Goal: Task Accomplishment & Management: Manage account settings

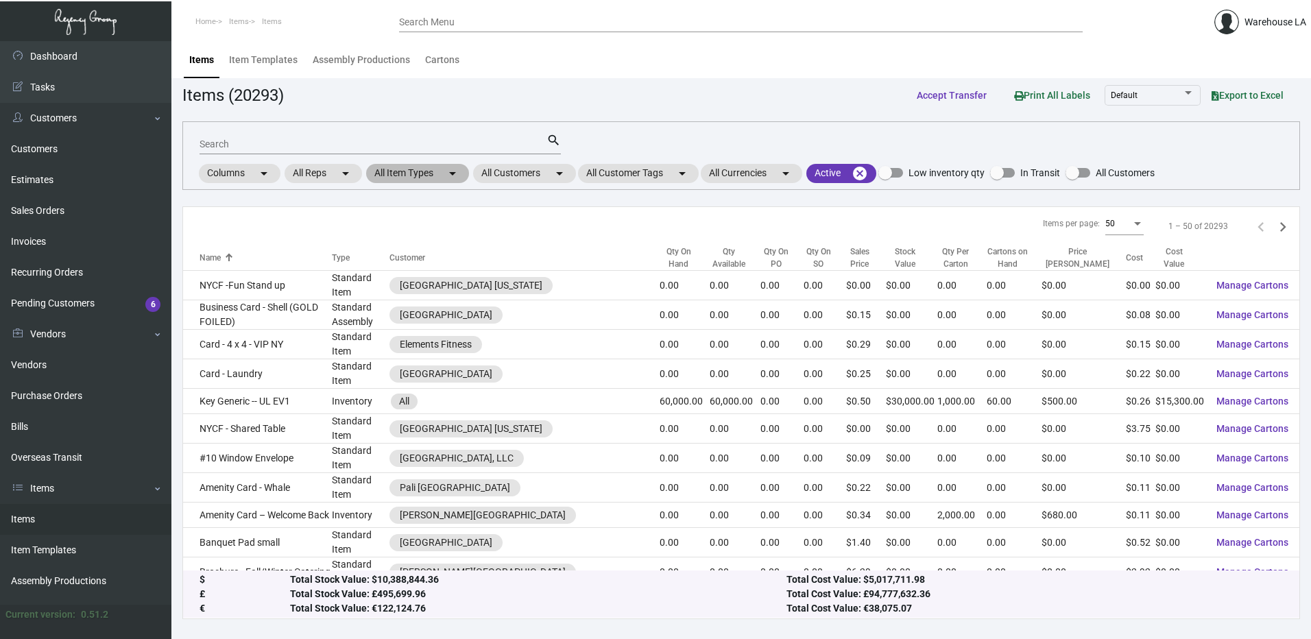
click at [437, 172] on mat-chip "All Item Types arrow_drop_down" at bounding box center [417, 173] width 103 height 19
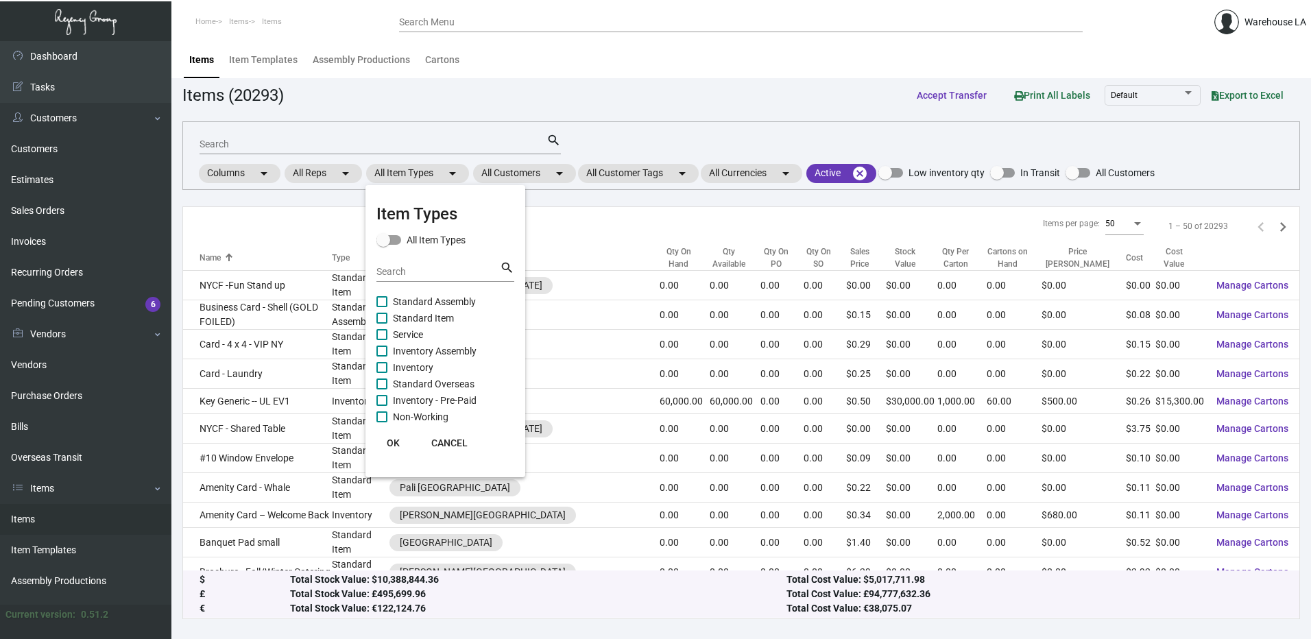
click at [513, 169] on div at bounding box center [655, 319] width 1311 height 639
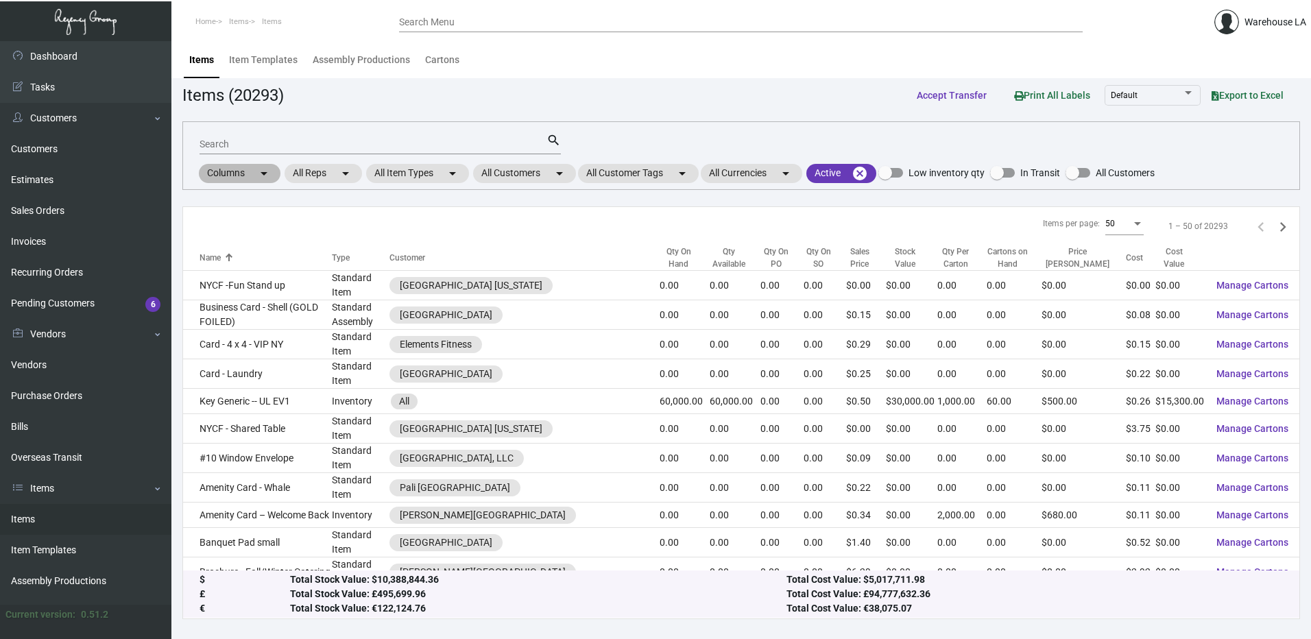
click at [514, 184] on div "Columns arrow_drop_down All Reps arrow_drop_down All Item Types arrow_drop_down…" at bounding box center [676, 173] width 958 height 23
click at [519, 174] on mat-chip "All Customers arrow_drop_down" at bounding box center [524, 173] width 103 height 19
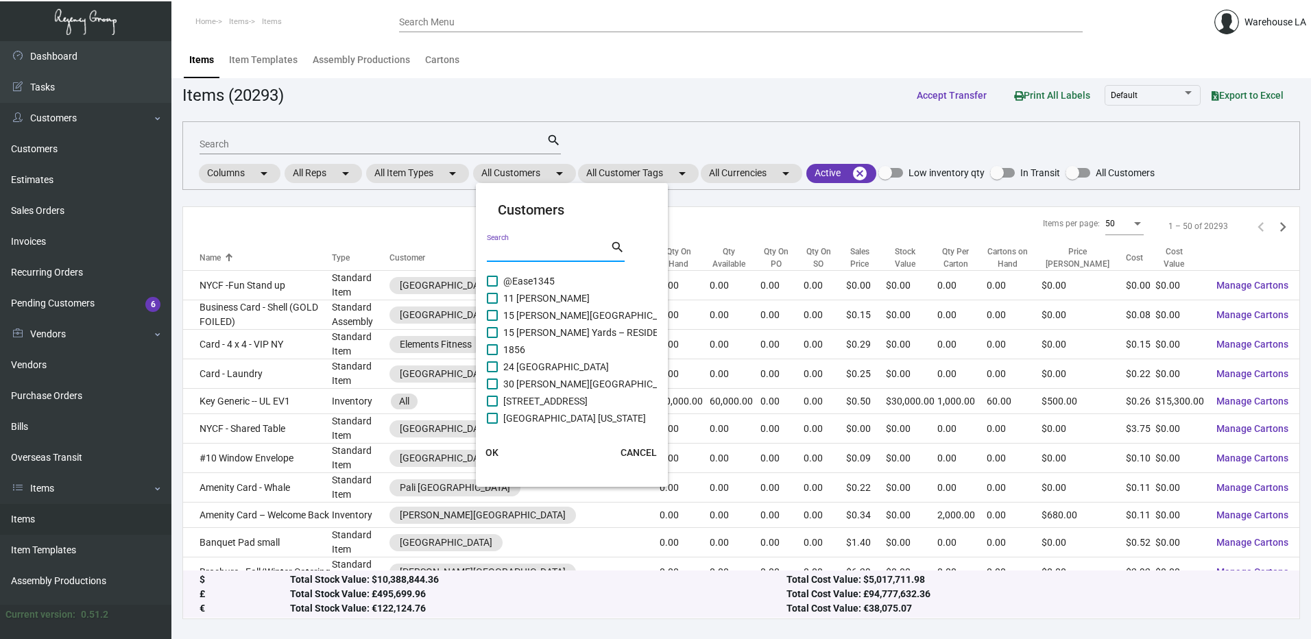
click at [500, 256] on input "Search" at bounding box center [548, 251] width 123 height 11
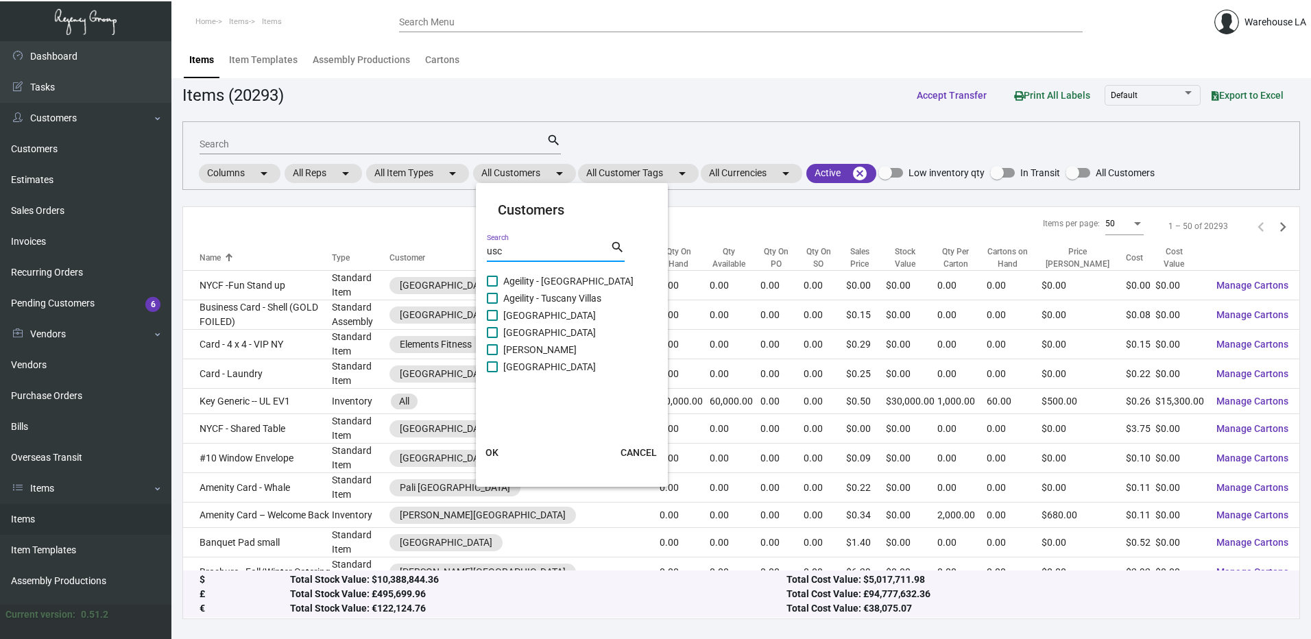
type input "usc"
click at [522, 370] on span "[GEOGRAPHIC_DATA]" at bounding box center [549, 367] width 93 height 16
click at [492, 372] on input "[GEOGRAPHIC_DATA]" at bounding box center [492, 372] width 1 height 1
checkbox input "true"
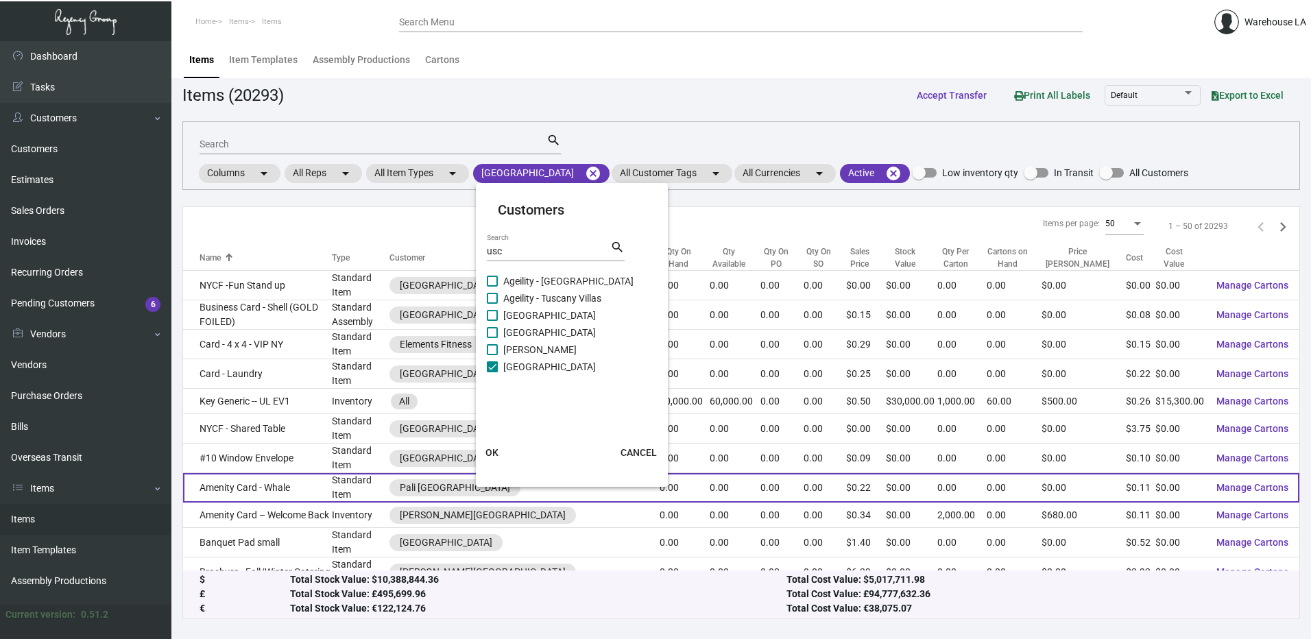
click at [490, 453] on span "OK" at bounding box center [491, 452] width 13 height 11
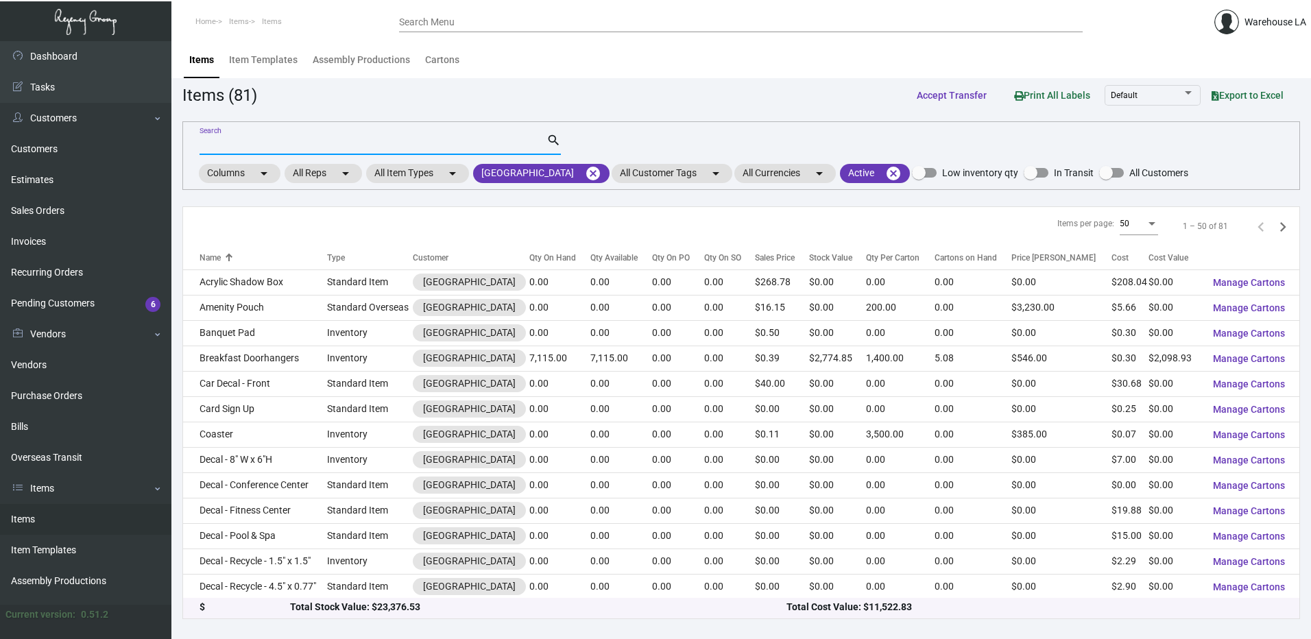
click at [258, 147] on input "Search" at bounding box center [373, 144] width 347 height 11
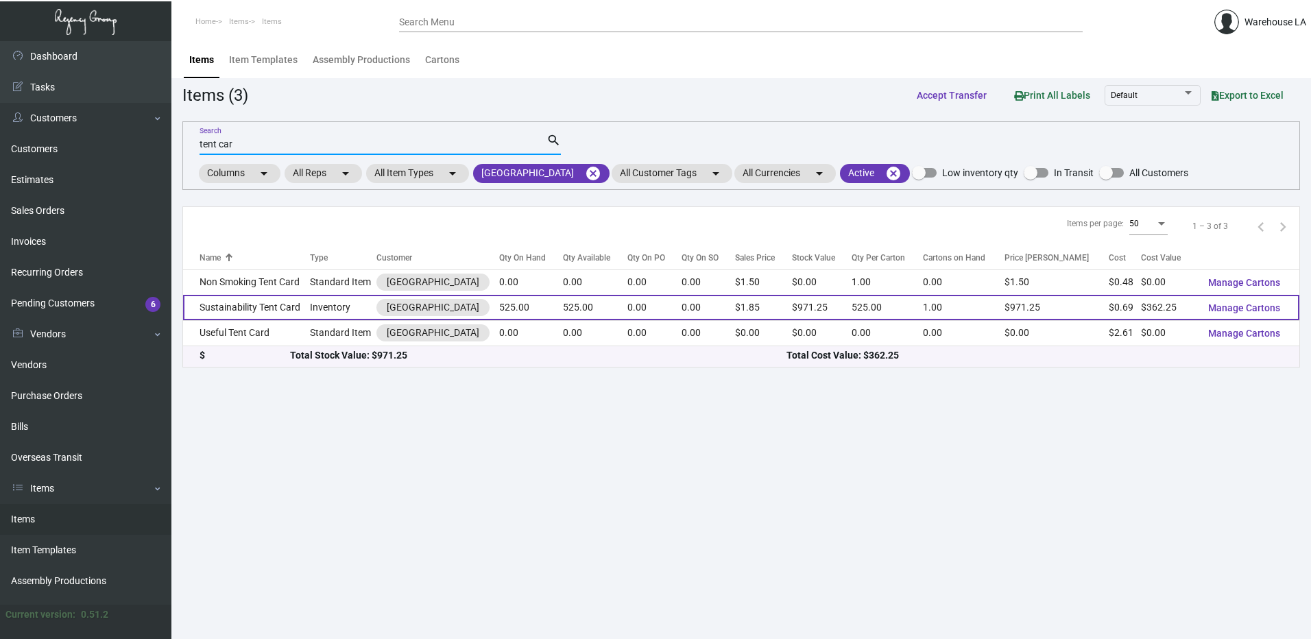
type input "tent car"
click at [265, 314] on td "Sustainability Tent Card" at bounding box center [246, 307] width 127 height 25
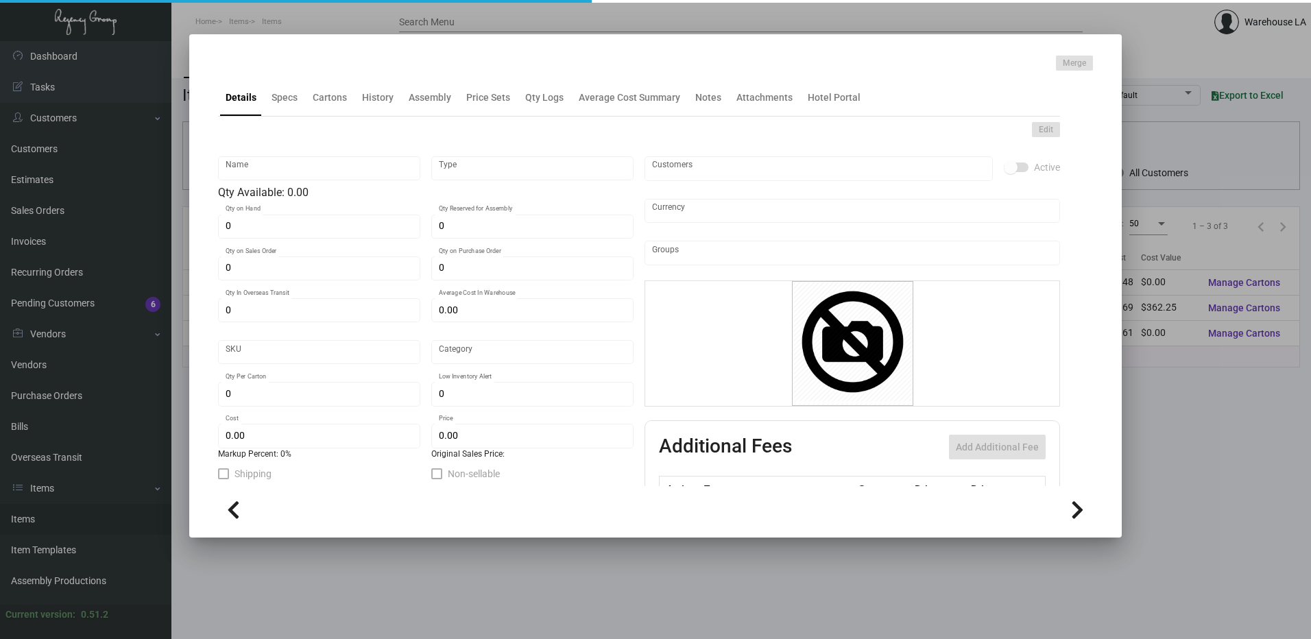
type input "Sustainability Tent Card"
type input "Inventory"
type input "525"
type input "$ 0.69"
type input "3306"
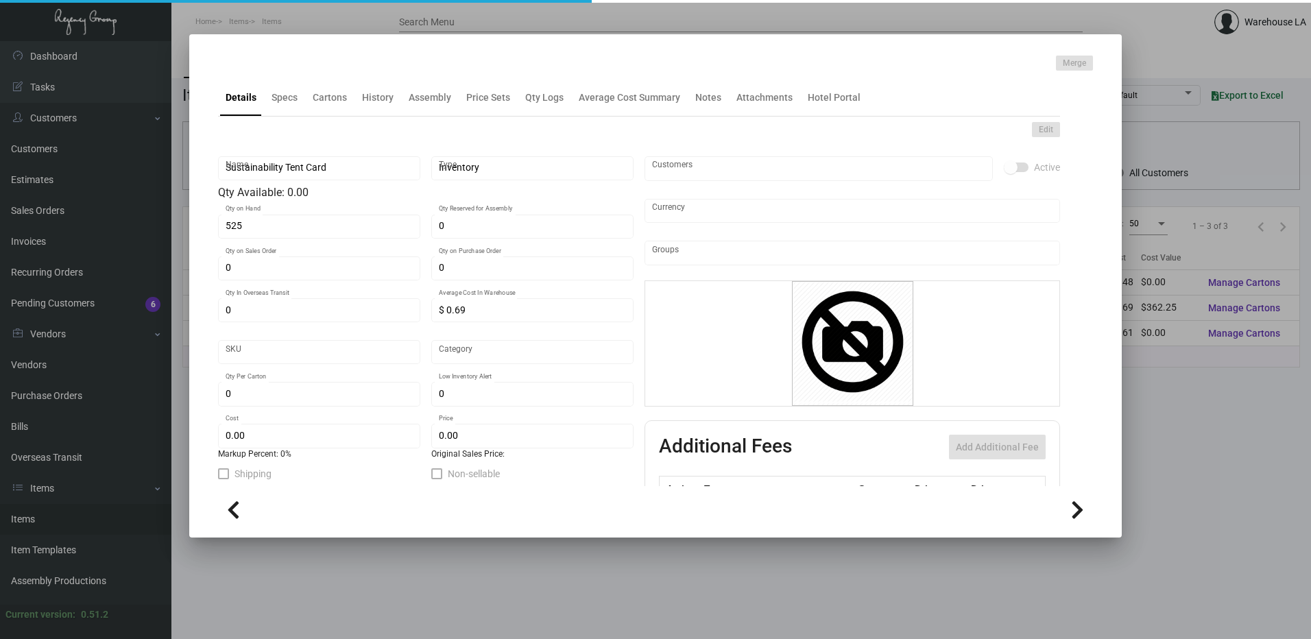
type input "Standard"
type input "525"
type input "500"
type input "$ 0.69"
type input "$ 1.85"
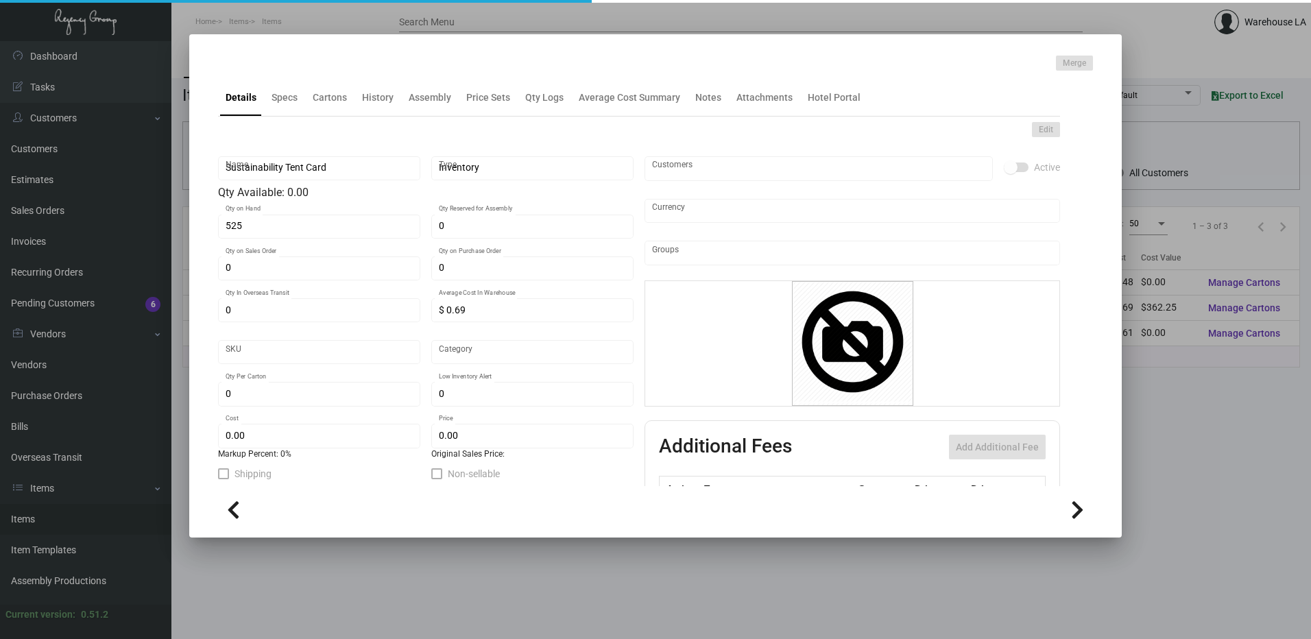
type textarea "Sustainability Tent Card Size Final Size : 6 x 3, Printing 2/0 , 100.0 lb Class…"
checkbox input "true"
type input "United States Dollar $"
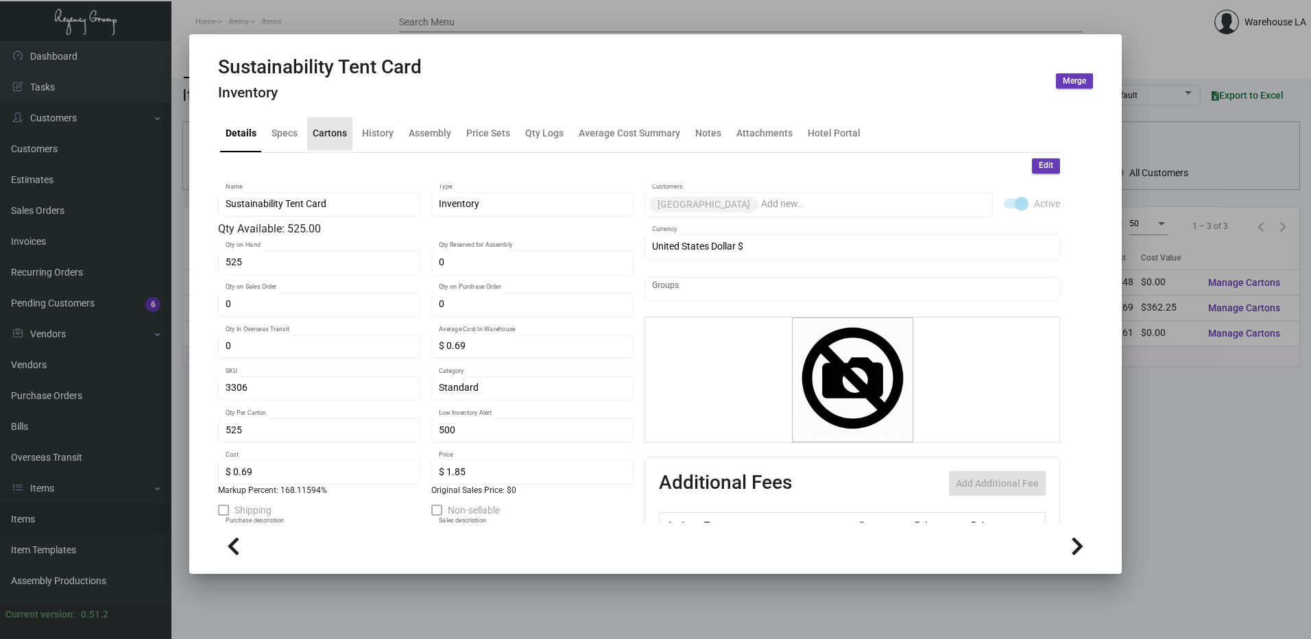
click at [319, 134] on div "Cartons" at bounding box center [330, 133] width 34 height 14
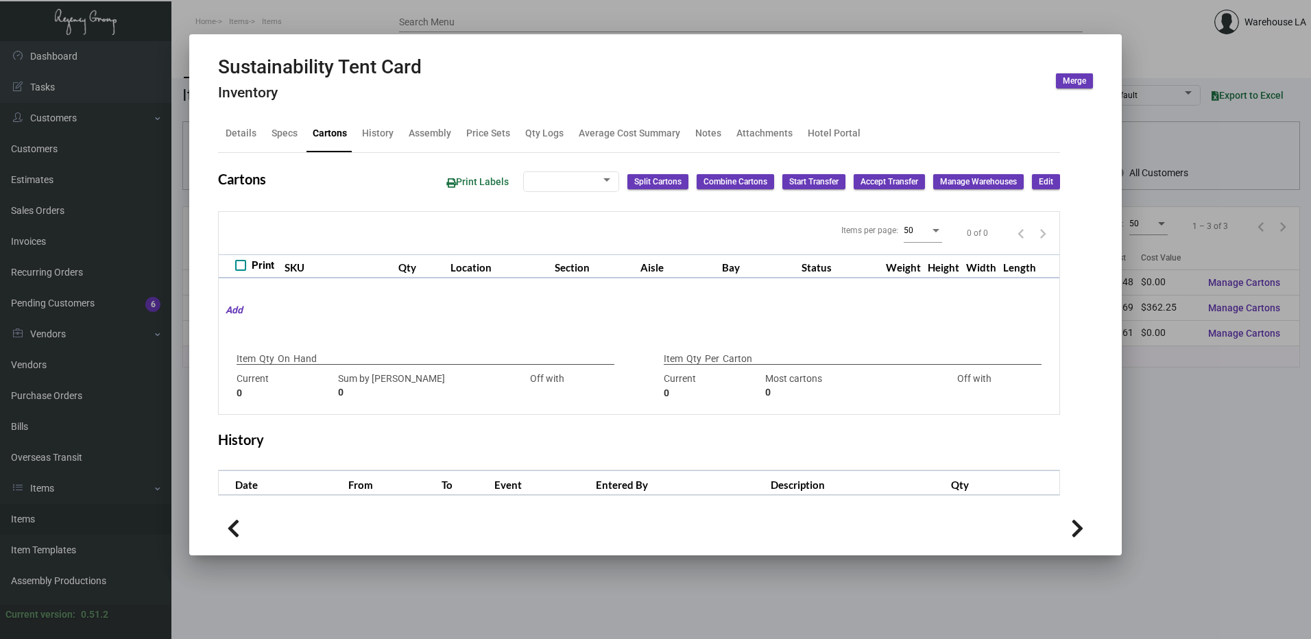
checkbox input "true"
type input "525"
type input "0"
type input "525"
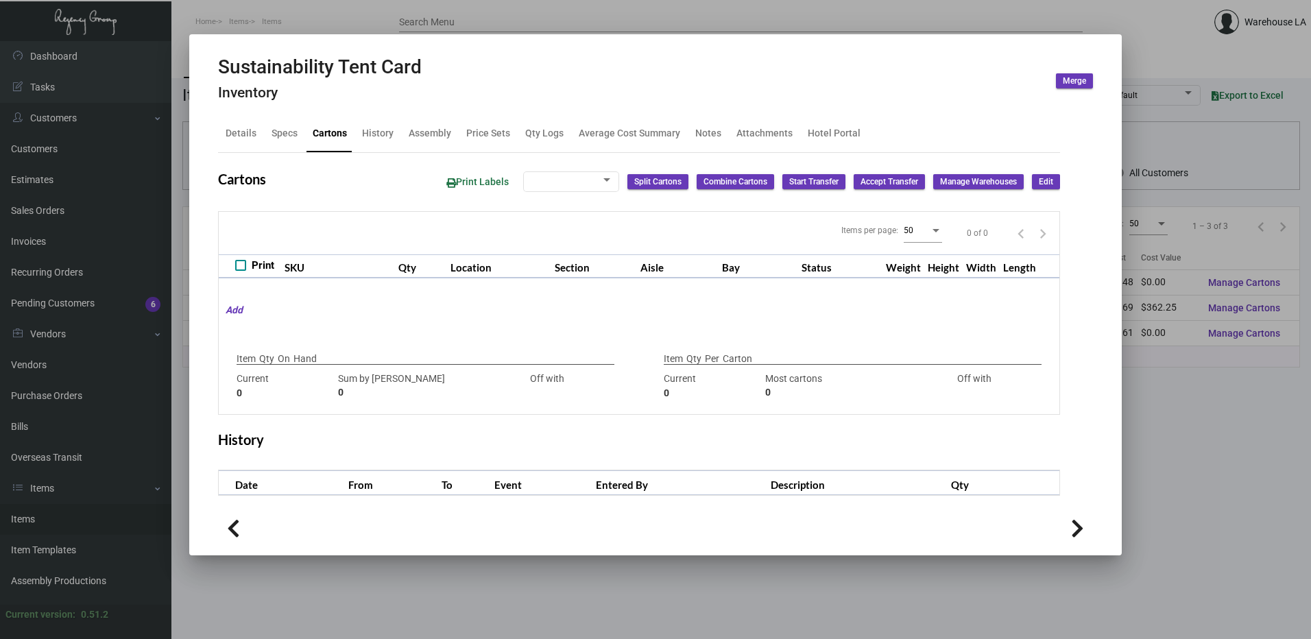
type input "525"
type input "0"
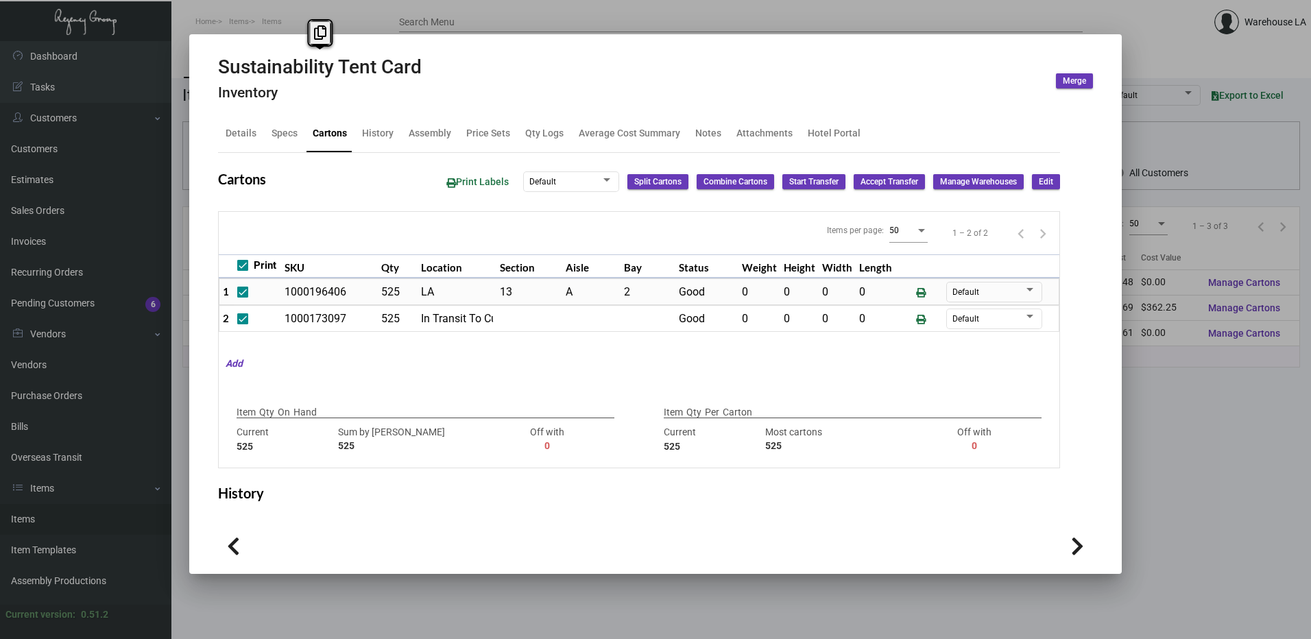
drag, startPoint x: 425, startPoint y: 63, endPoint x: 217, endPoint y: 56, distance: 207.9
click at [217, 56] on mat-dialog-container "Sustainability Tent Card Inventory Merge Details Specs Cartons History Assembly…" at bounding box center [655, 304] width 932 height 540
click at [389, 216] on div "Items per page: 50 1 – 2 of 2" at bounding box center [639, 233] width 841 height 43
click at [1039, 177] on span "Edit" at bounding box center [1046, 182] width 14 height 12
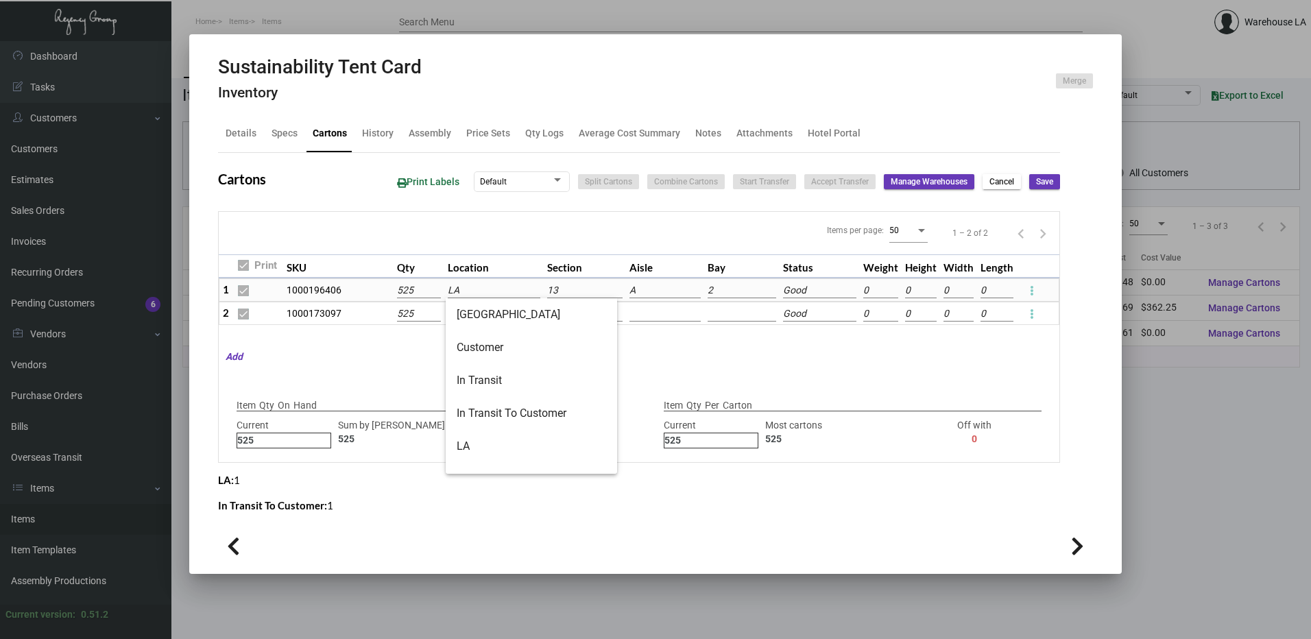
click at [519, 284] on input "LA" at bounding box center [494, 290] width 93 height 15
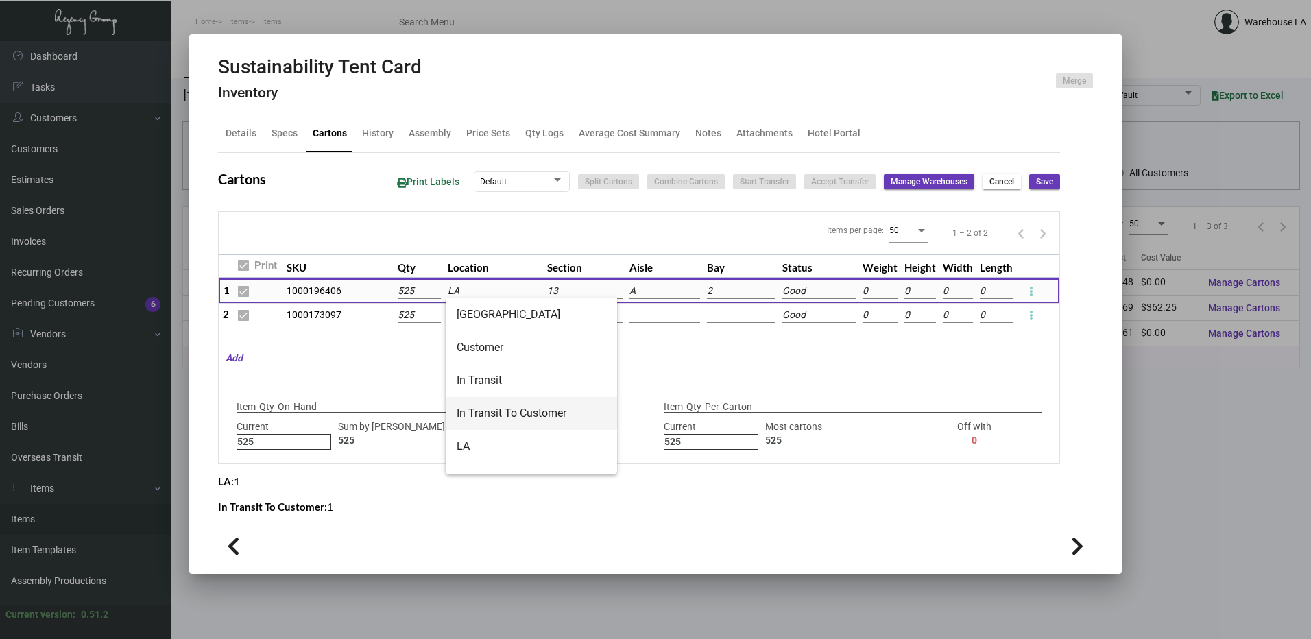
click at [526, 405] on span "In Transit To Customer" at bounding box center [531, 413] width 149 height 33
type input "In Transit To Customer"
click at [1036, 180] on span "Save" at bounding box center [1044, 182] width 17 height 12
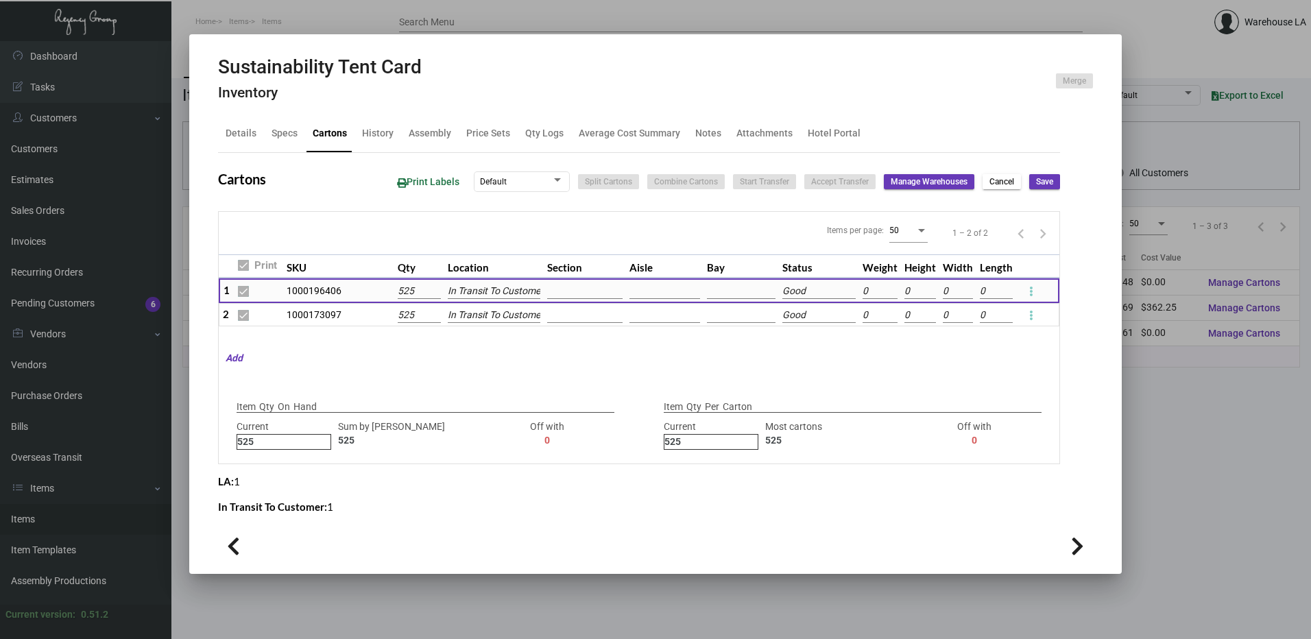
checkbox input "false"
type input "0"
checkbox input "false"
type input "0"
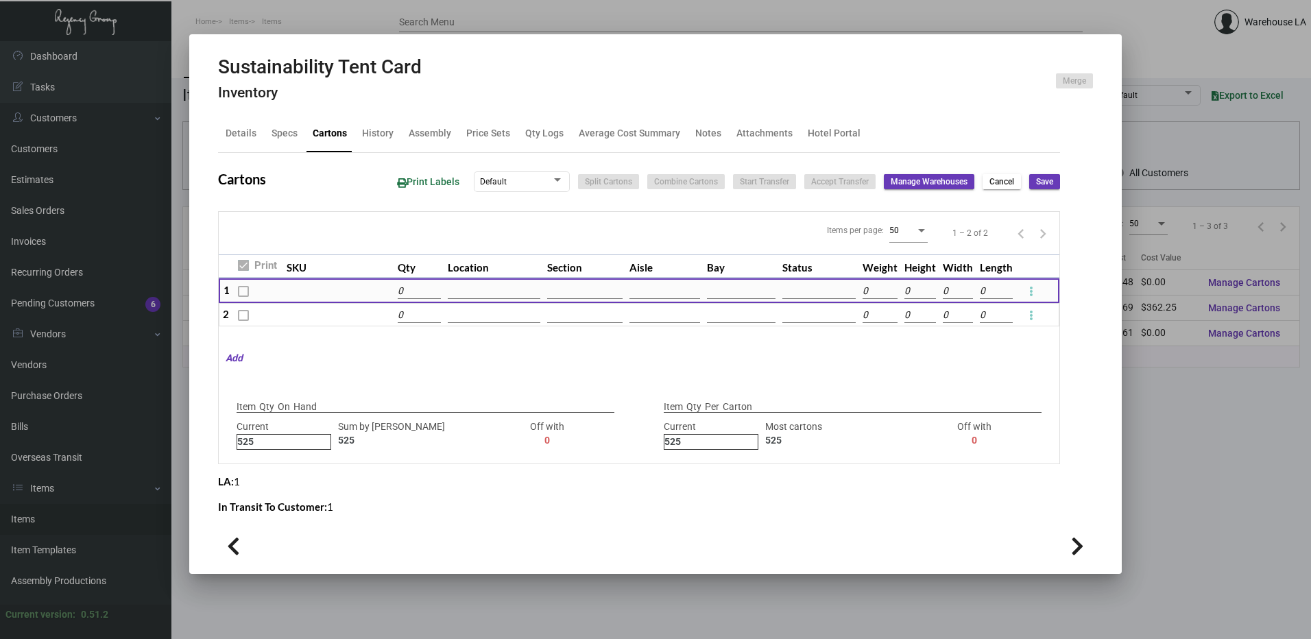
type input "+525"
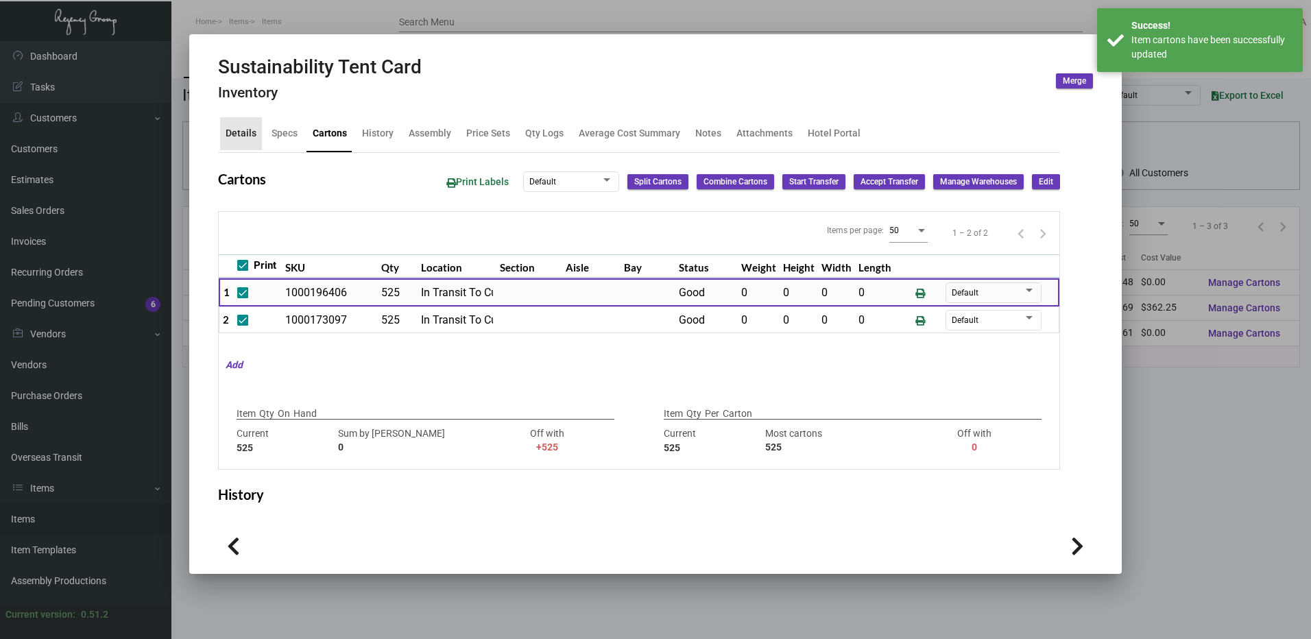
click at [248, 136] on div "Details" at bounding box center [241, 133] width 31 height 14
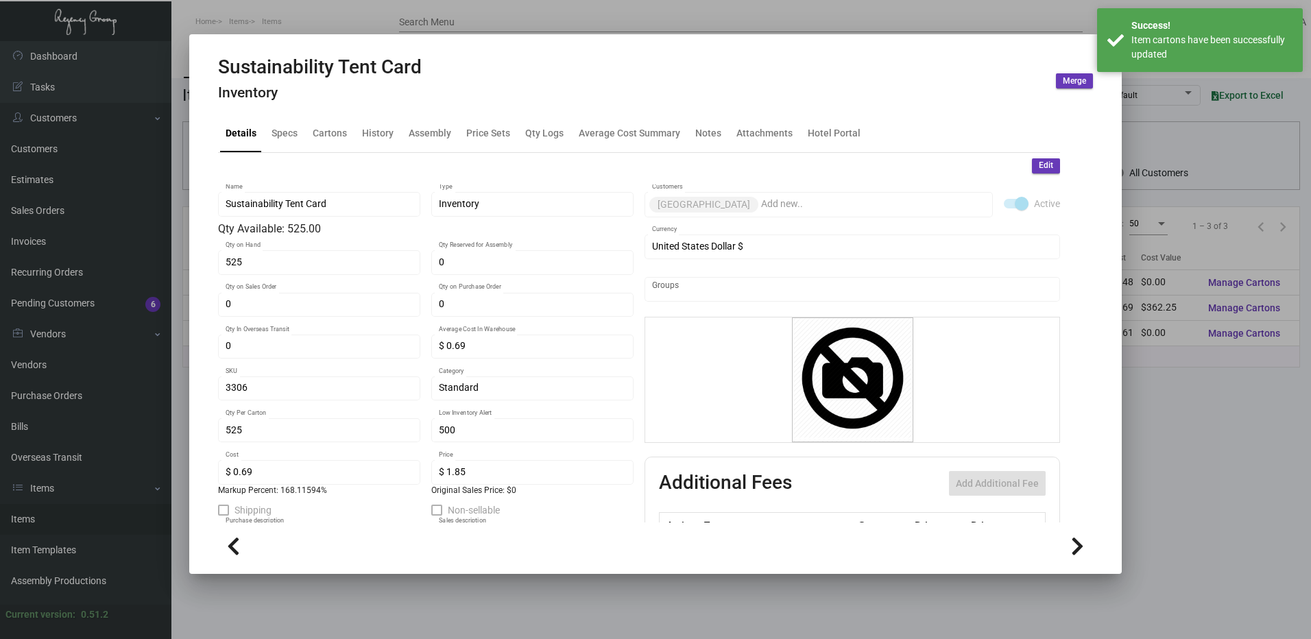
click at [1032, 167] on button "Edit" at bounding box center [1046, 165] width 28 height 15
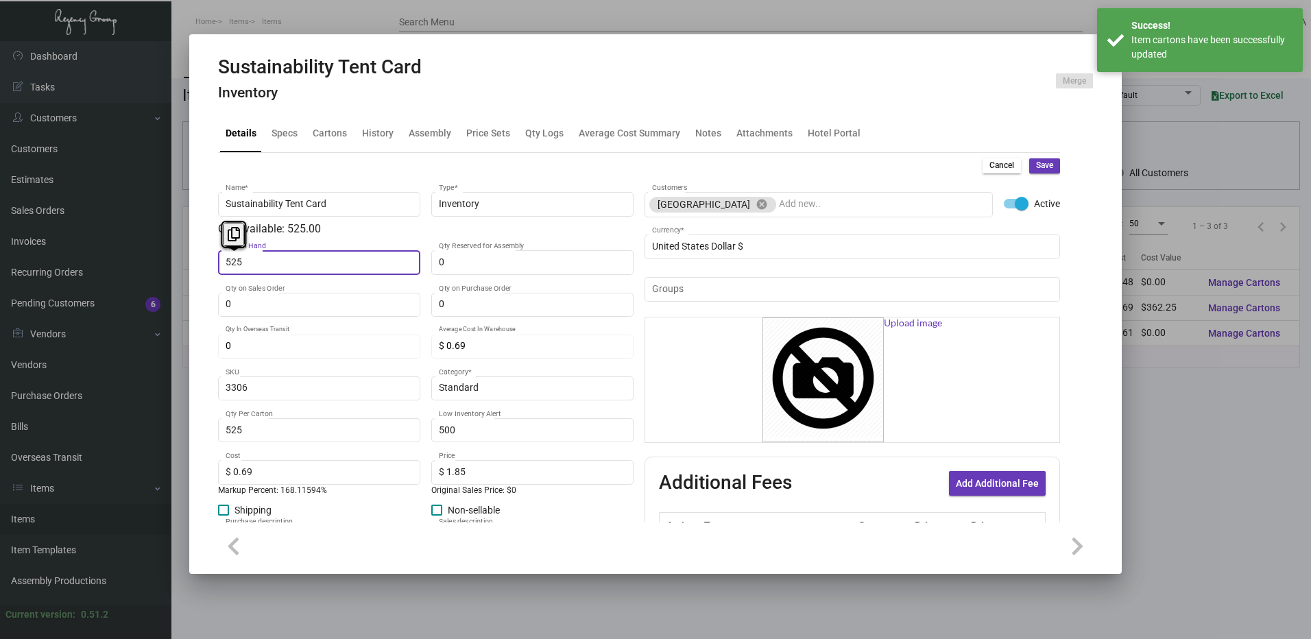
click at [261, 267] on input "525" at bounding box center [320, 262] width 188 height 11
type input "0"
click at [1039, 171] on span "Save" at bounding box center [1044, 166] width 17 height 12
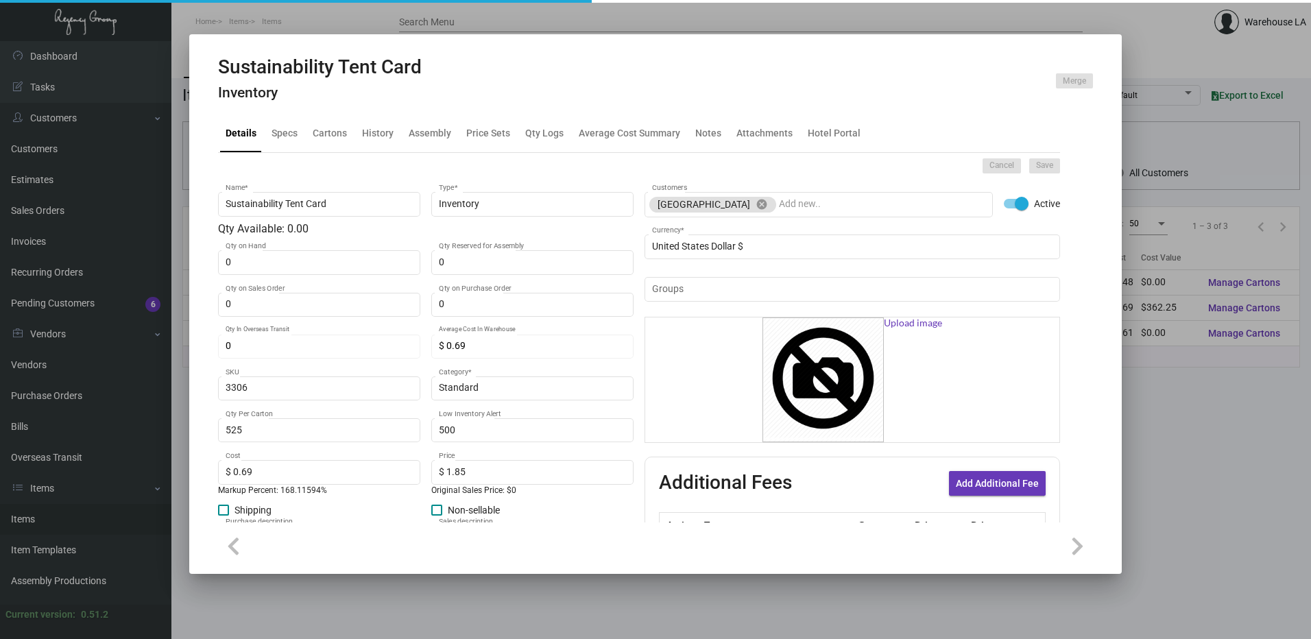
type input "$ 0.00"
type input "0"
type input "$ 0.00"
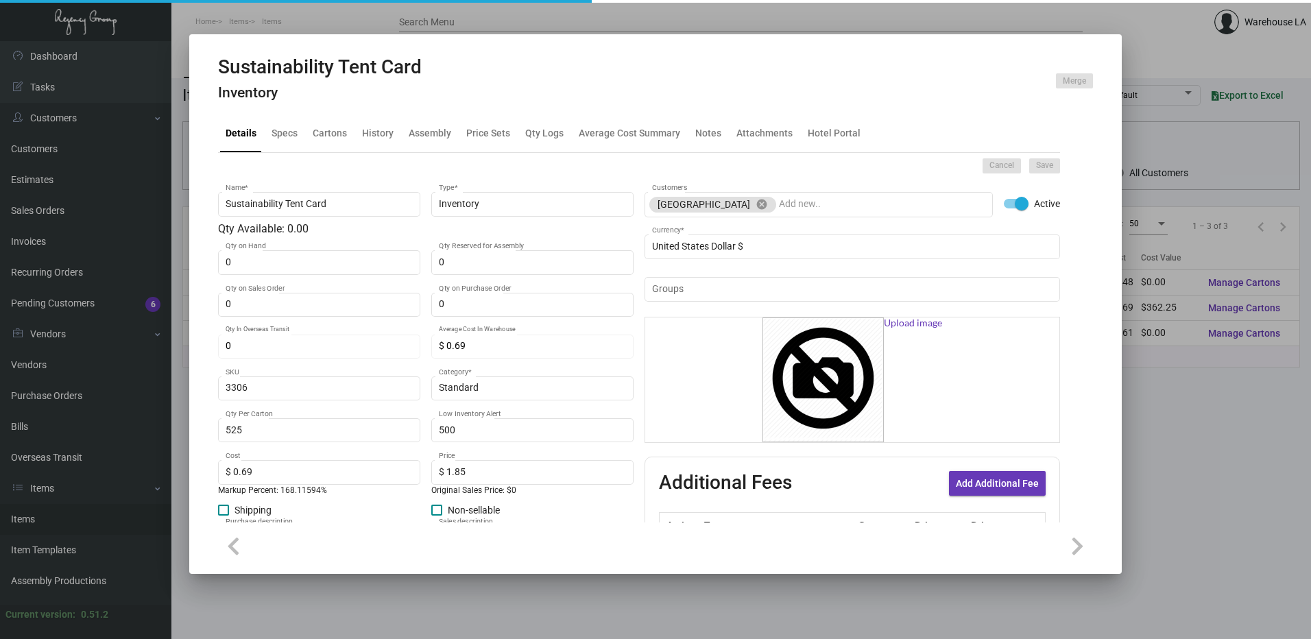
checkbox input "false"
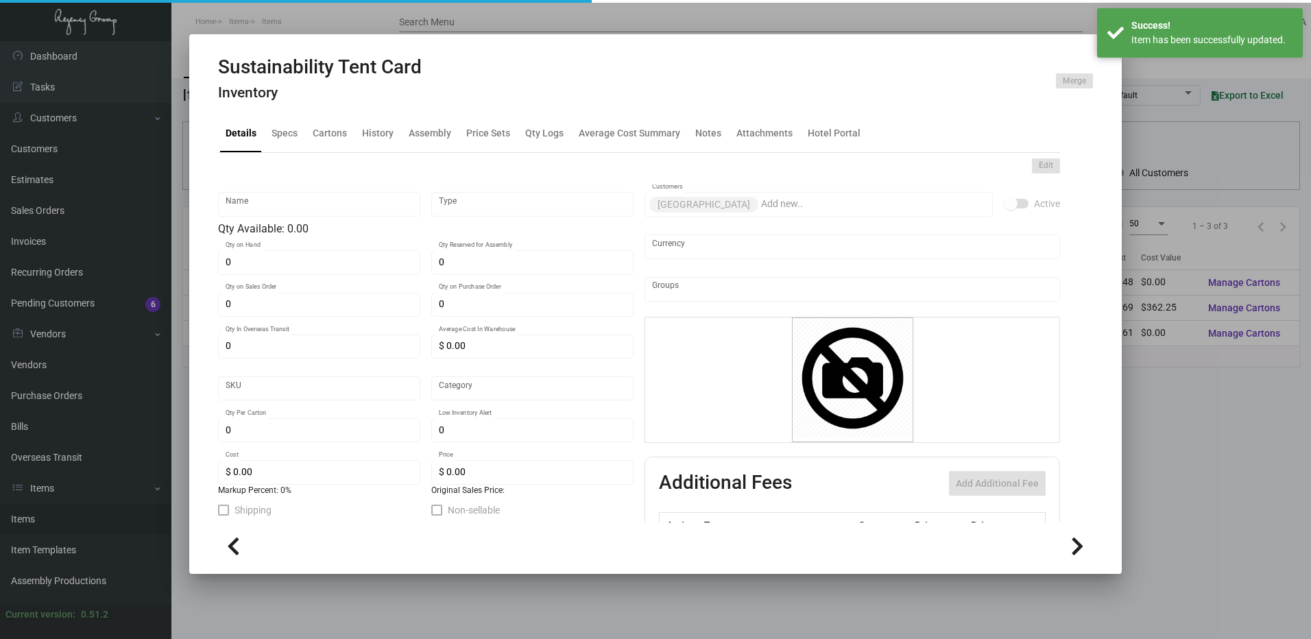
type input "Sustainability Tent Card"
type input "Inventory"
type input "$ 0.69"
type input "3306"
type input "Standard"
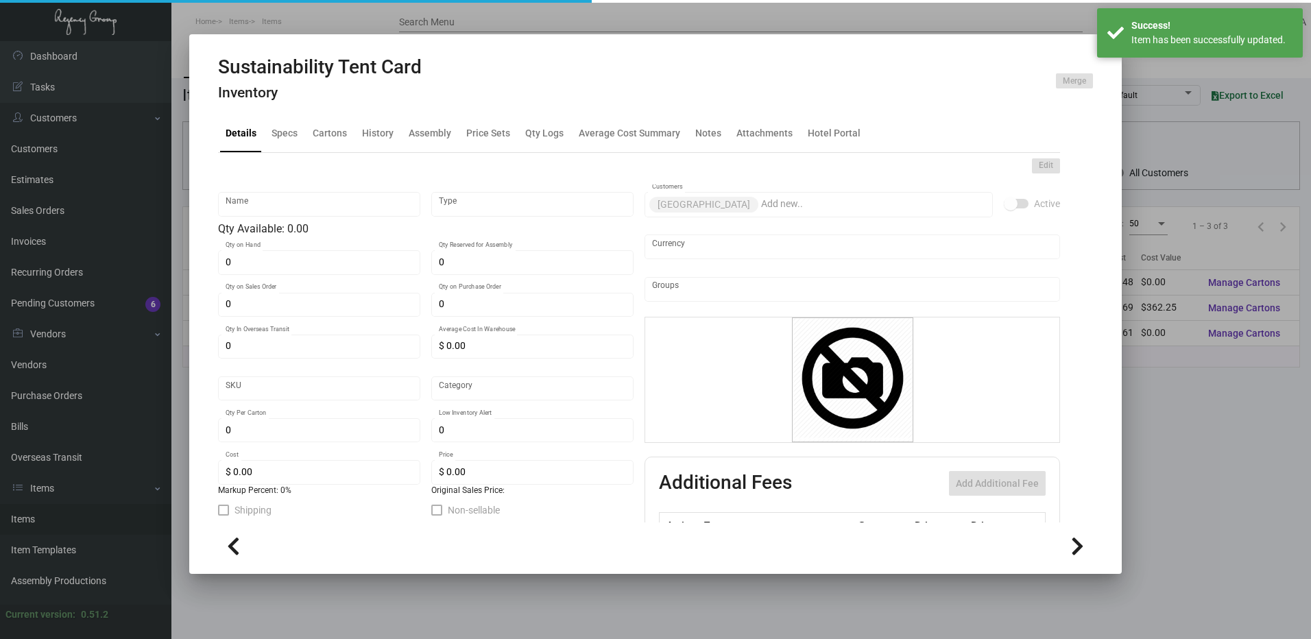
type input "525"
type input "500"
type input "$ 0.69"
type input "$ 1.85"
type textarea "Sustainability Tent Card Size Final Size : 6 x 3, Printing 2/0 , 100.0 lb Class…"
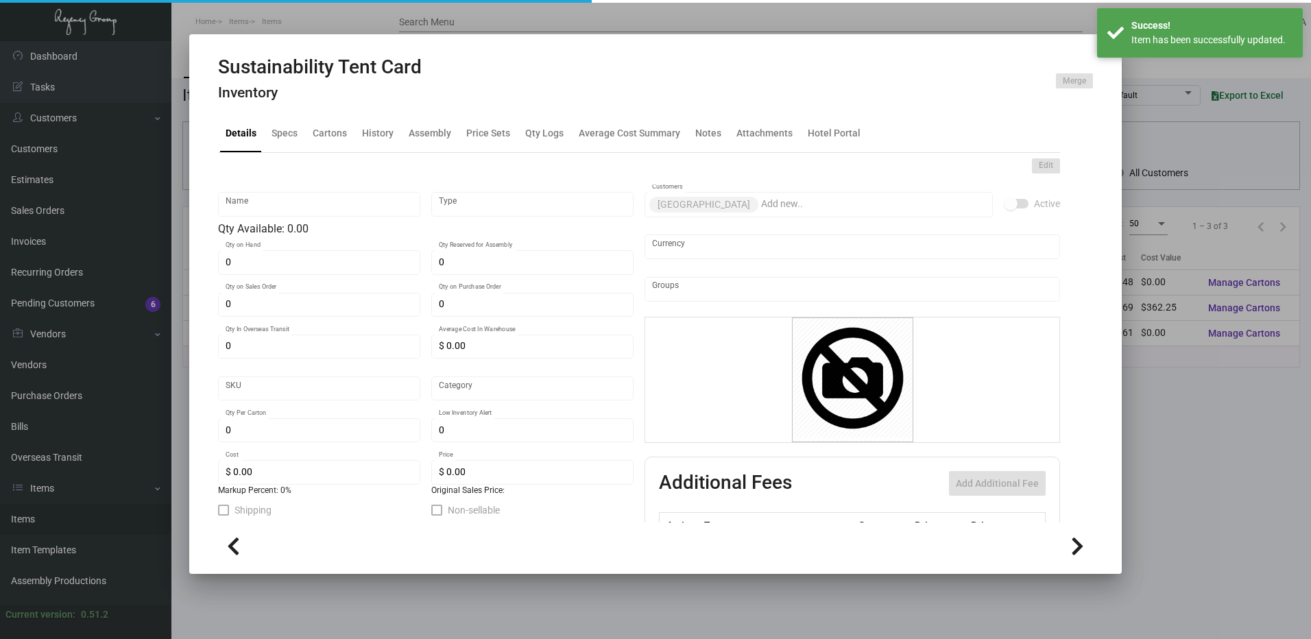
type textarea "Sustainability Tent Card Size Final Size : 6 x 3, Printing 2/0 , 100.0 lb Class…"
checkbox input "true"
type input "United States Dollar $"
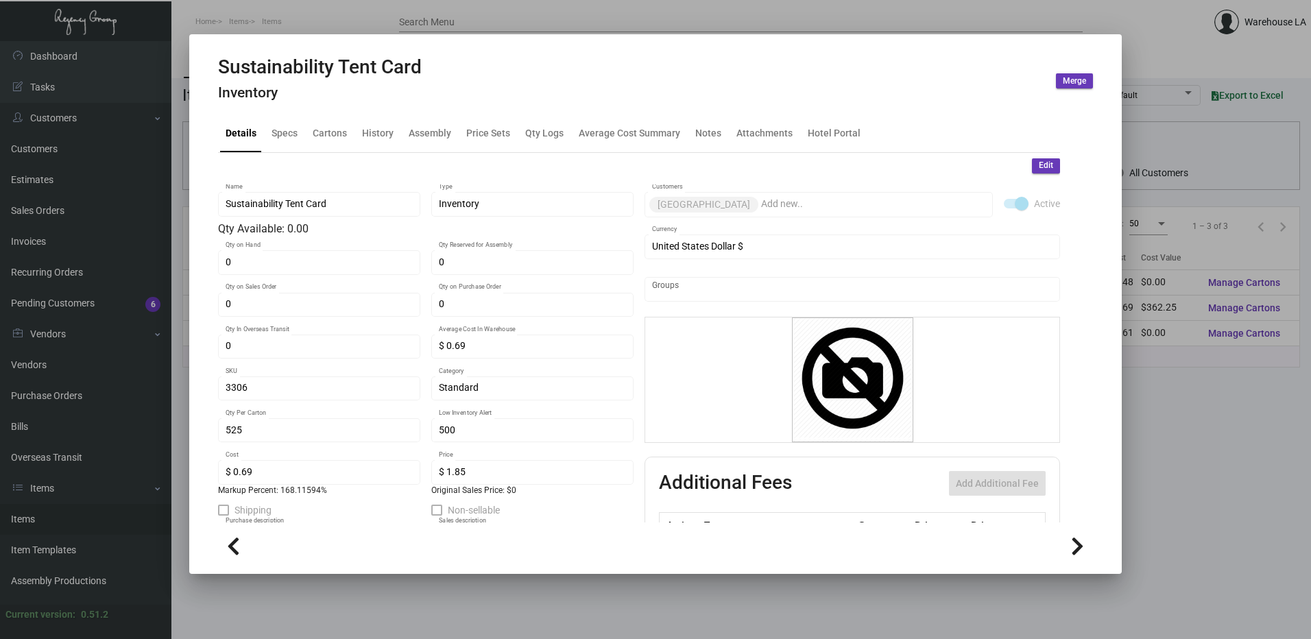
click at [228, 27] on div at bounding box center [655, 319] width 1311 height 639
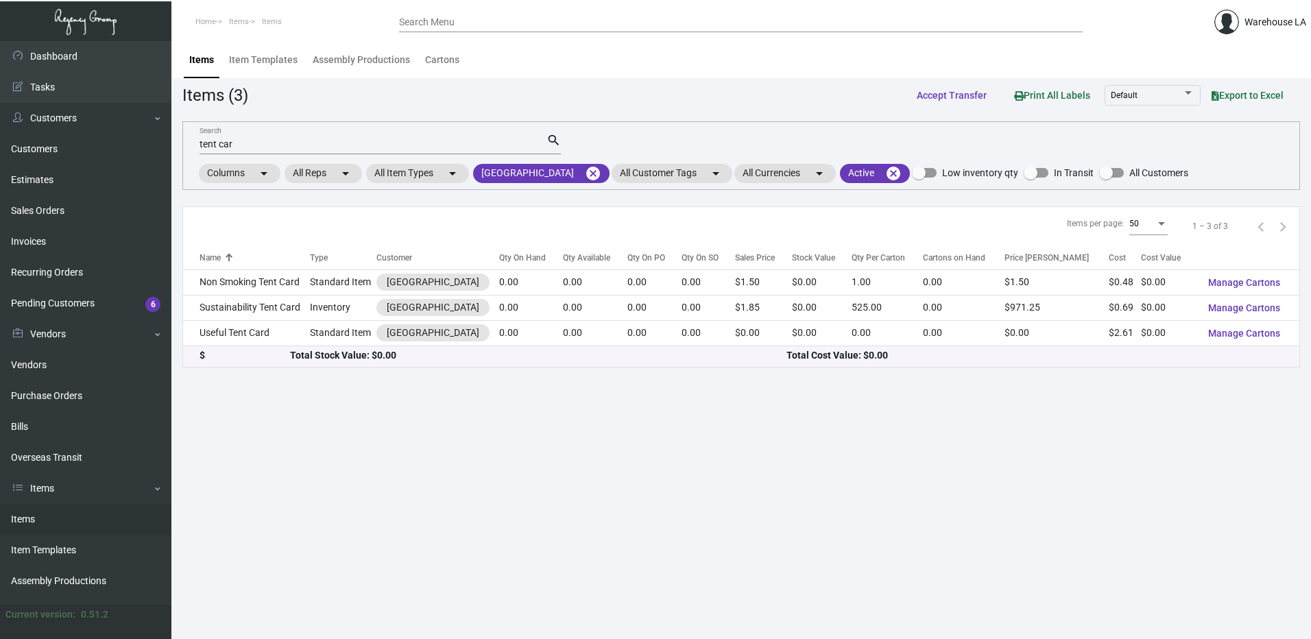
click at [272, 151] on div "tent car Search" at bounding box center [373, 143] width 347 height 21
type input "t"
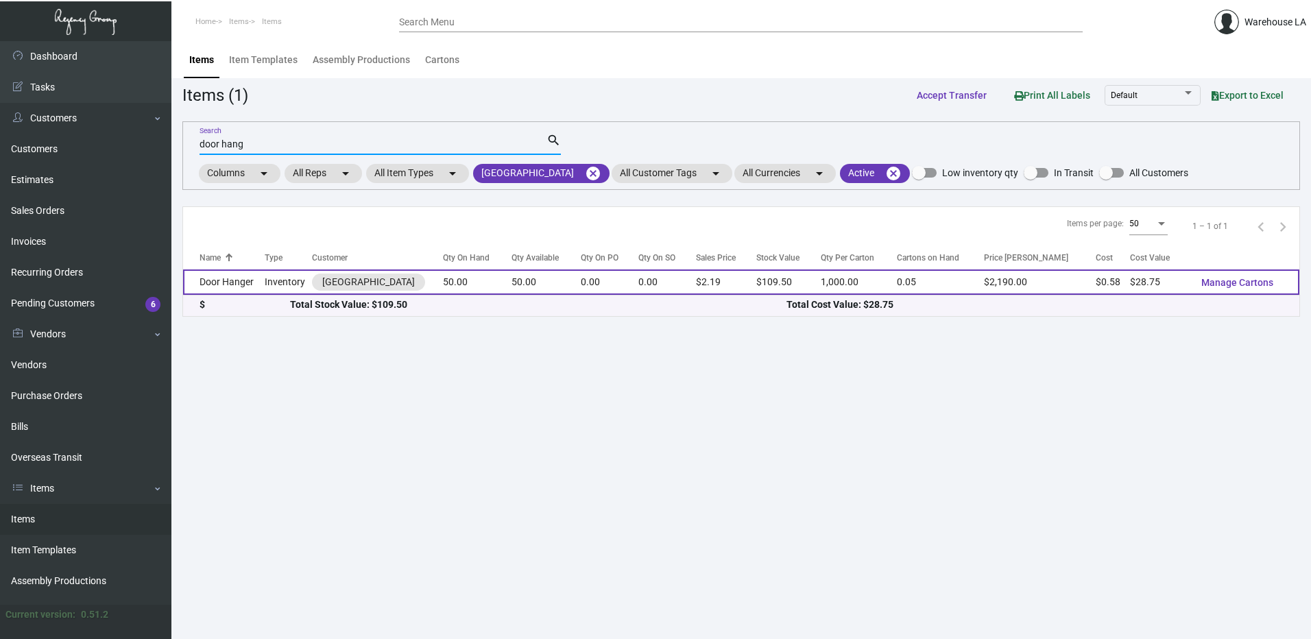
type input "door hang"
click at [222, 279] on td "Door Hanger" at bounding box center [224, 281] width 82 height 25
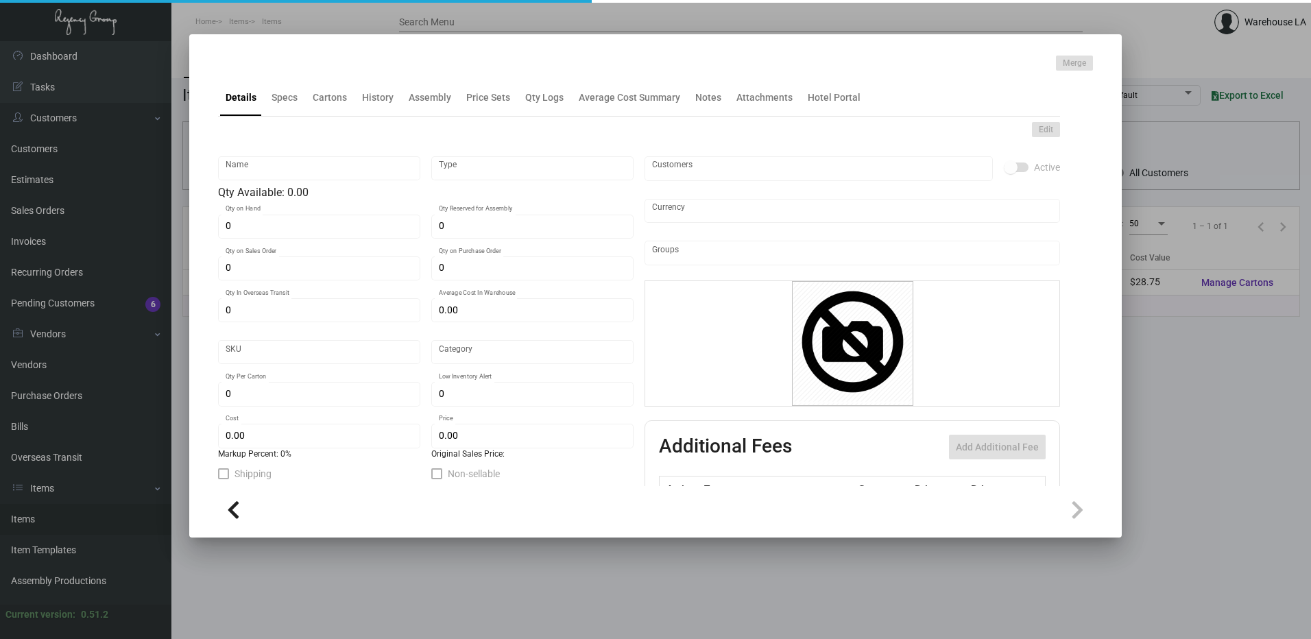
type input "Door Hanger"
type input "Inventory"
type input "50"
type input "$ 3.01875"
type input "1031-Door Hanger-59"
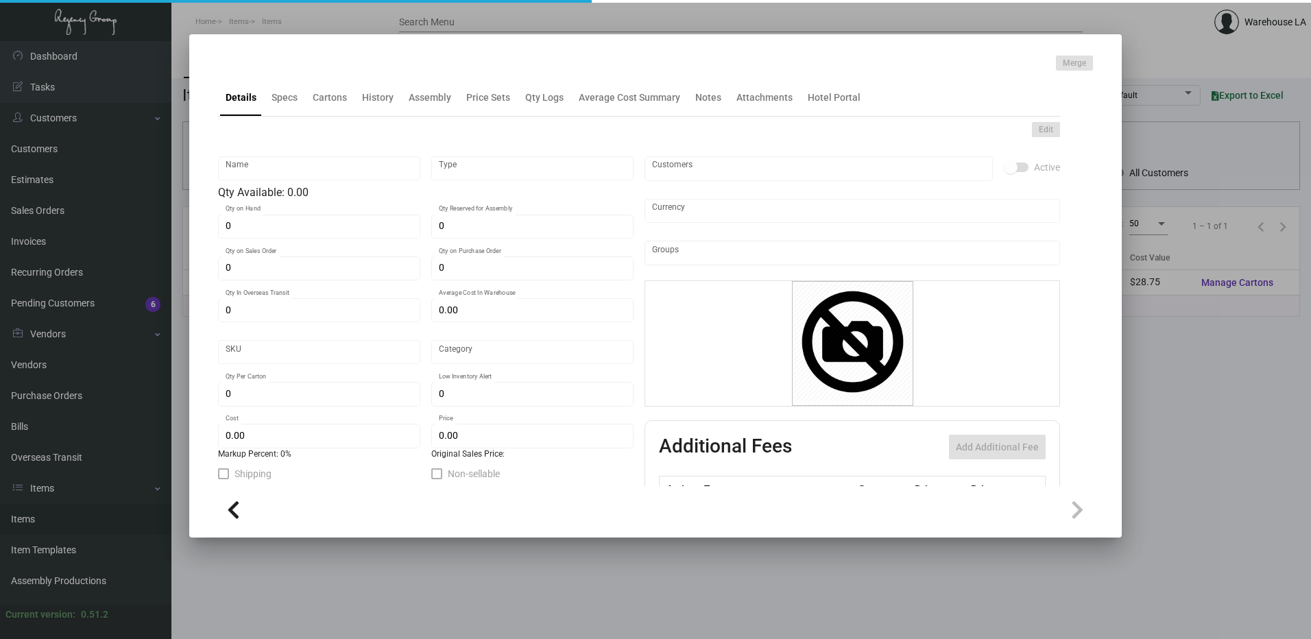
type input "Standard"
type input "1,000"
type input "200"
type input "$ 0.575"
type input "$ 2.19"
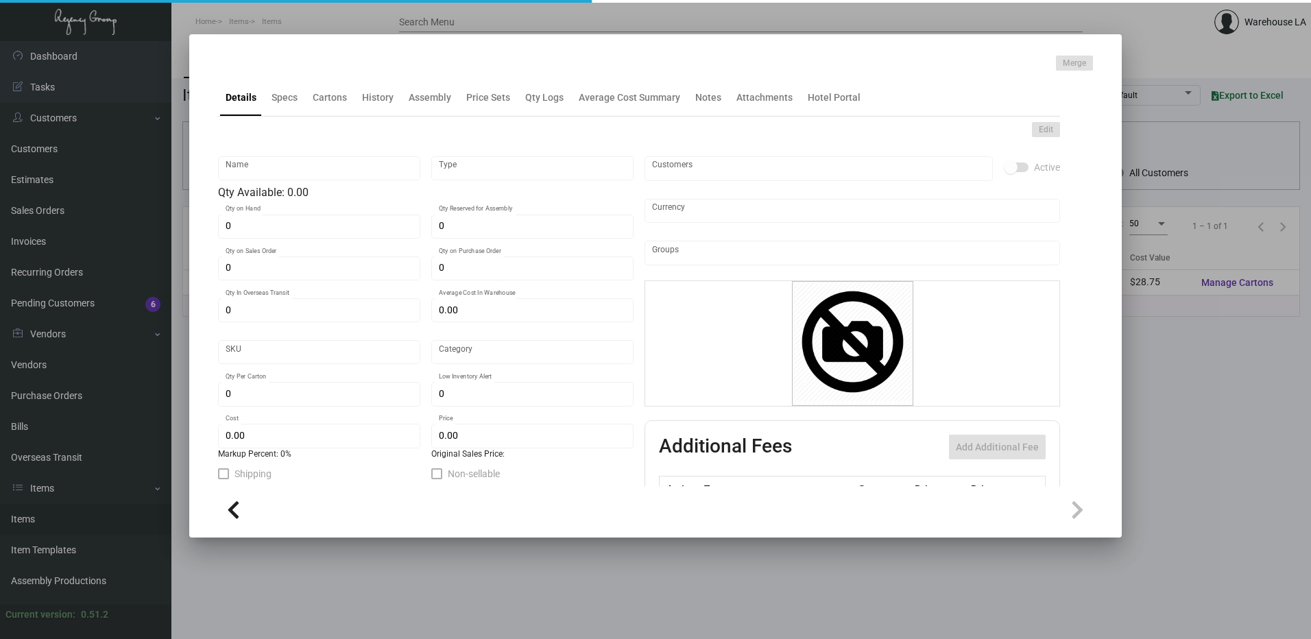
checkbox input "true"
type input "United States Dollar $"
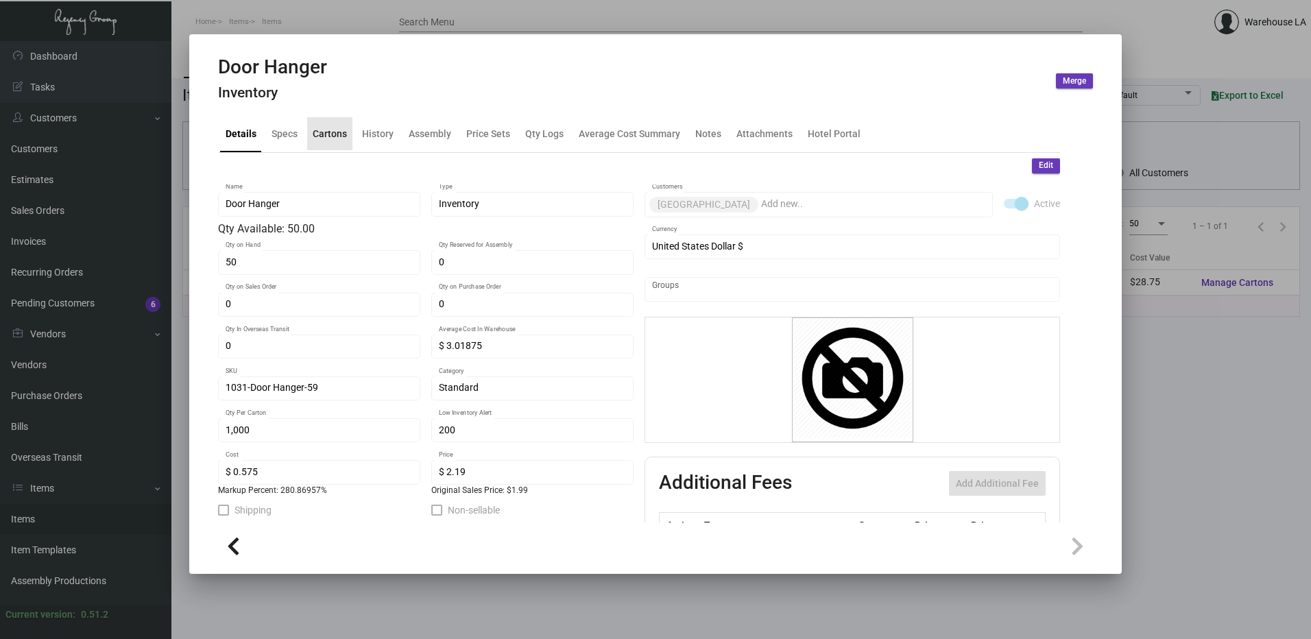
click at [330, 140] on div "Cartons" at bounding box center [330, 133] width 34 height 14
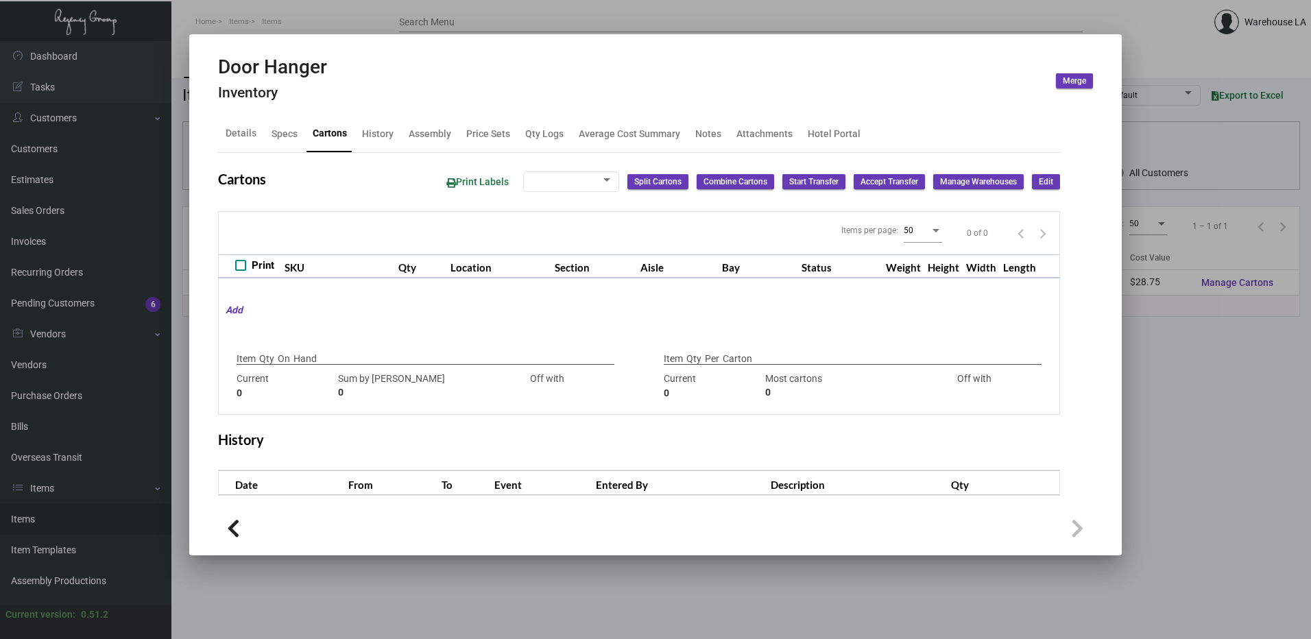
checkbox input "true"
type input "50"
type input "0"
type input "1,000"
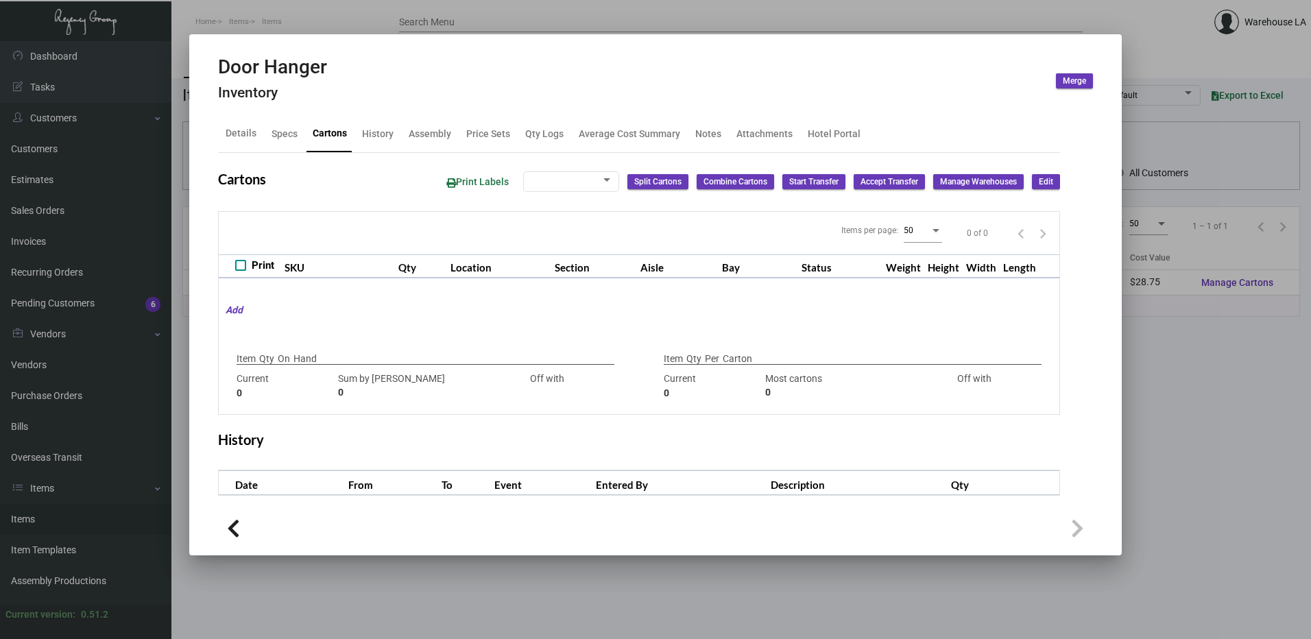
type input "500"
type input "+500"
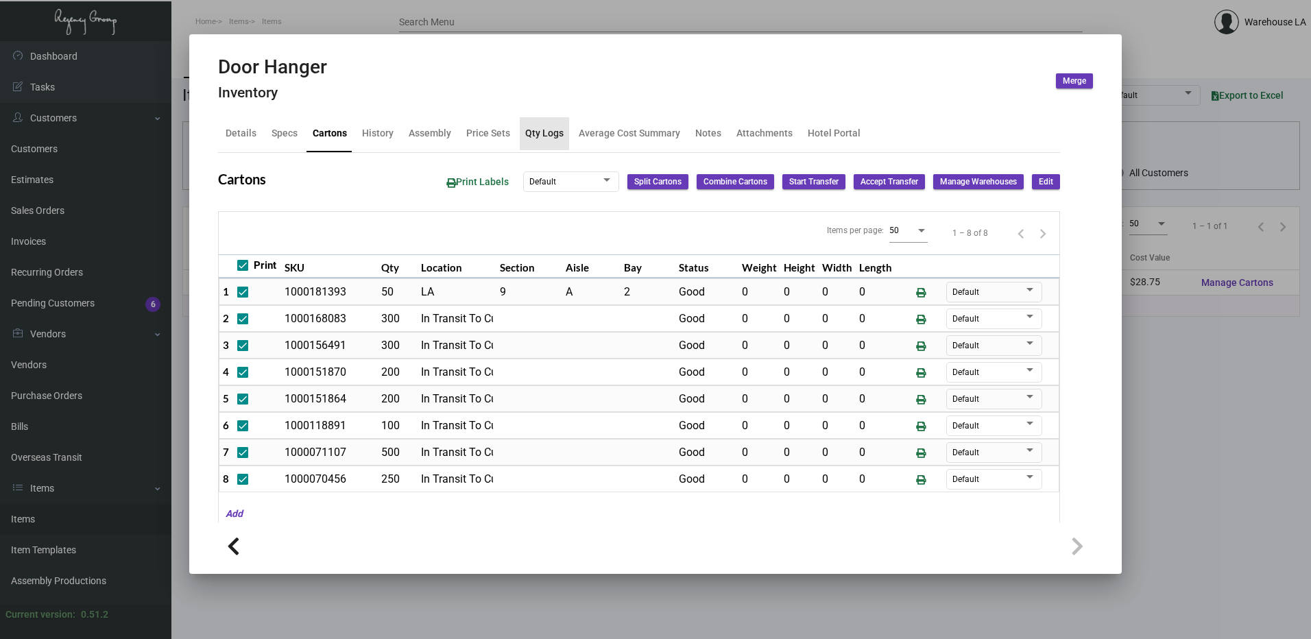
click at [542, 127] on div "Qty Logs" at bounding box center [544, 133] width 38 height 14
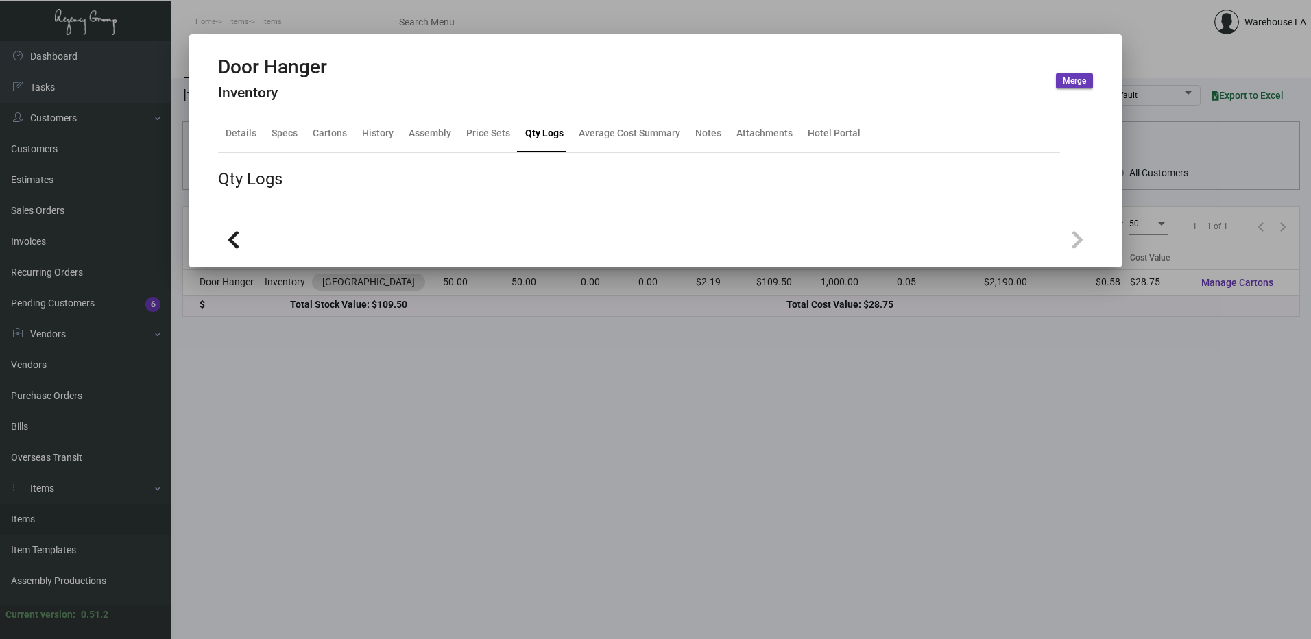
drag, startPoint x: 542, startPoint y: 127, endPoint x: 449, endPoint y: 83, distance: 103.1
click at [449, 83] on div "Door Hanger Inventory Merge" at bounding box center [655, 81] width 875 height 51
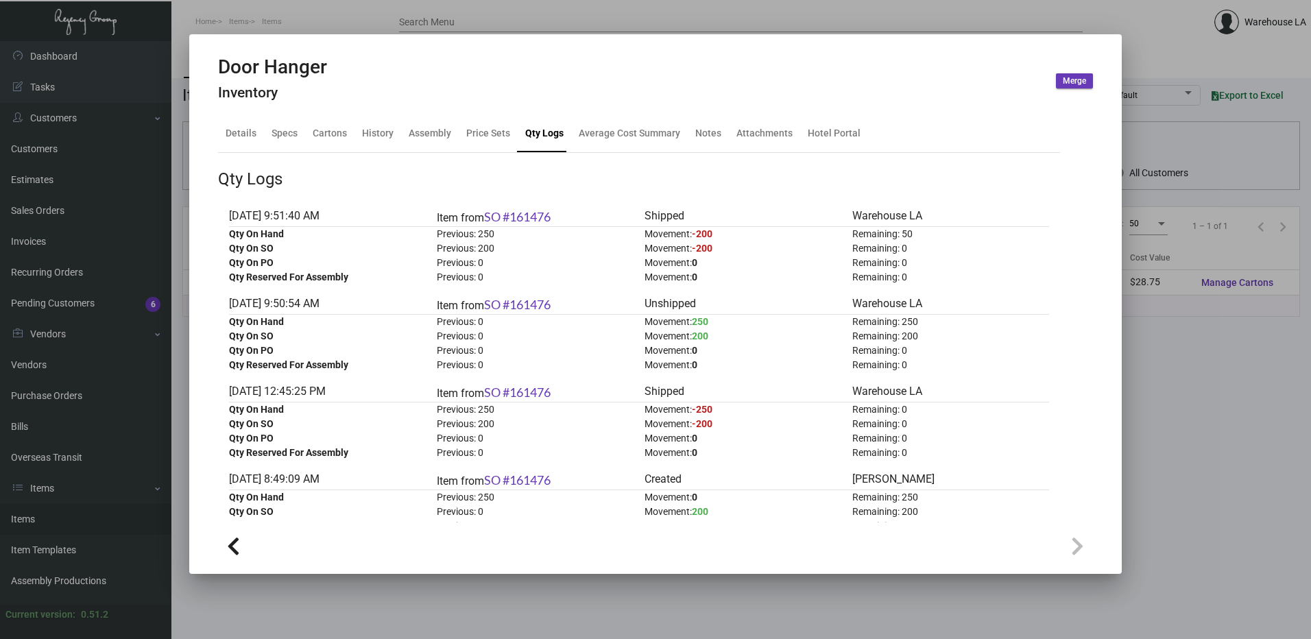
click at [251, 28] on div at bounding box center [655, 319] width 1311 height 639
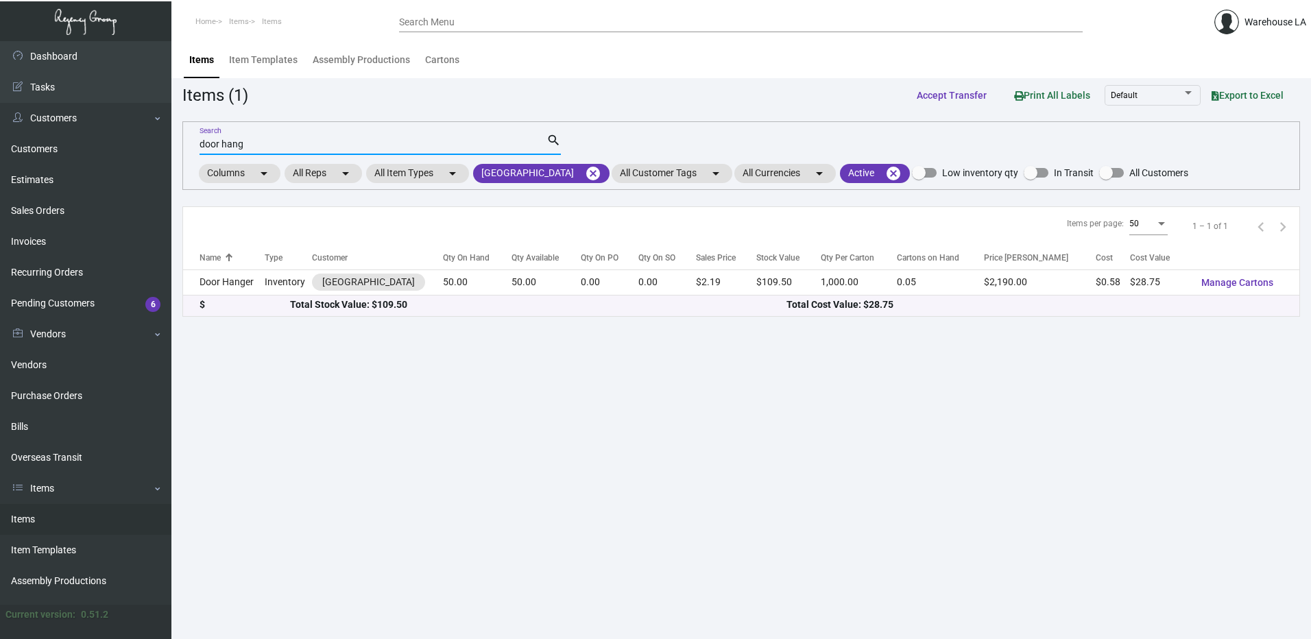
click at [273, 147] on input "door hang" at bounding box center [373, 144] width 347 height 11
type input "d"
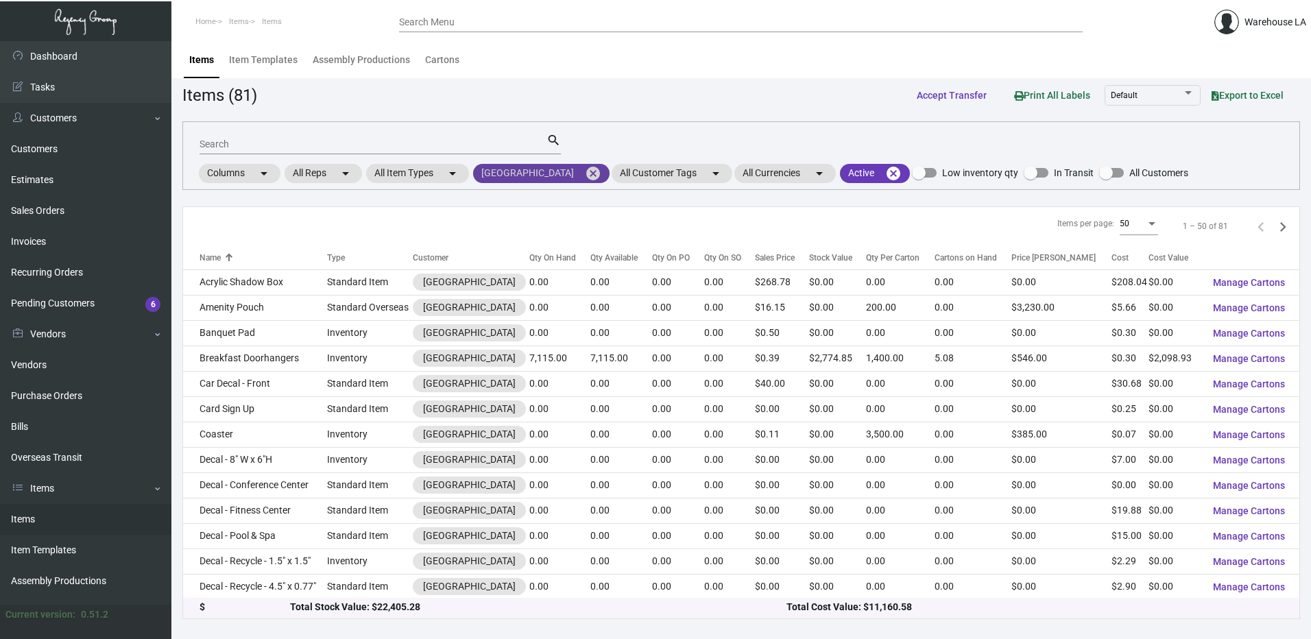
click at [545, 168] on mat-chip "USC Hotel cancel" at bounding box center [541, 173] width 136 height 19
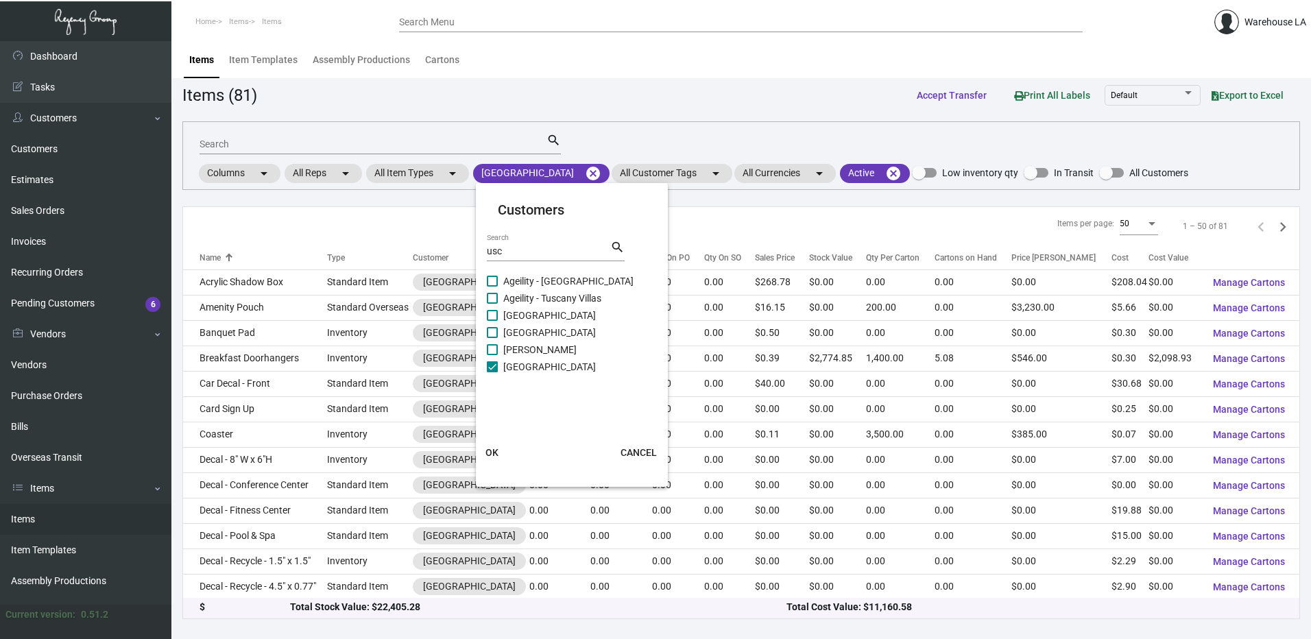
click at [544, 170] on div at bounding box center [655, 319] width 1311 height 639
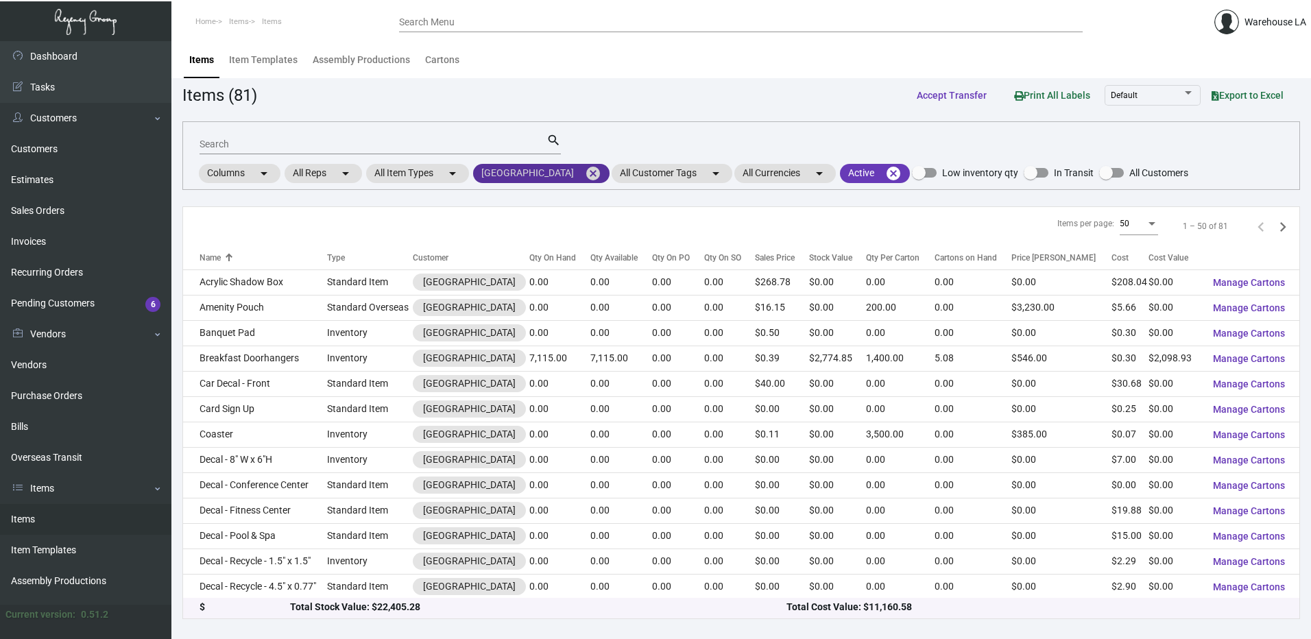
click at [585, 172] on mat-icon "cancel" at bounding box center [593, 173] width 16 height 16
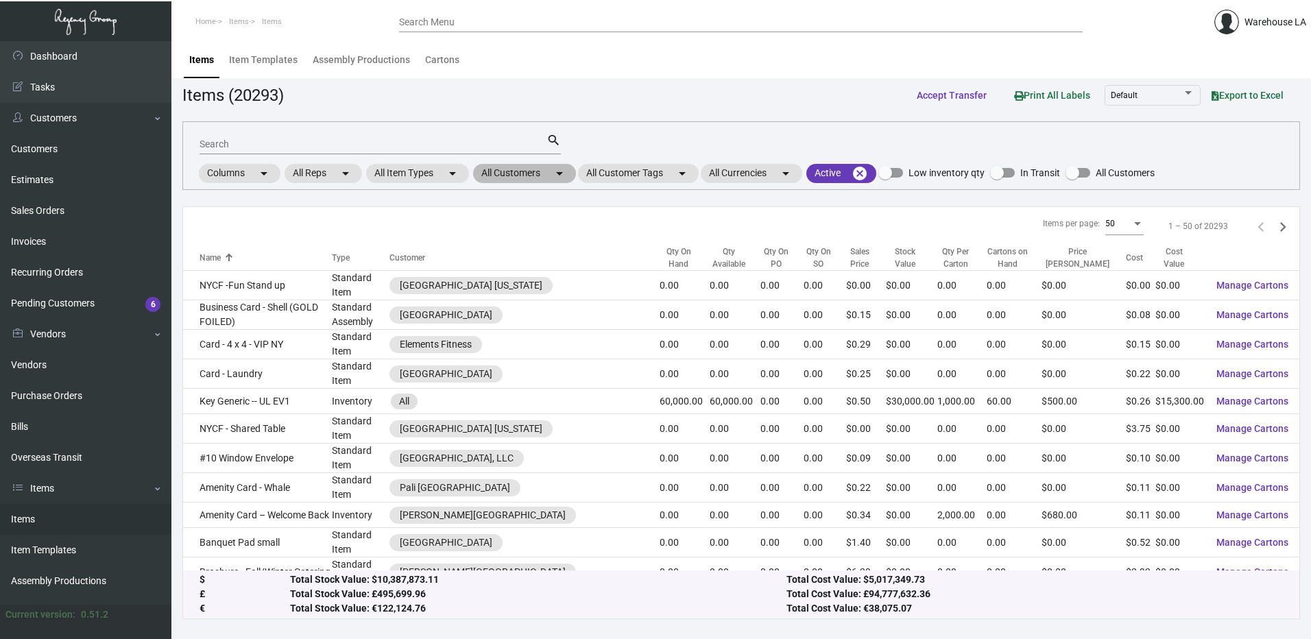
click at [509, 176] on mat-chip "All Customers arrow_drop_down" at bounding box center [524, 173] width 103 height 19
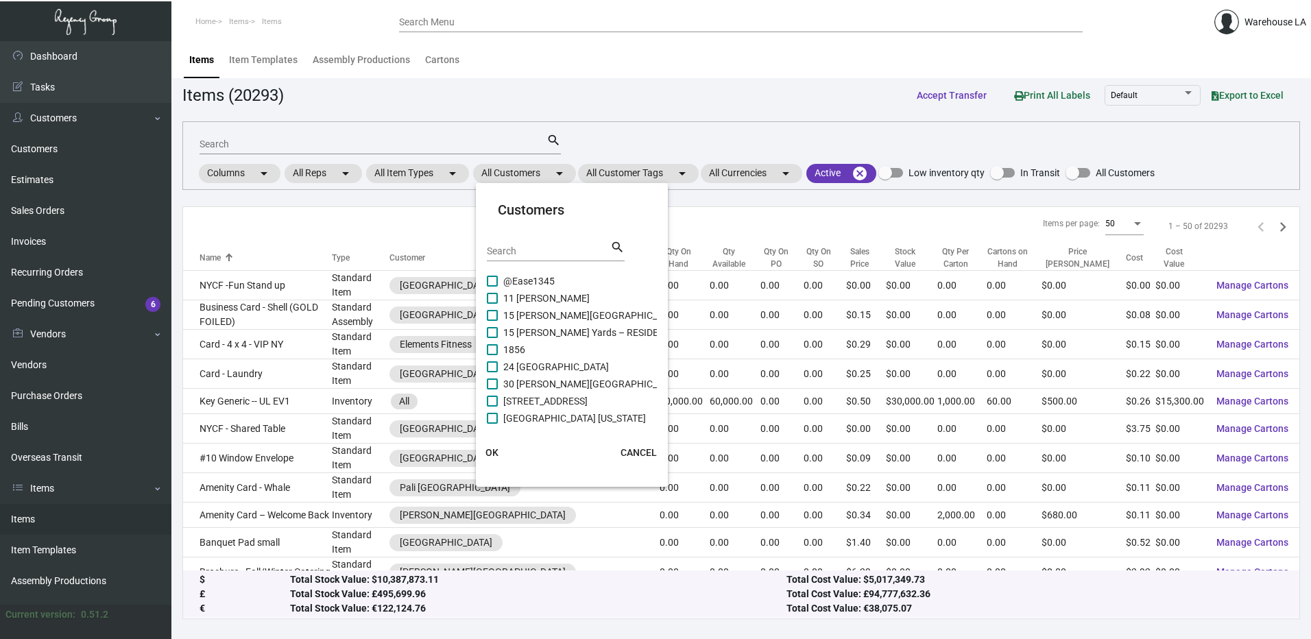
click at [300, 140] on div at bounding box center [655, 319] width 1311 height 639
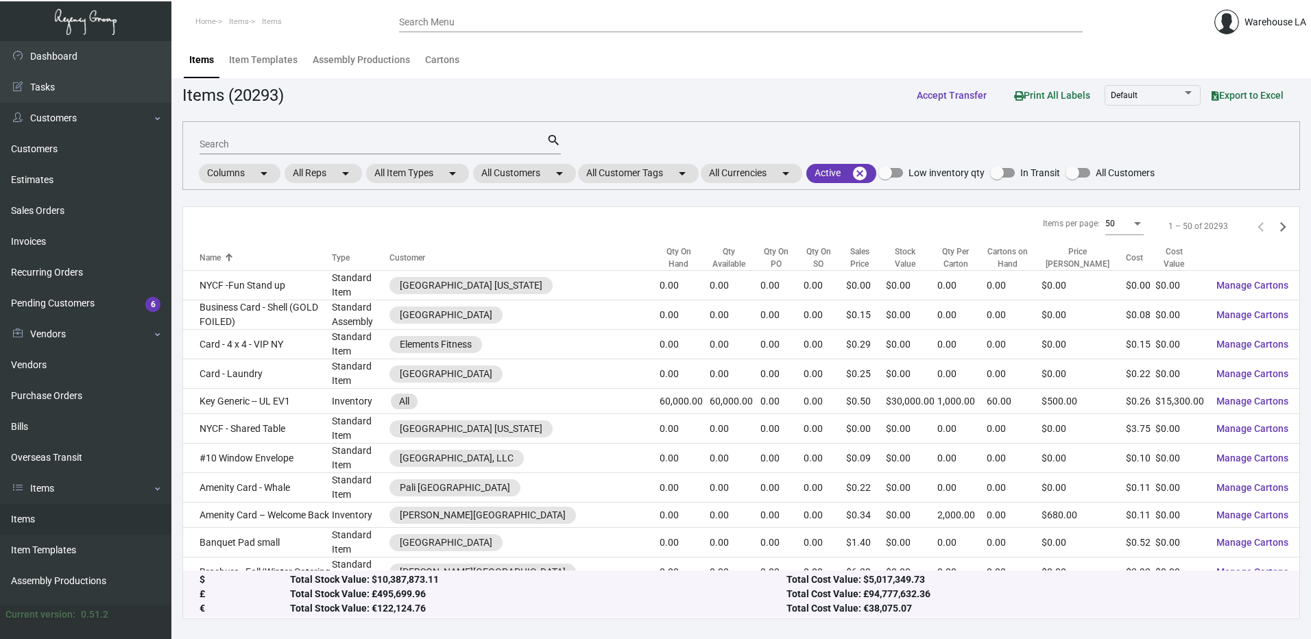
click at [295, 143] on input "Search" at bounding box center [373, 144] width 347 height 11
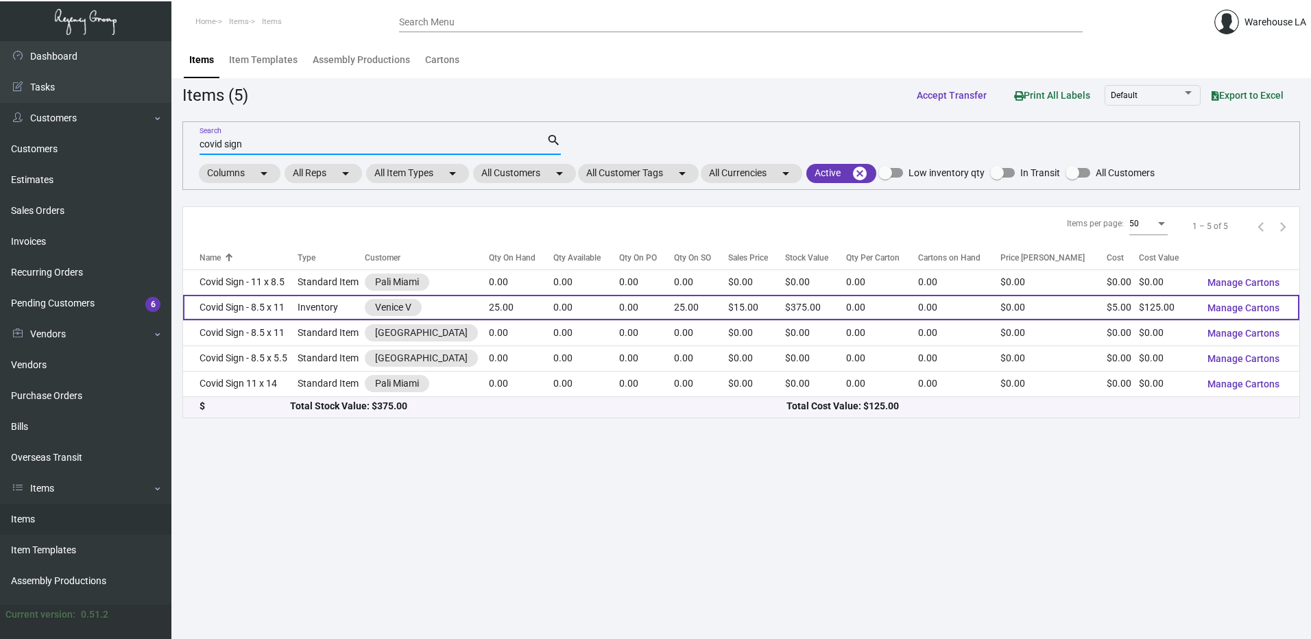
type input "covid sign"
click at [261, 311] on td "Covid Sign - 8.5 x 11" at bounding box center [240, 307] width 114 height 25
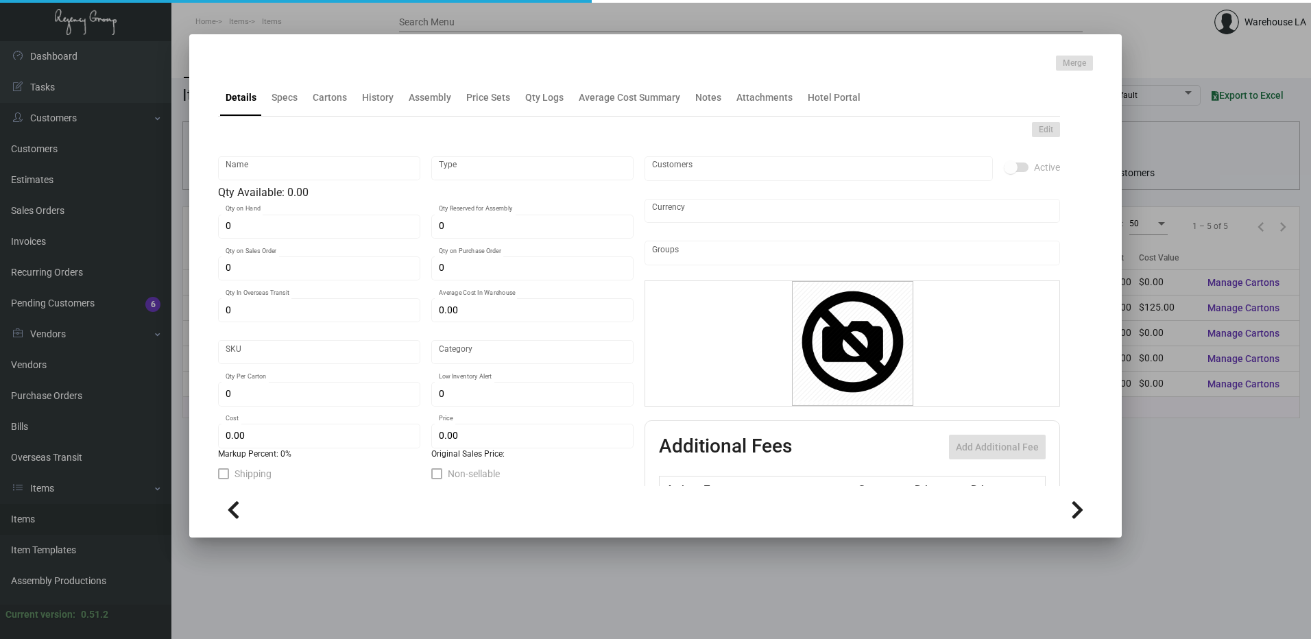
type input "Covid Sign - 8.5 x 11"
type input "Inventory"
type input "25"
type input "$ 0.00"
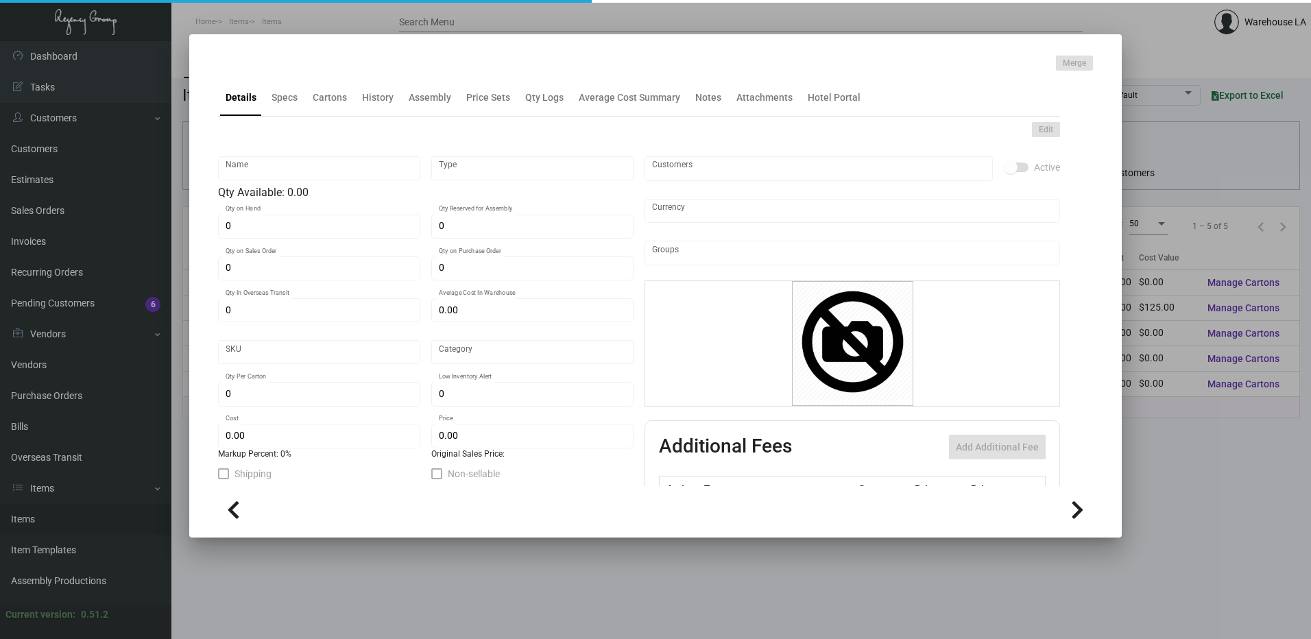
type input "Proper V -Signage-16"
type input "Standard"
type input "$ 5.00"
type input "$ 15.00"
checkbox input "true"
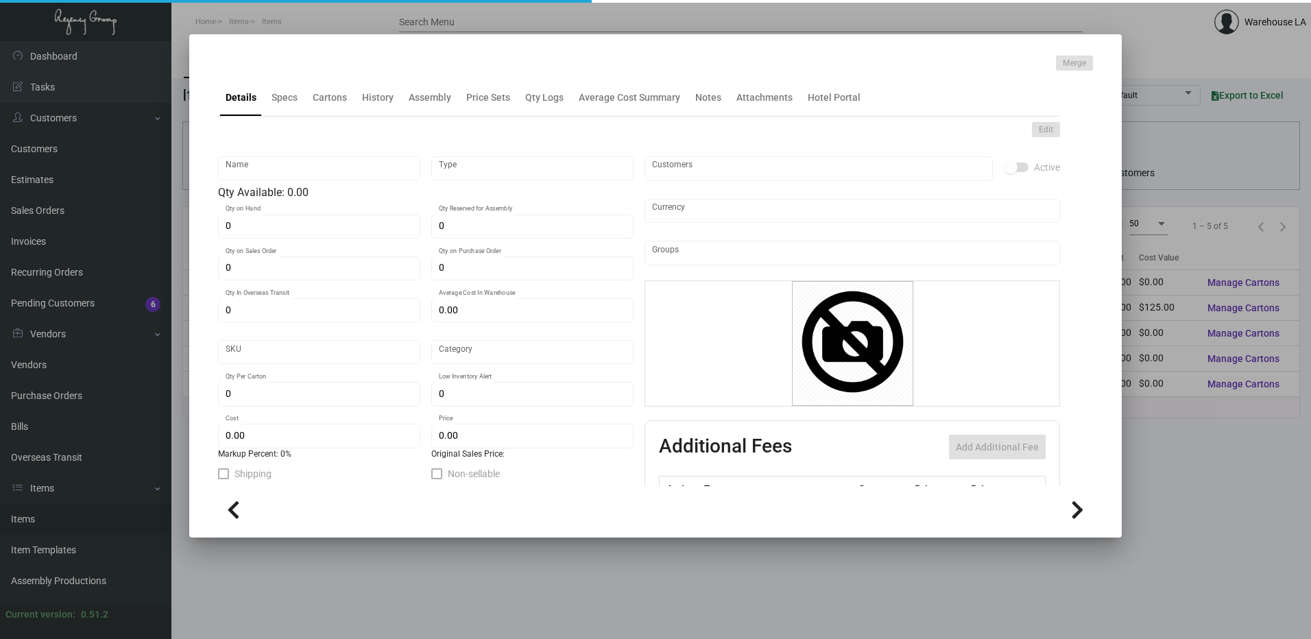
checkbox input "true"
type input "United States Dollar $"
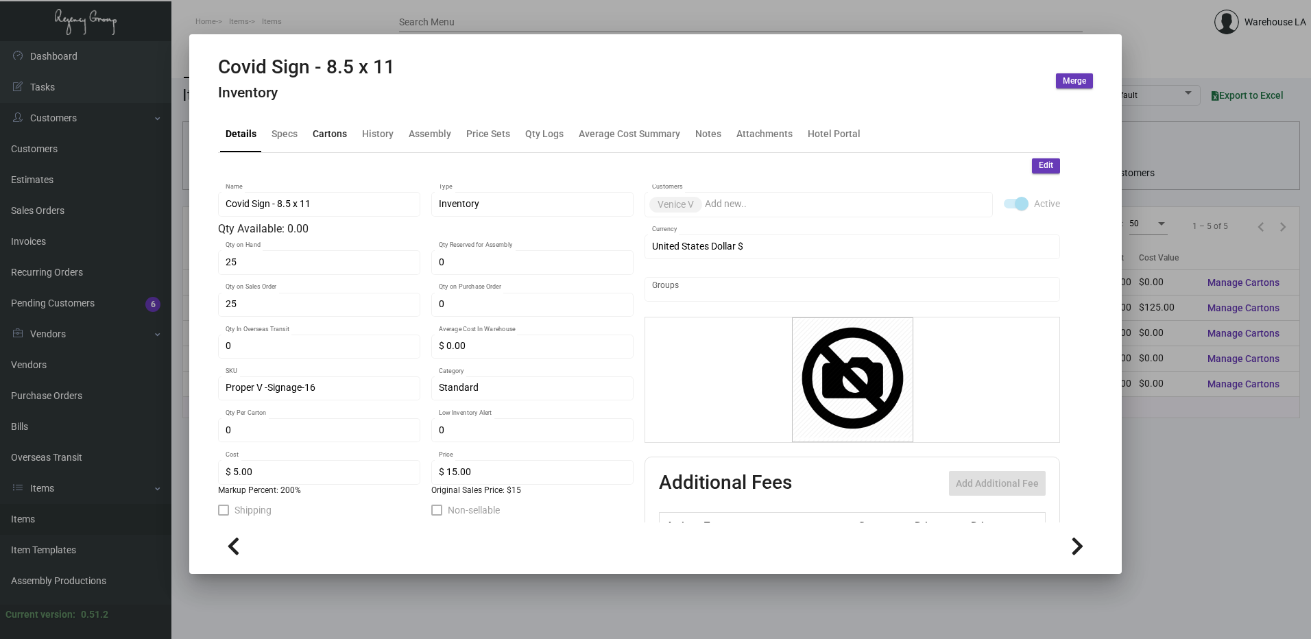
click at [337, 120] on div "Cartons" at bounding box center [329, 133] width 45 height 33
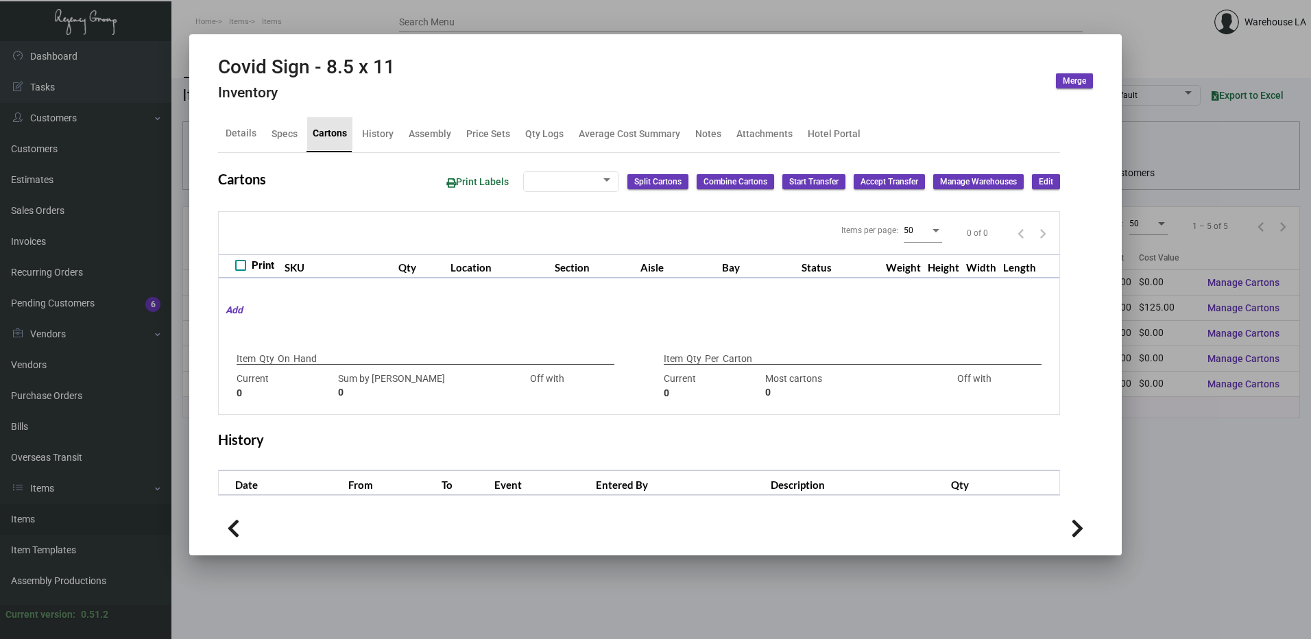
checkbox input "true"
type input "25"
type input "+25"
type input "0"
click at [453, 19] on div at bounding box center [655, 319] width 1311 height 639
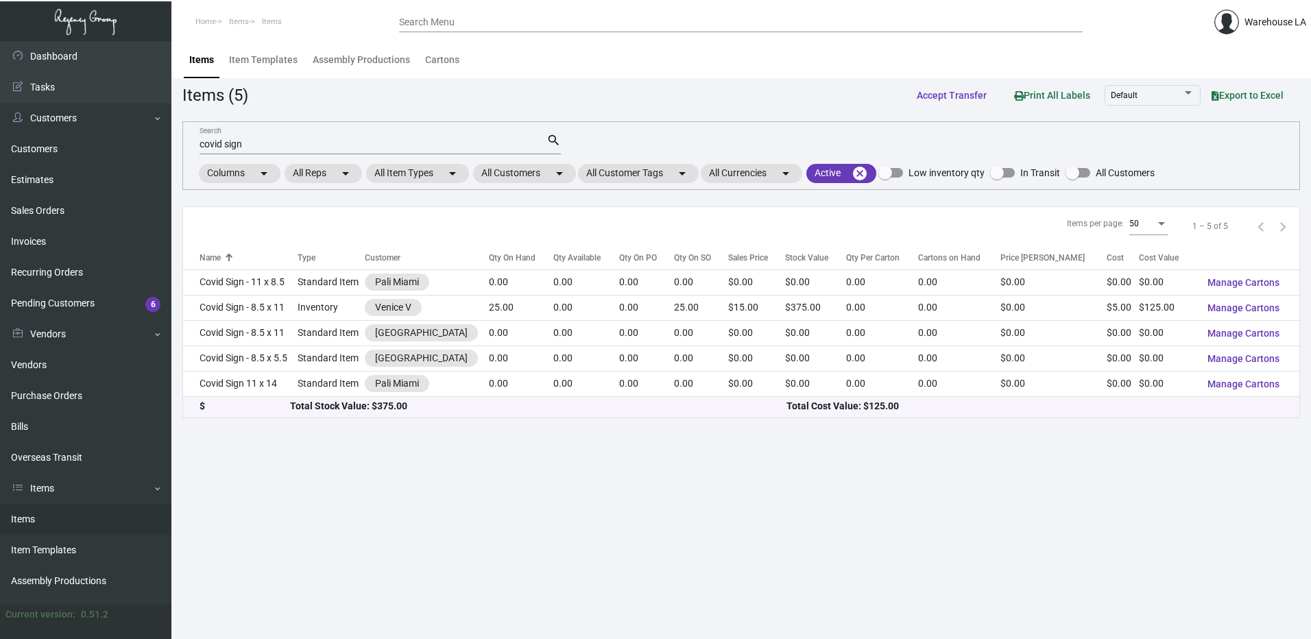
click at [300, 143] on input "covid sign" at bounding box center [373, 144] width 347 height 11
type input "c"
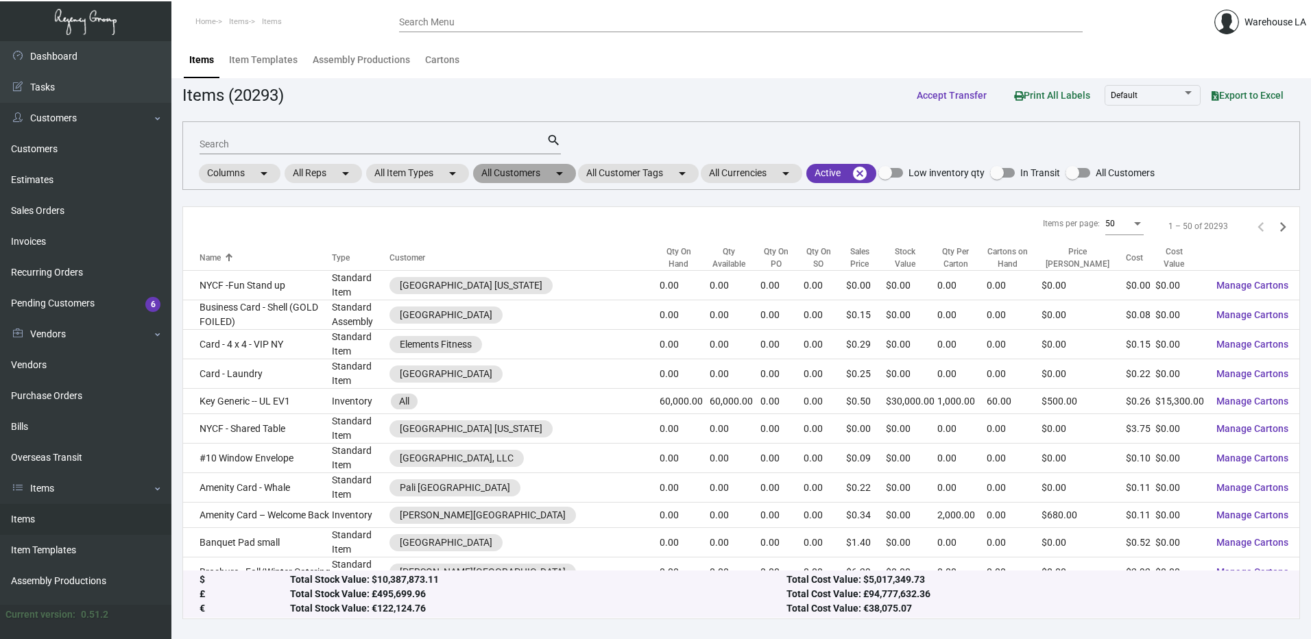
click at [513, 169] on mat-chip "All Customers arrow_drop_down" at bounding box center [524, 173] width 103 height 19
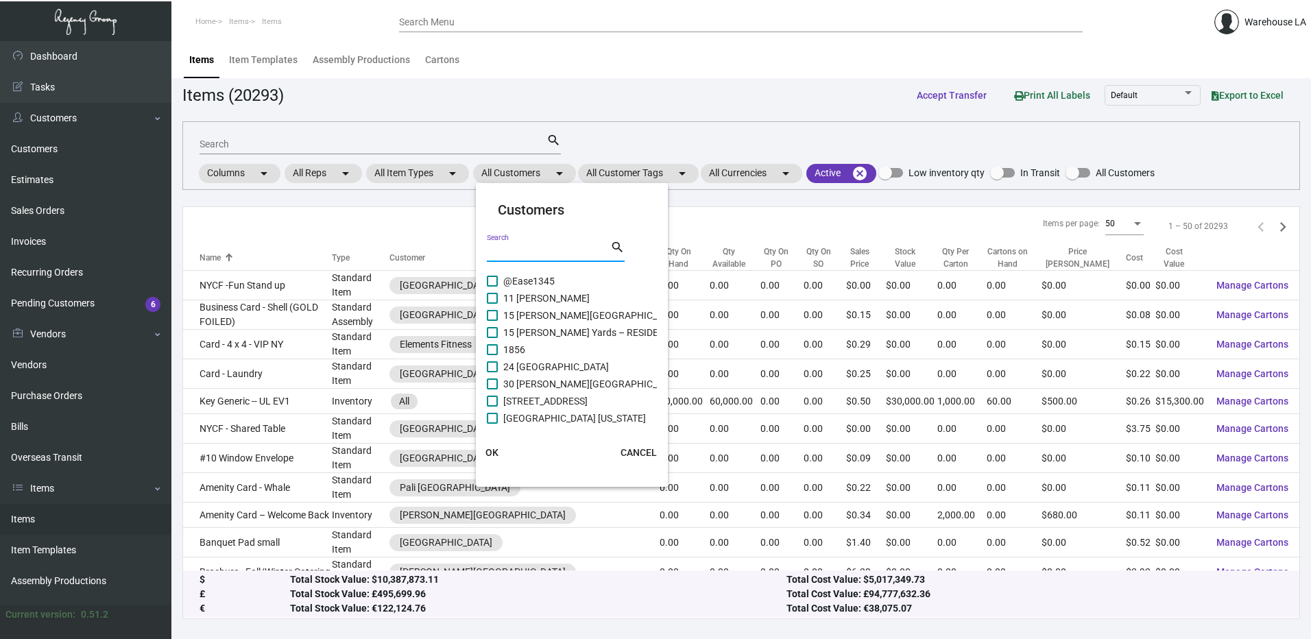
click at [503, 248] on input "Search" at bounding box center [548, 251] width 123 height 11
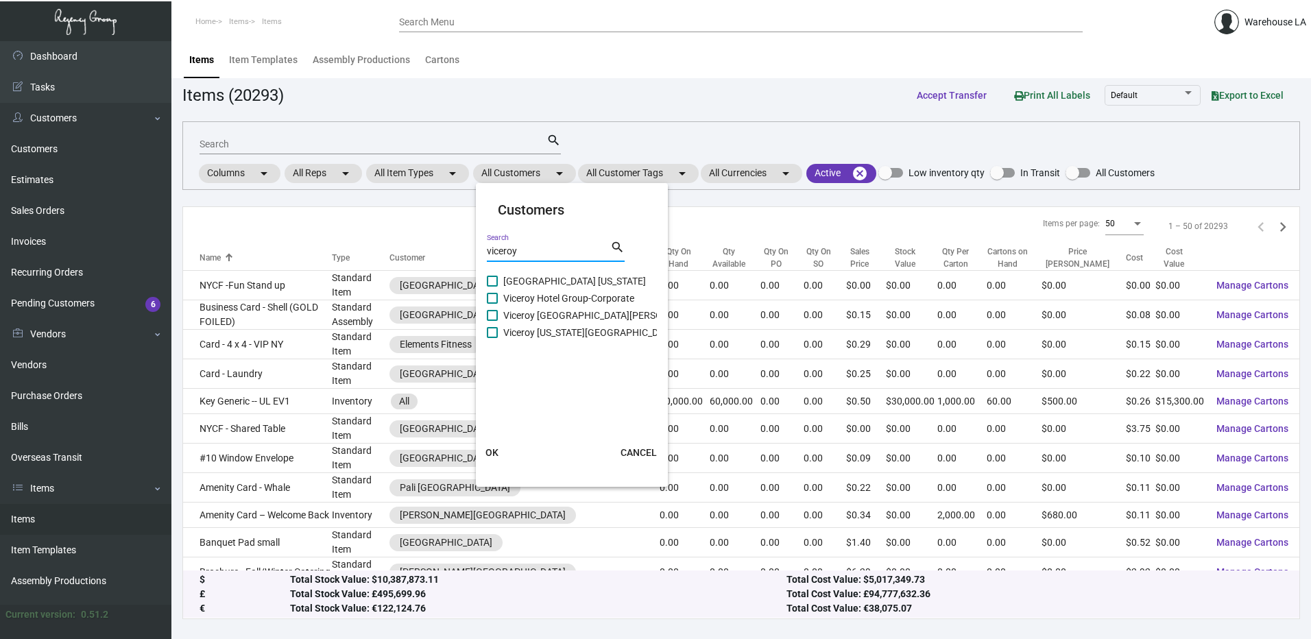
type input "viceroy"
click at [529, 315] on span "Viceroy [GEOGRAPHIC_DATA][PERSON_NAME]" at bounding box center [603, 315] width 200 height 16
click at [492, 321] on input "Viceroy [GEOGRAPHIC_DATA][PERSON_NAME]" at bounding box center [492, 321] width 1 height 1
checkbox input "true"
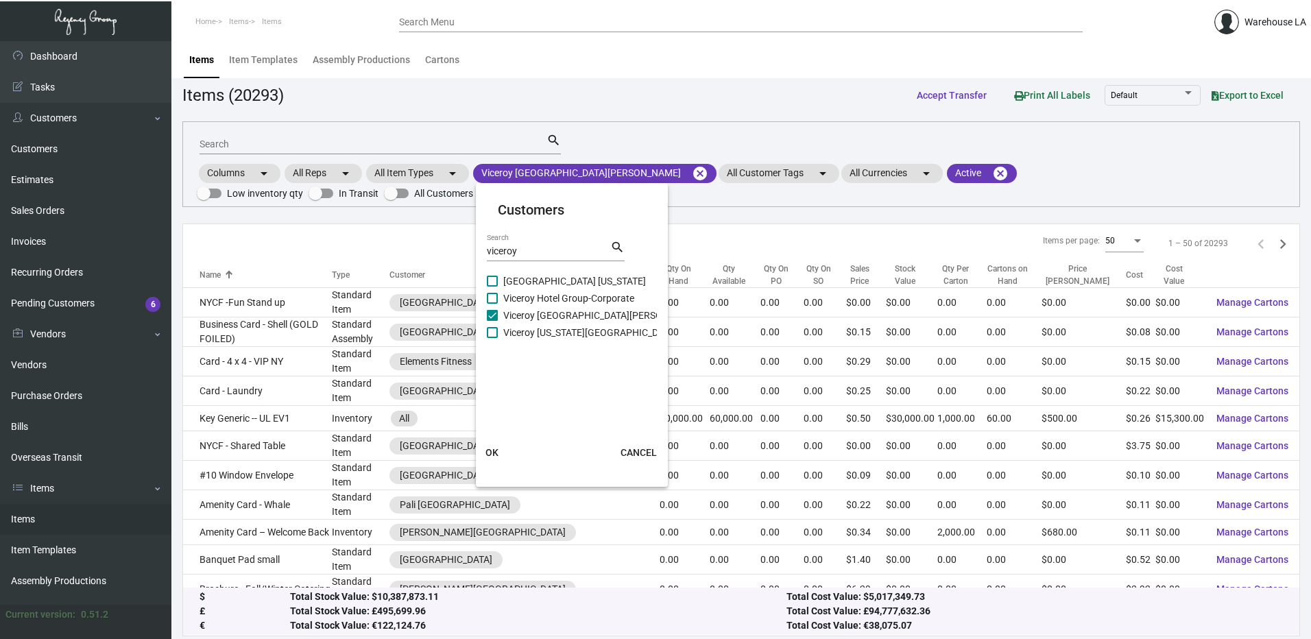
click at [494, 452] on span "OK" at bounding box center [491, 452] width 13 height 11
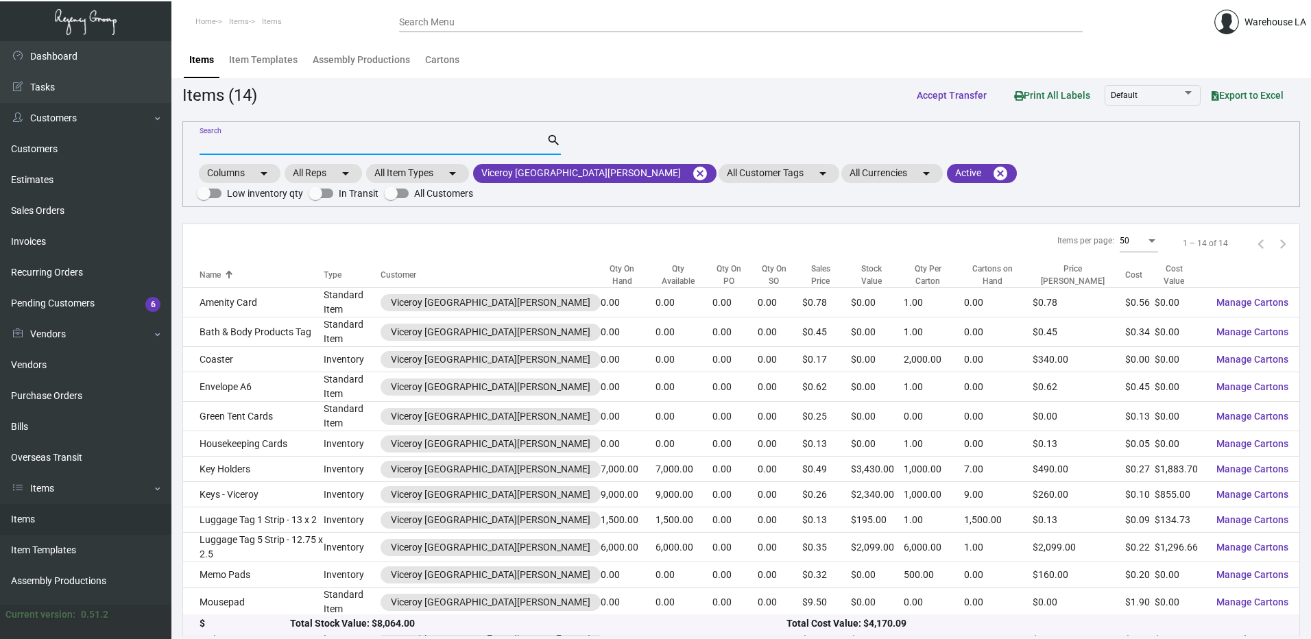
click at [361, 139] on input "Search" at bounding box center [373, 144] width 347 height 11
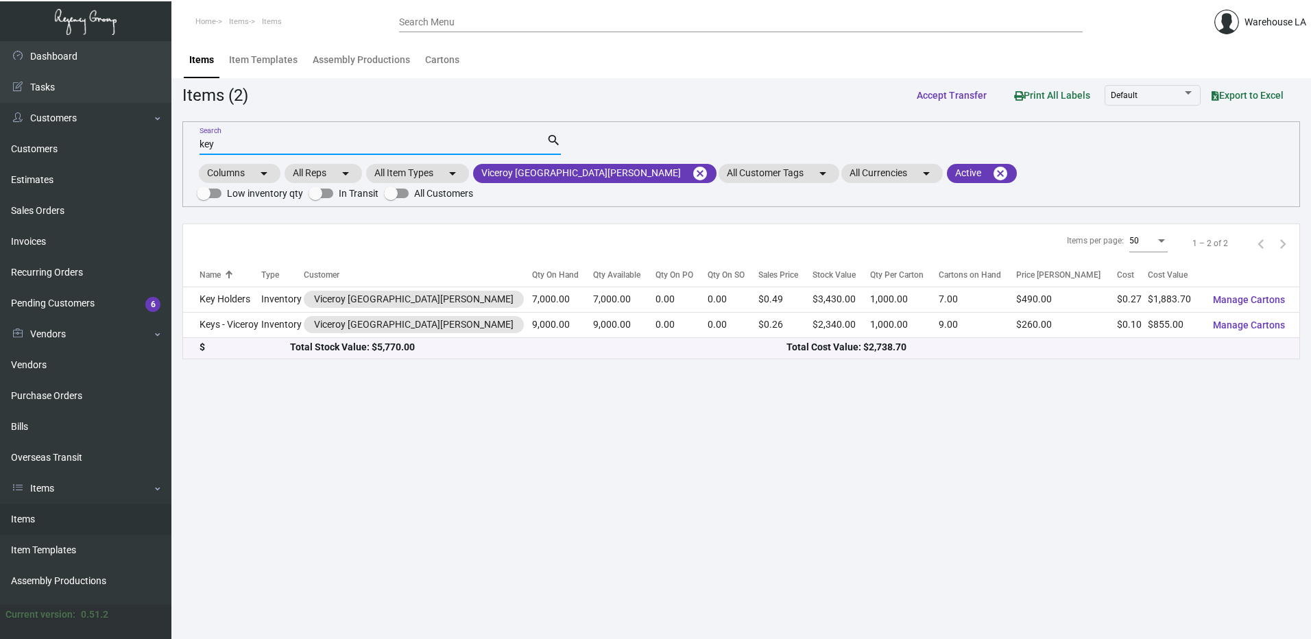
type input "key"
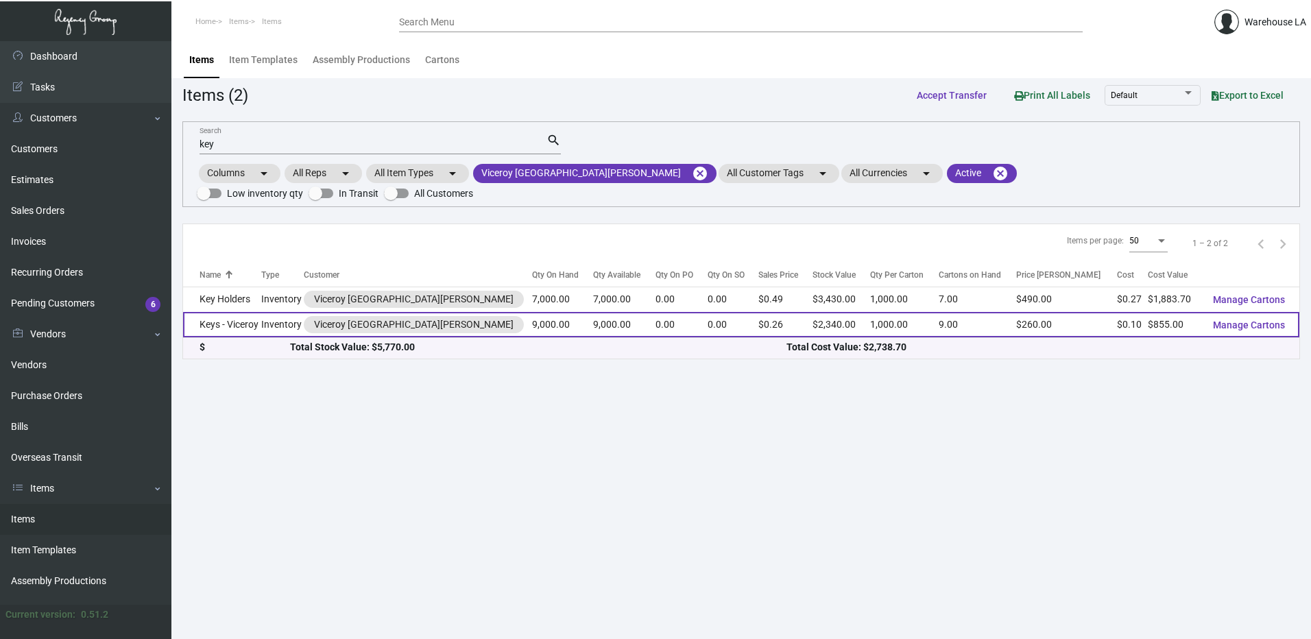
click at [261, 313] on td "Keys - Viceroy" at bounding box center [222, 324] width 78 height 25
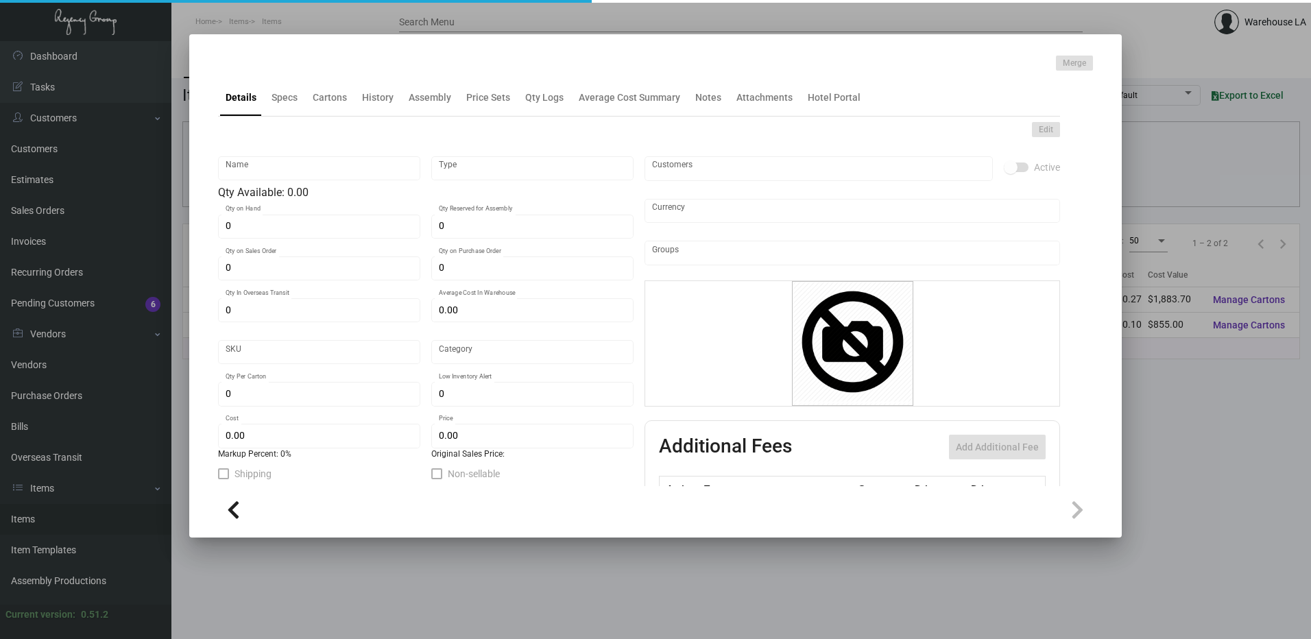
type input "Keys - Viceroy"
type input "Inventory"
type input "9,000"
type input "20,000"
type input "$ 0.125"
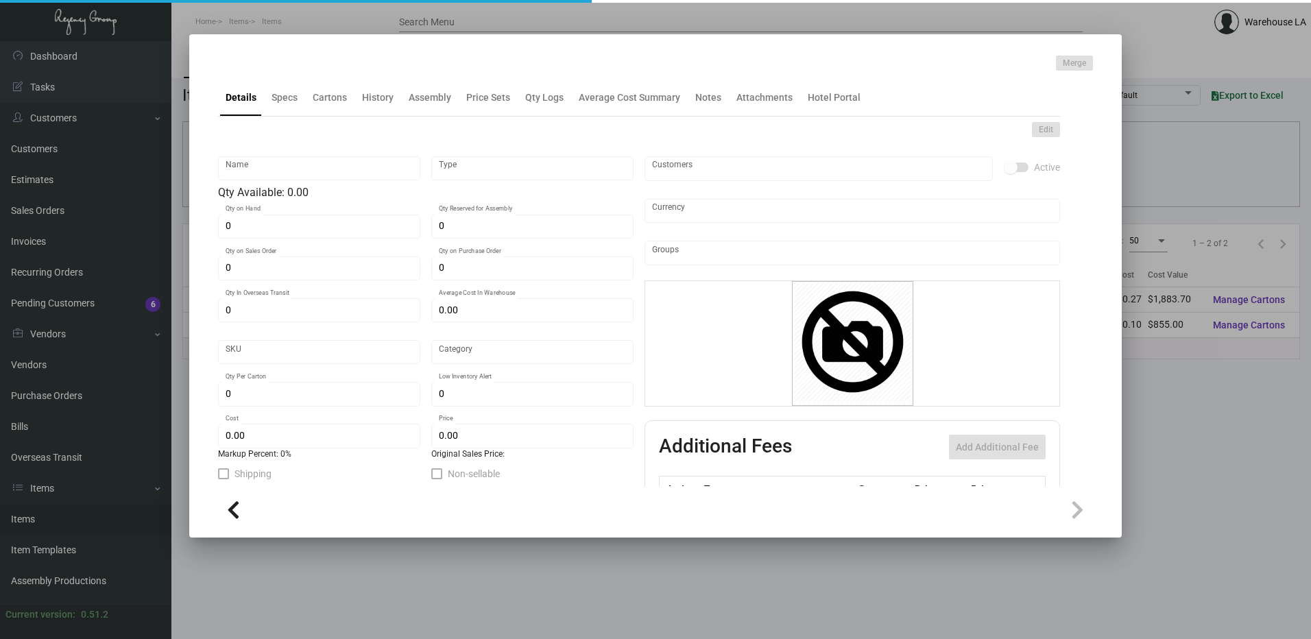
type input "3332"
type input "Standard"
type input "1,000"
type input "5,000"
type input "$ 0.095"
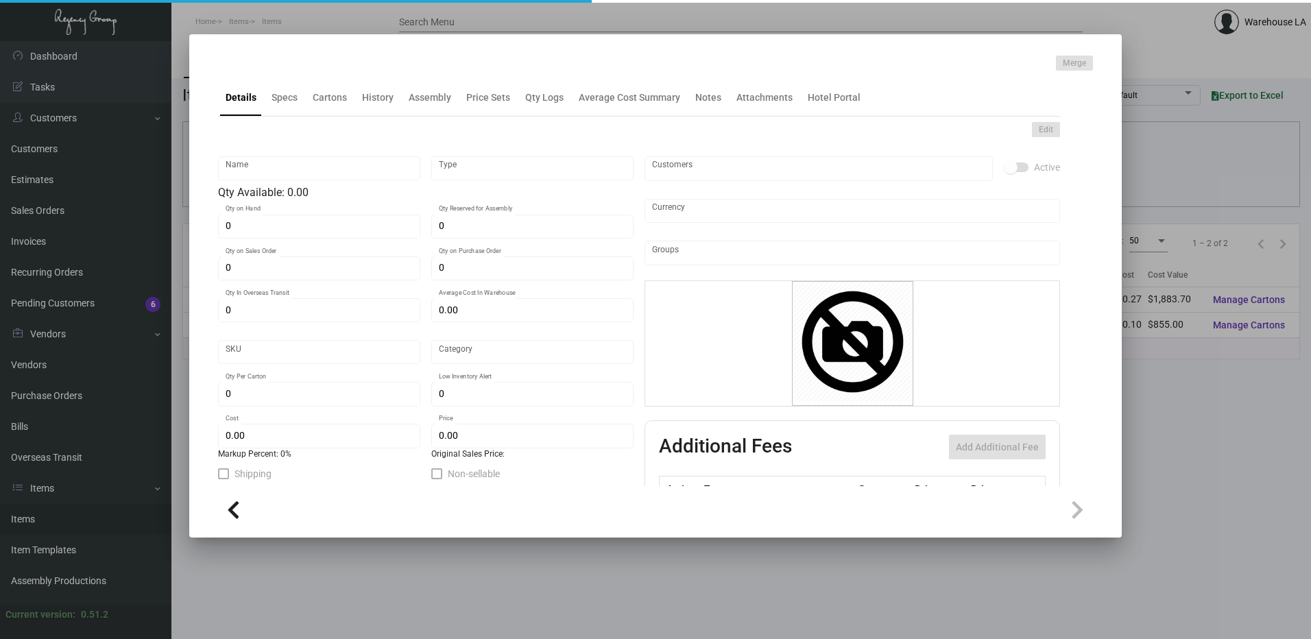
type input "$ 0.26"
type textarea "Key Cards: Size CR80, #30 mill white Glossy laminated PVC plastic material, pri…"
checkbox input "true"
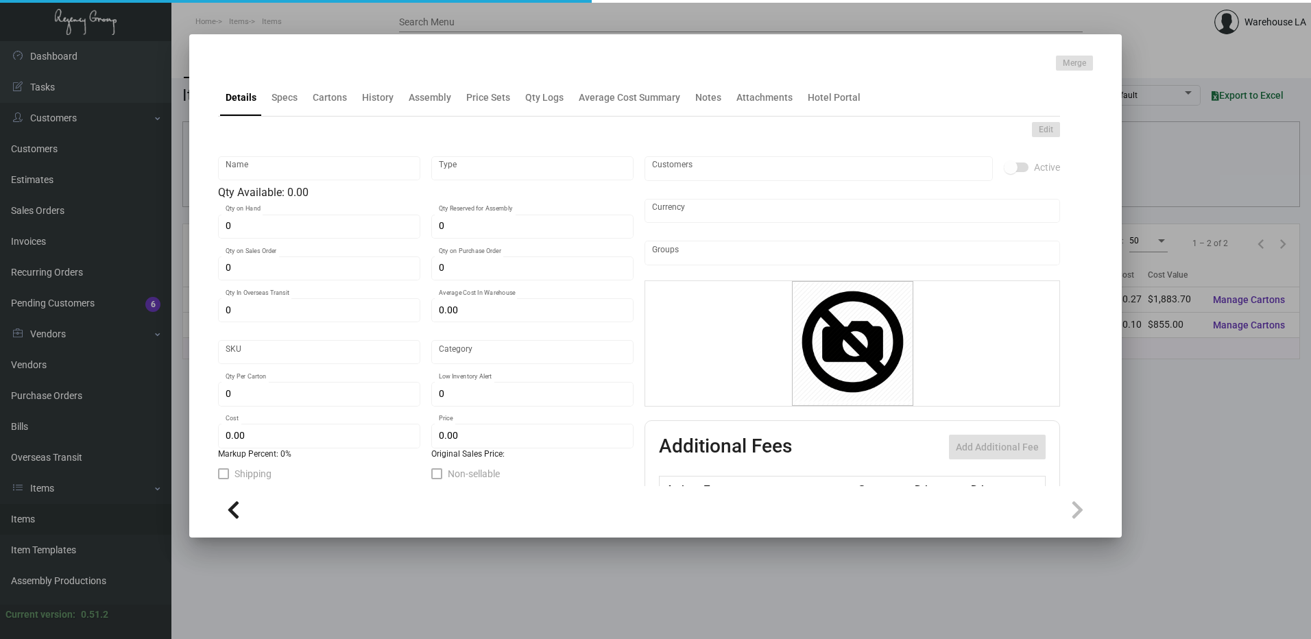
type input "United States Dollar $"
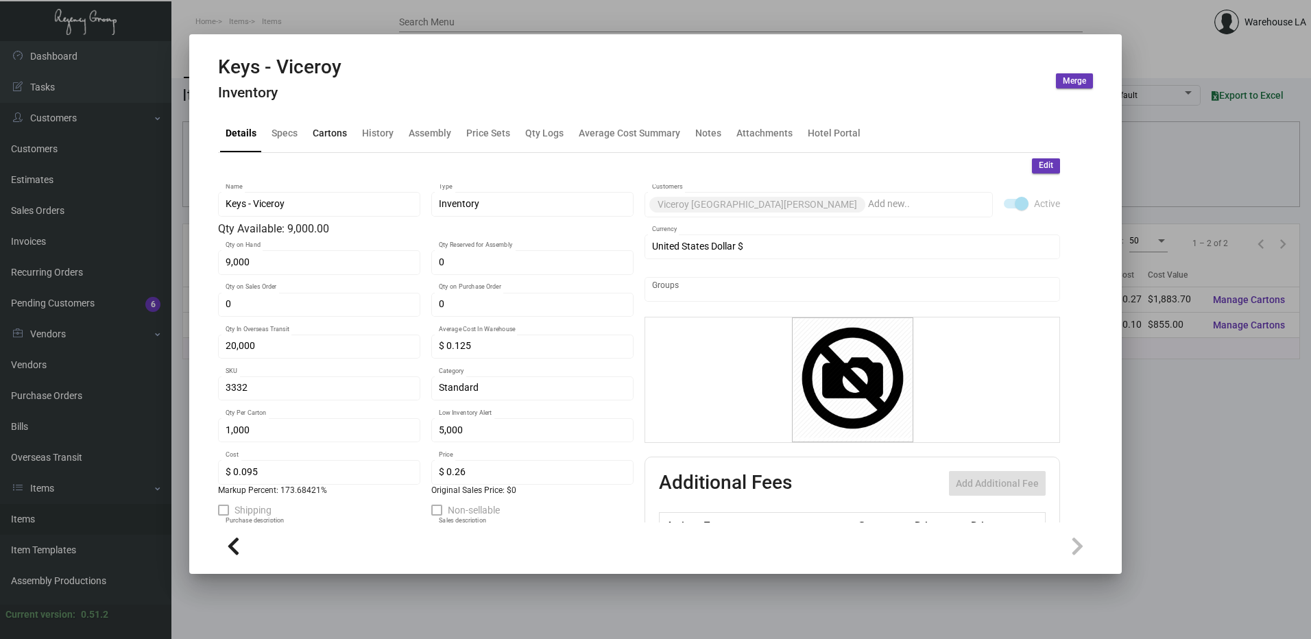
click at [345, 143] on div "Cartons" at bounding box center [329, 133] width 45 height 33
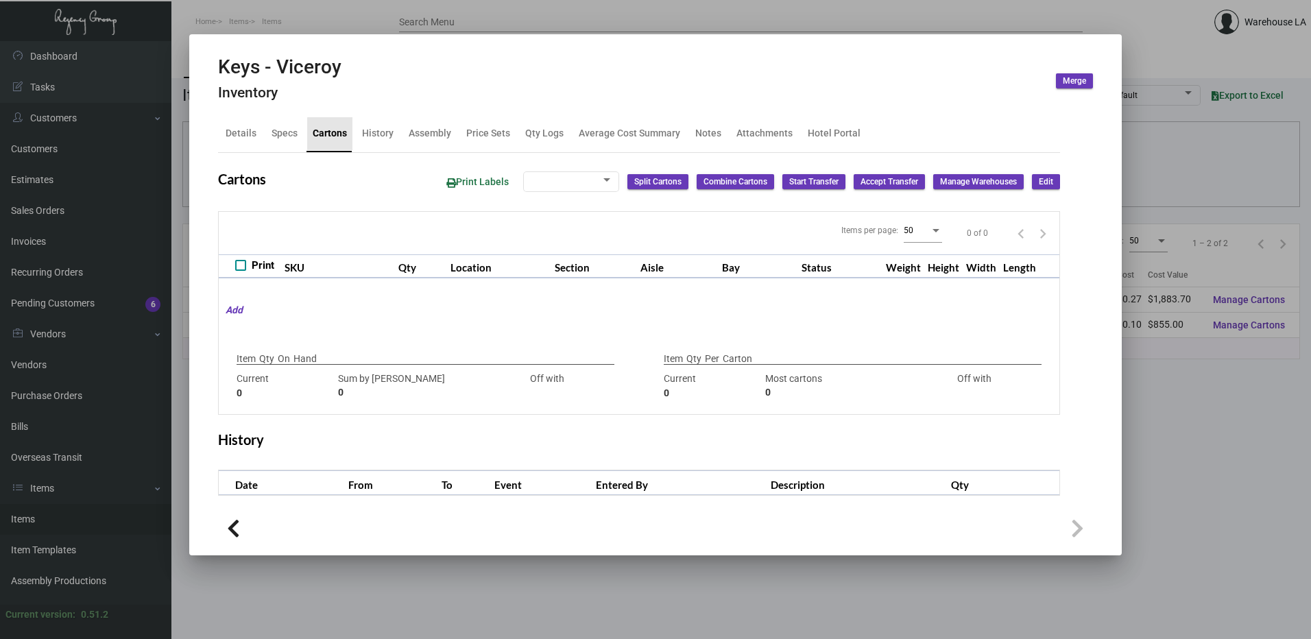
type input "9,000"
type input "10000"
type input "-1000"
type input "1,000"
type input "1000"
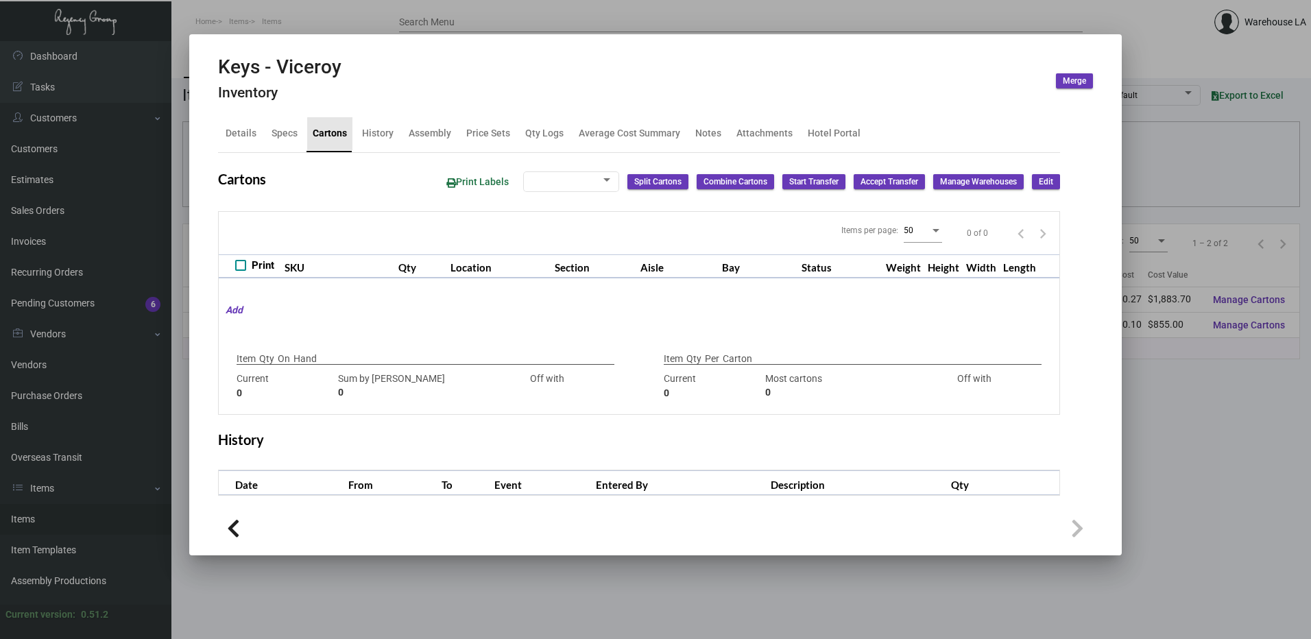
type input "0"
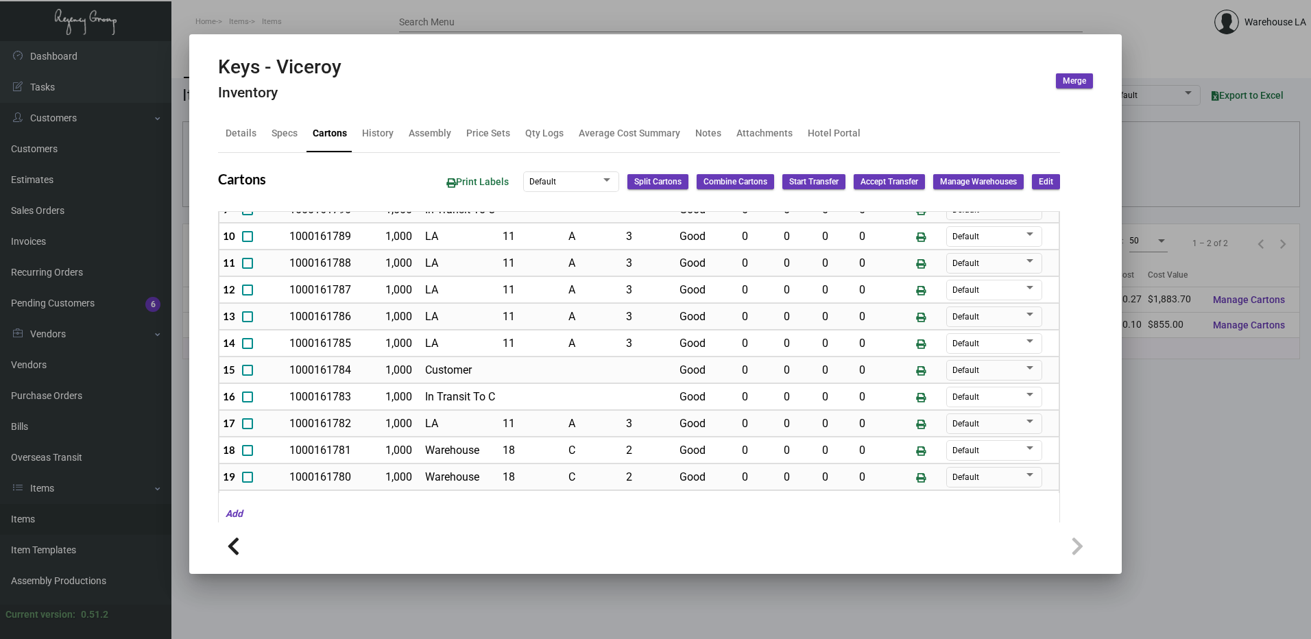
scroll to position [274, 0]
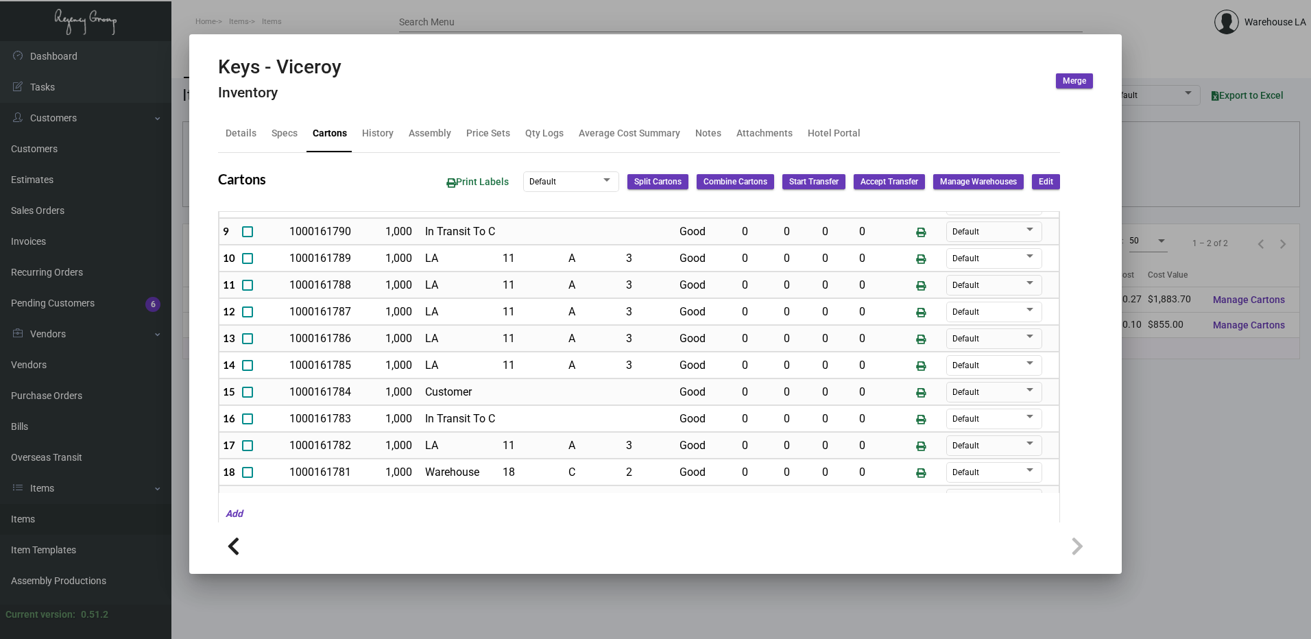
click at [473, 322] on td "LA" at bounding box center [461, 311] width 78 height 27
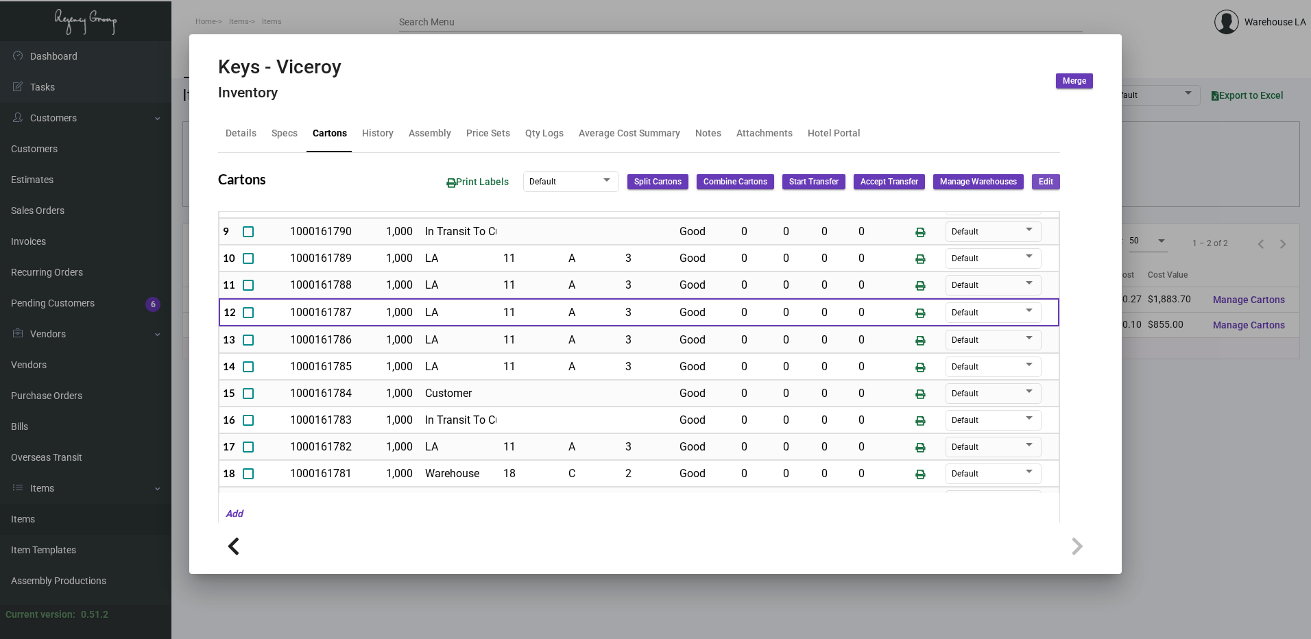
click at [1040, 185] on span "Edit" at bounding box center [1046, 182] width 14 height 12
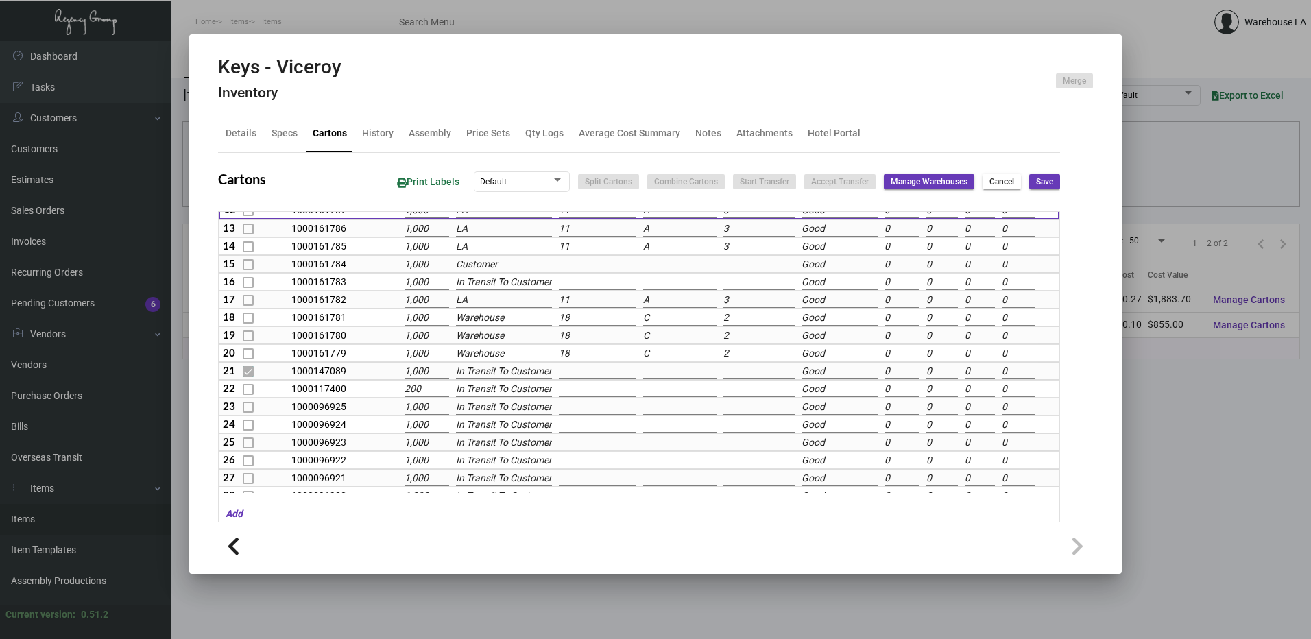
scroll to position [250, 0]
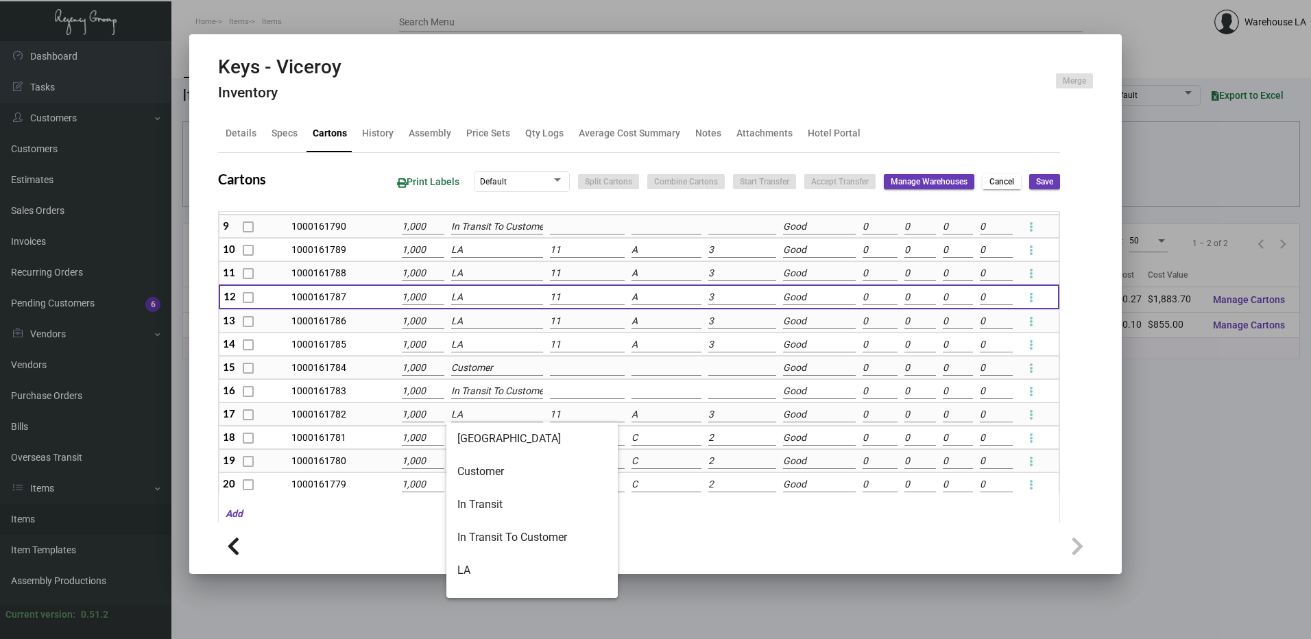
click at [484, 409] on input "LA" at bounding box center [497, 414] width 92 height 15
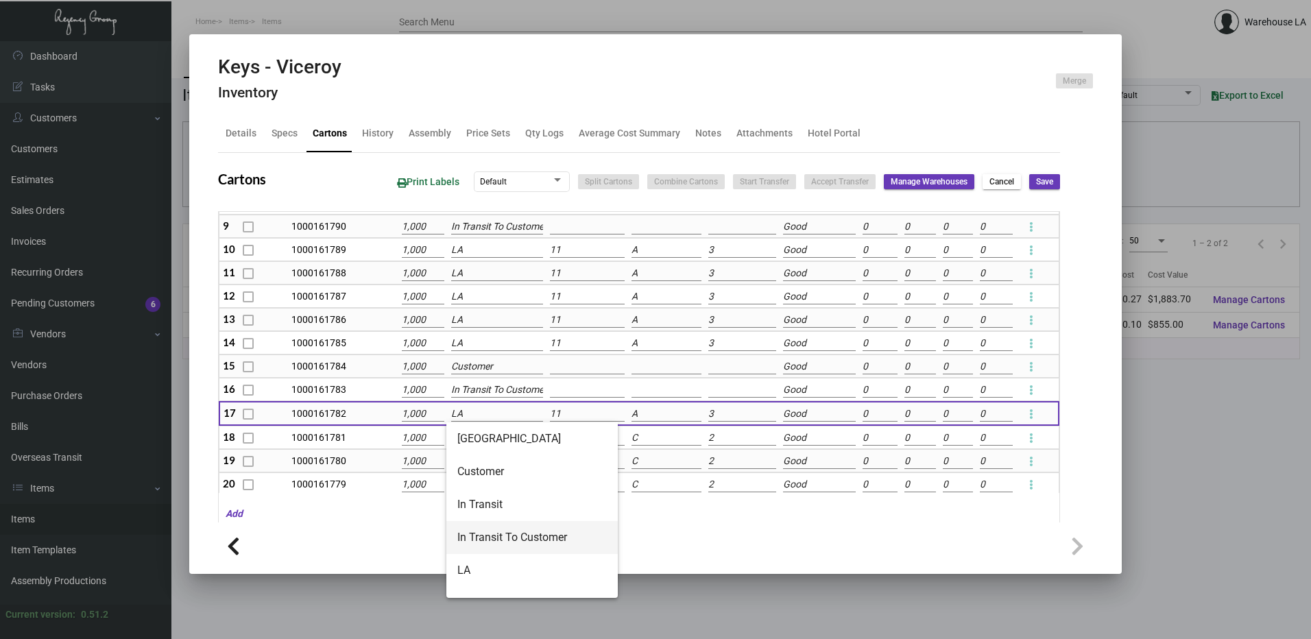
click at [509, 527] on span "In Transit To Customer" at bounding box center [531, 537] width 149 height 33
type input "In Transit To Customer"
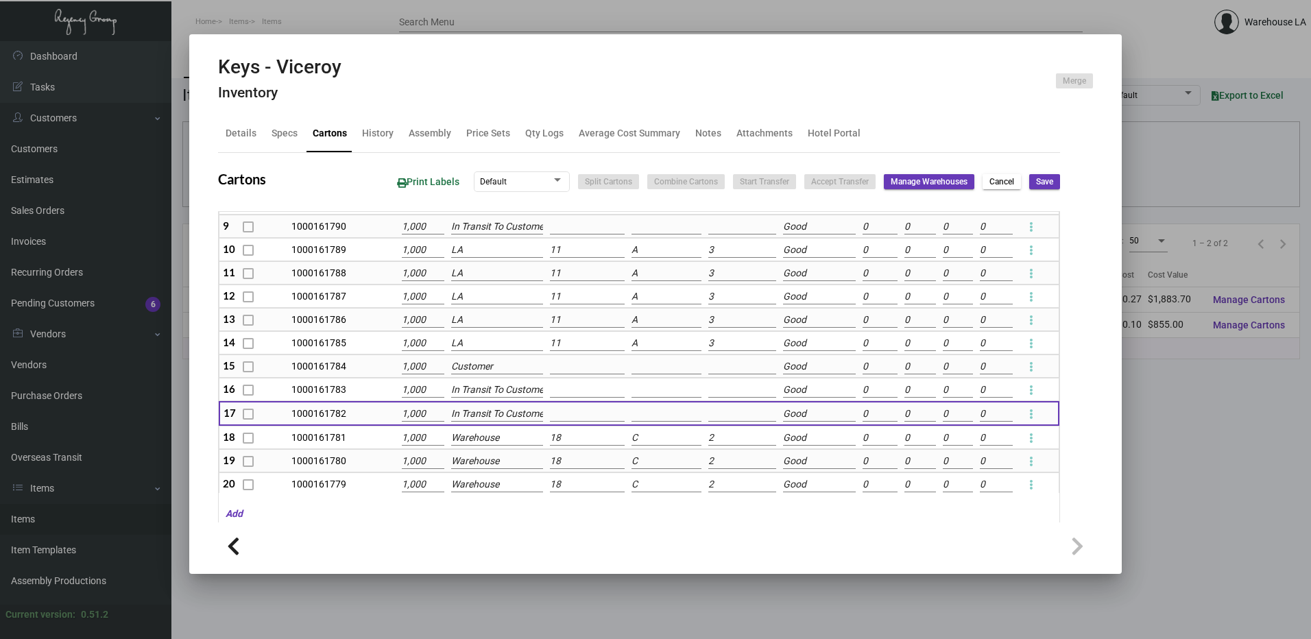
scroll to position [0, 8]
click at [472, 341] on input "LA" at bounding box center [497, 343] width 92 height 15
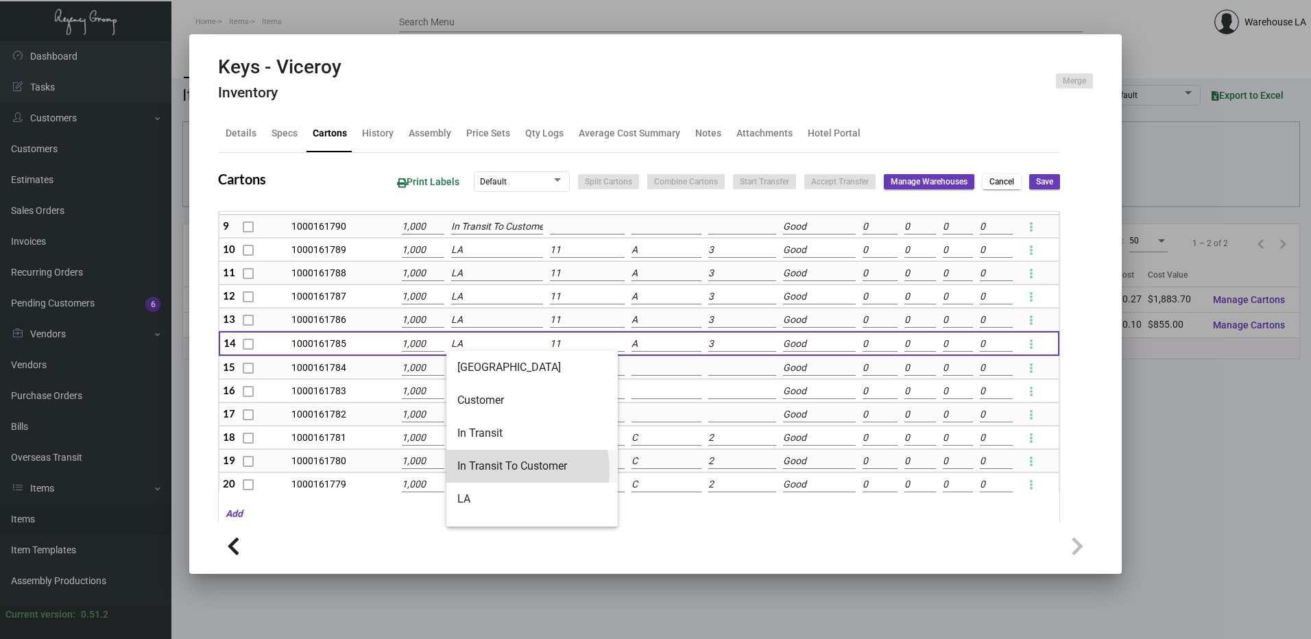
click at [512, 470] on span "In Transit To Customer" at bounding box center [531, 466] width 149 height 33
type input "In Transit To Customer"
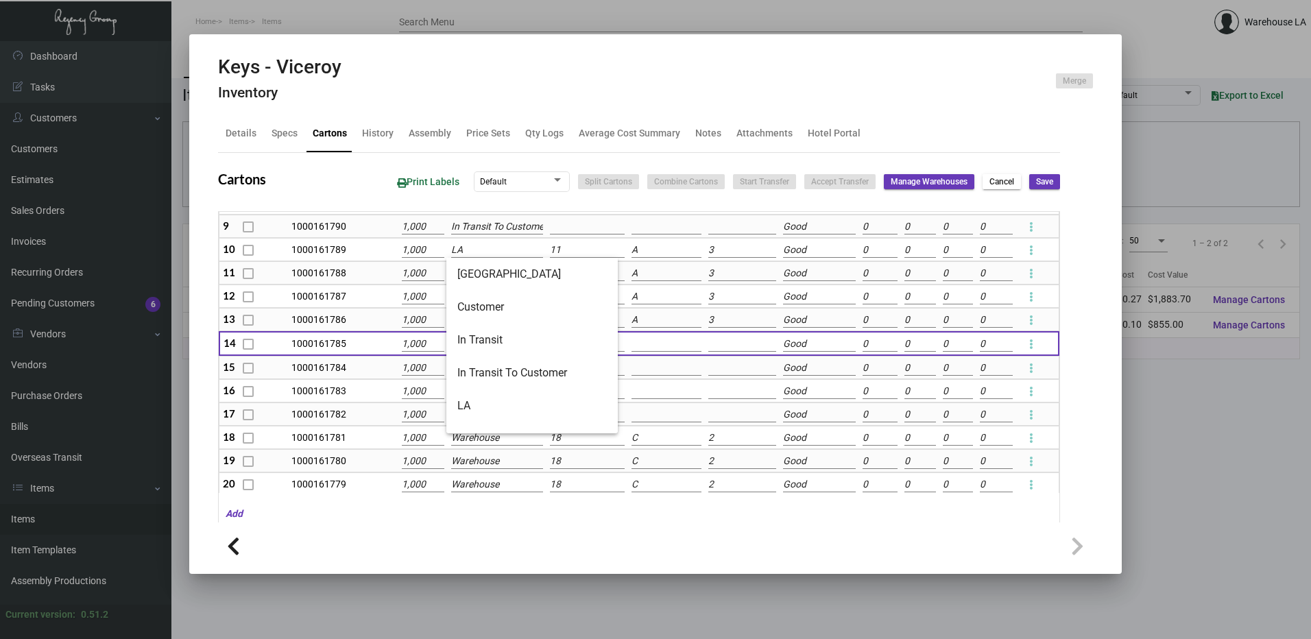
click at [487, 256] on input "LA" at bounding box center [497, 250] width 92 height 15
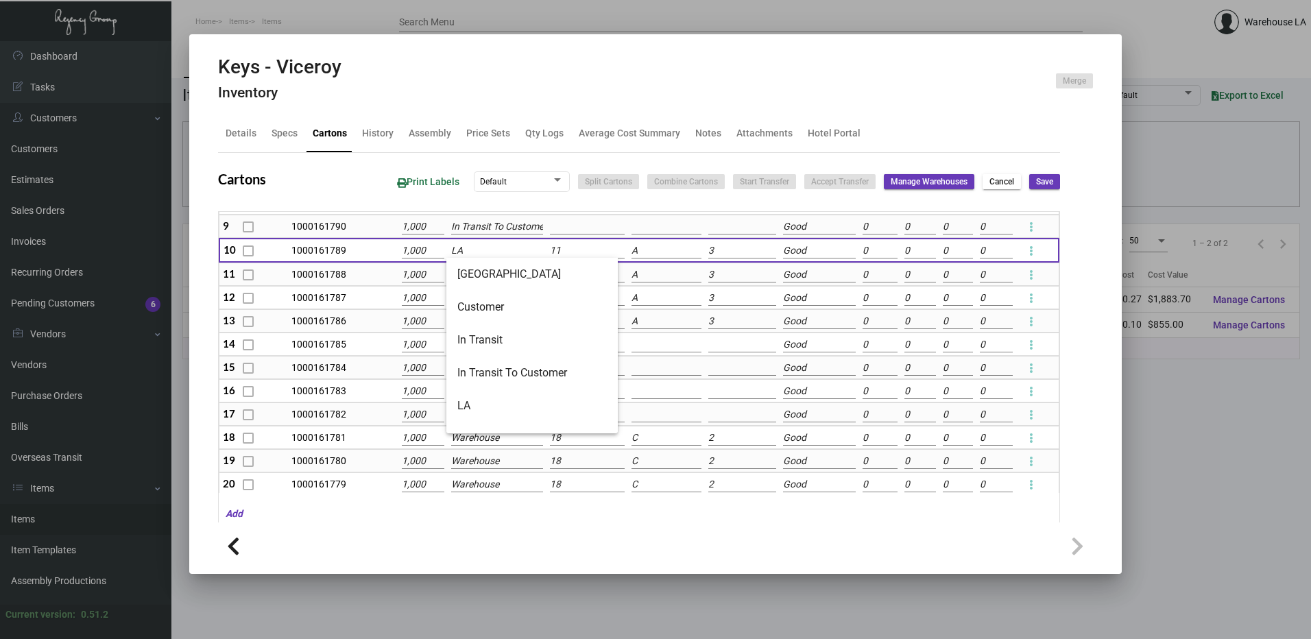
click at [590, 91] on div "Keys - Viceroy Inventory Merge" at bounding box center [655, 81] width 875 height 51
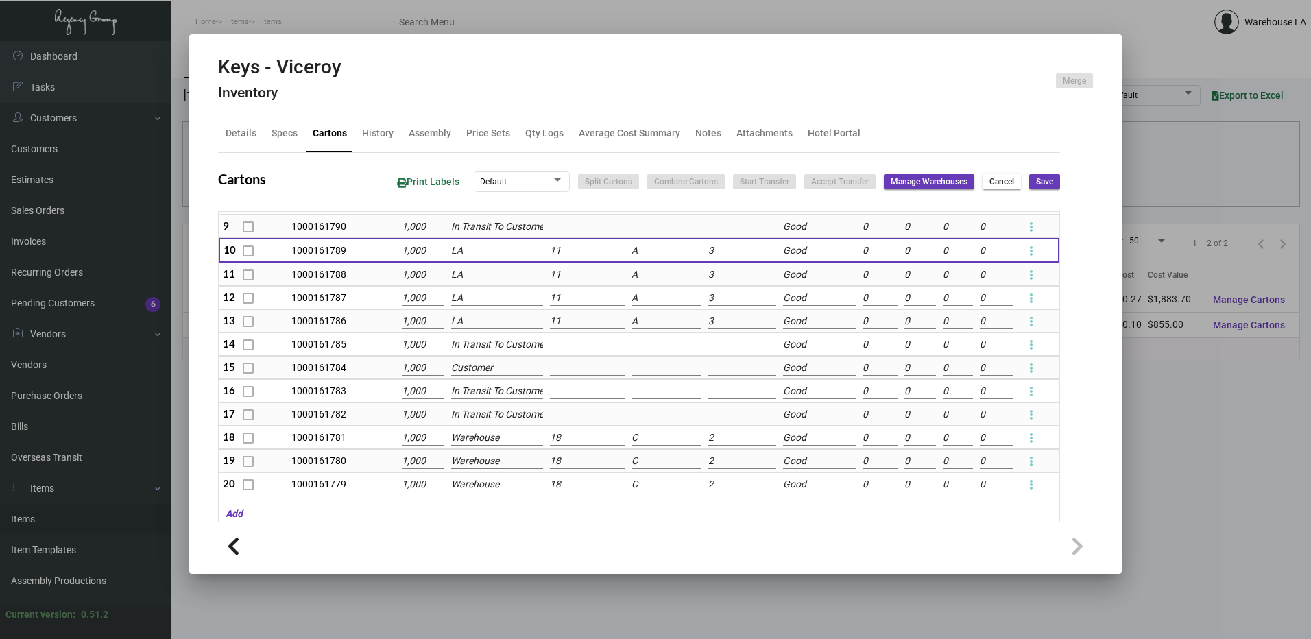
click at [1029, 179] on button "Save" at bounding box center [1044, 181] width 31 height 15
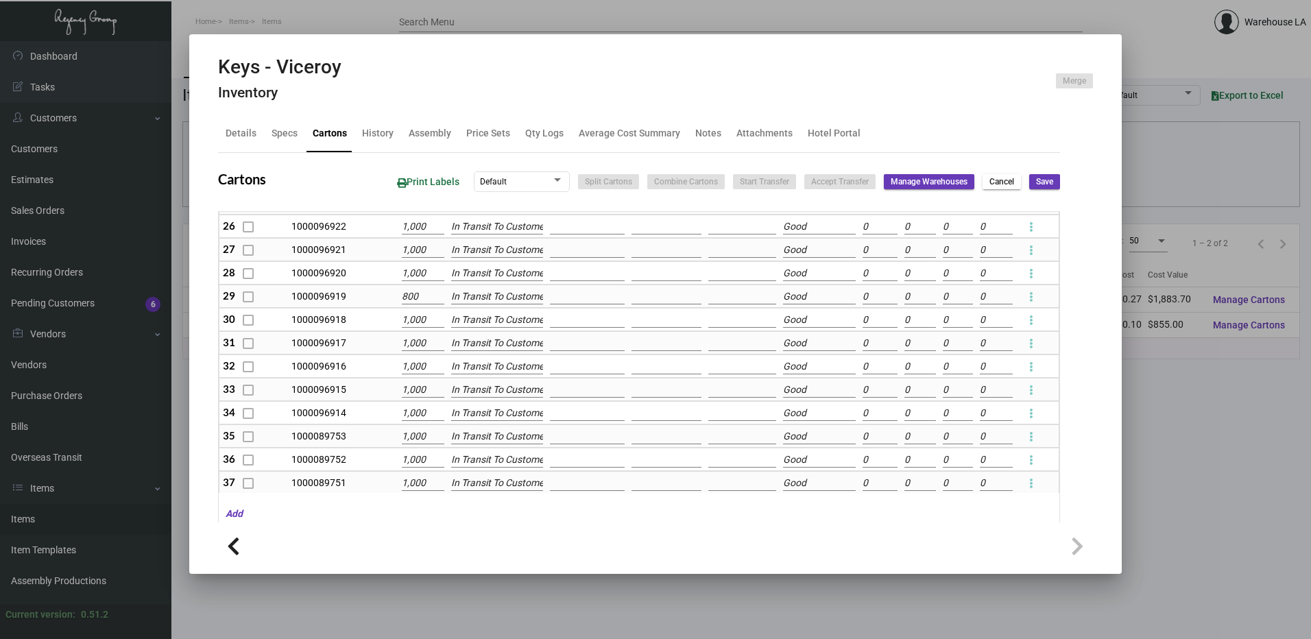
scroll to position [791, 0]
type input "0"
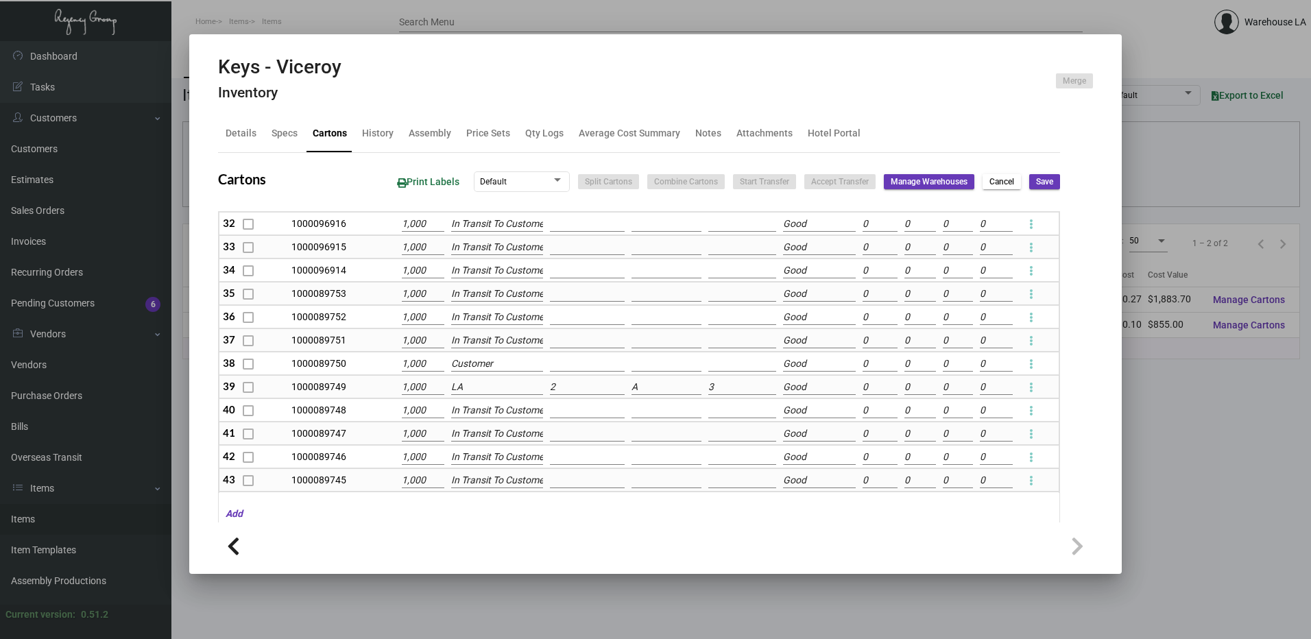
type input "0"
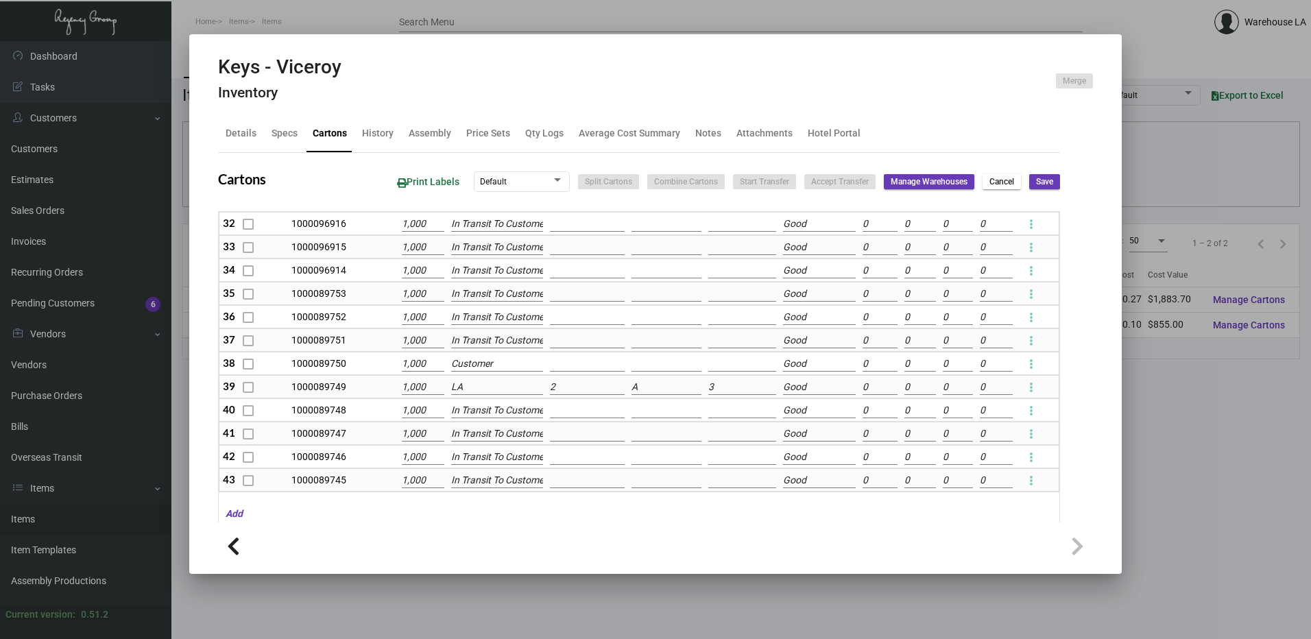
type input "0"
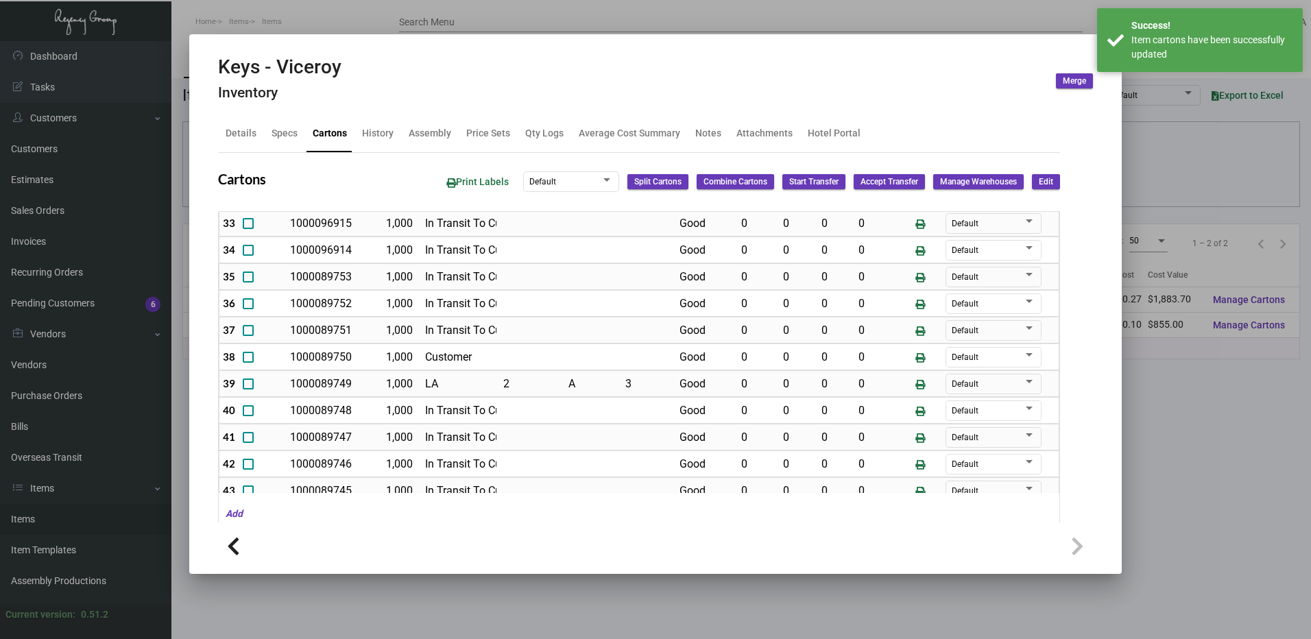
scroll to position [994, 0]
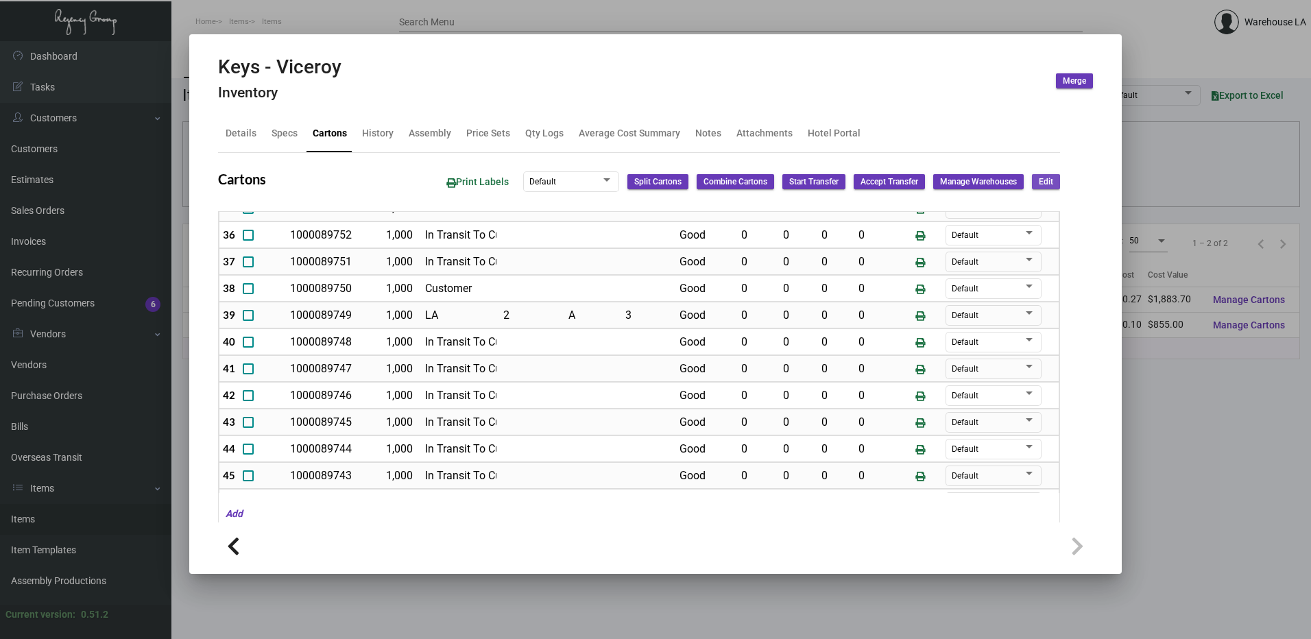
drag, startPoint x: 1030, startPoint y: 176, endPoint x: 705, endPoint y: 253, distance: 334.8
click at [1039, 176] on span "Edit" at bounding box center [1046, 182] width 14 height 12
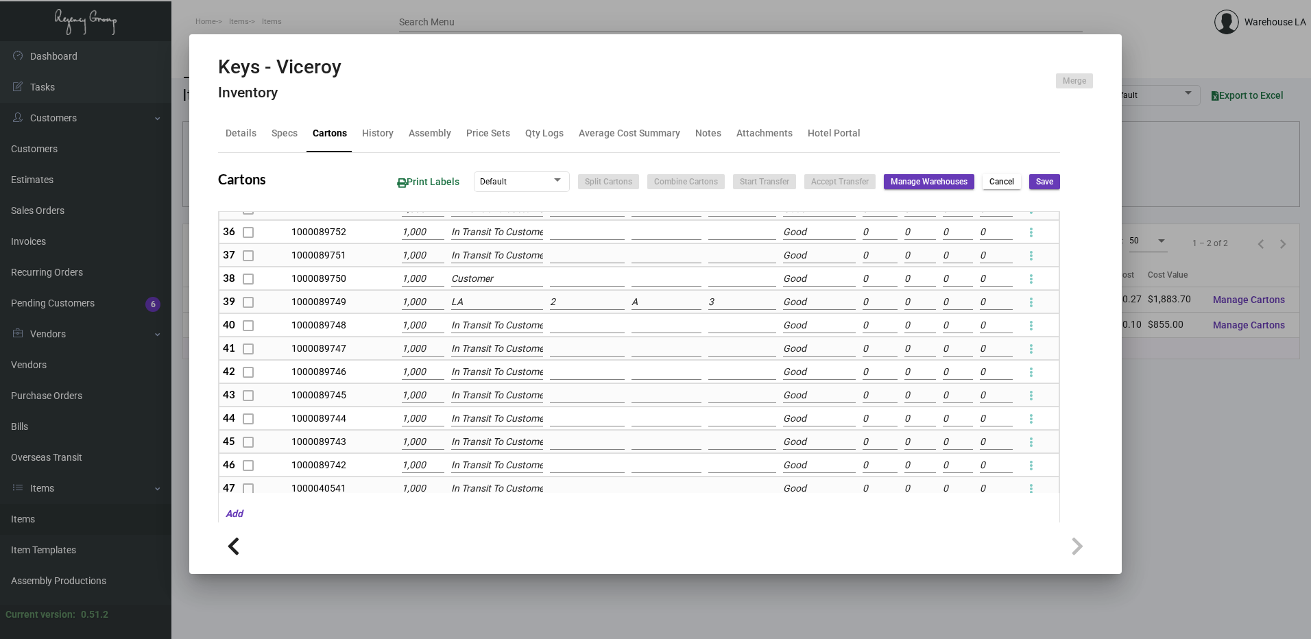
click at [566, 306] on input "2" at bounding box center [587, 302] width 75 height 15
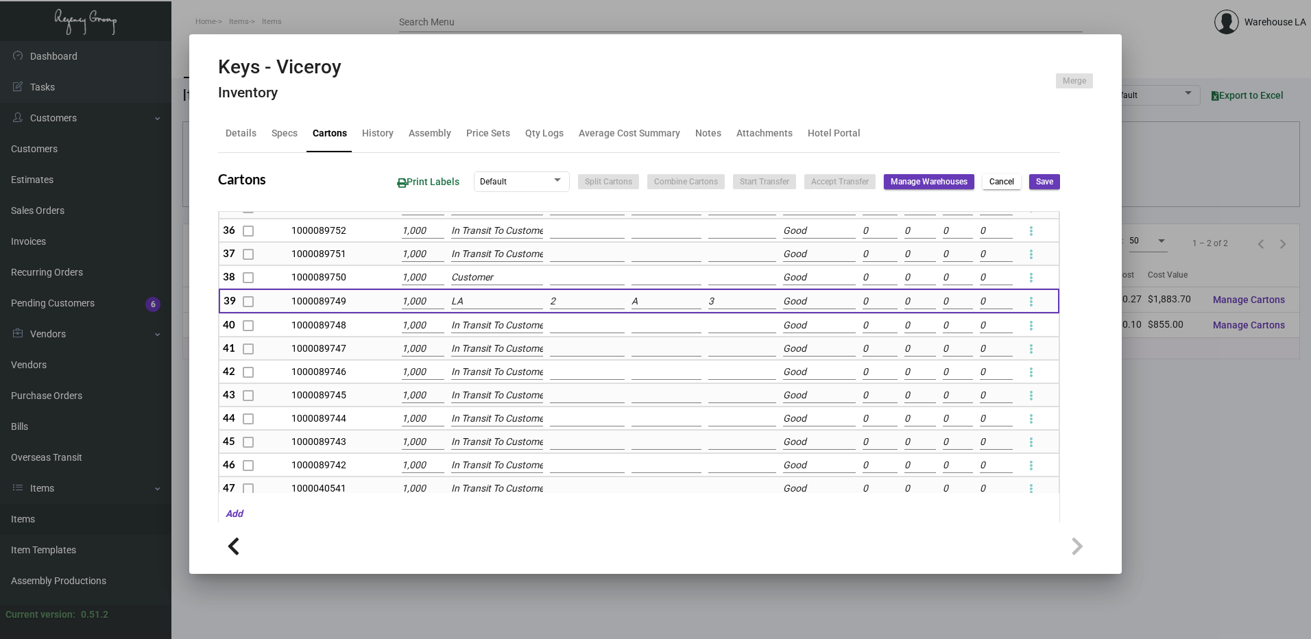
scroll to position [874, 0]
click at [485, 309] on input "LA" at bounding box center [497, 302] width 92 height 15
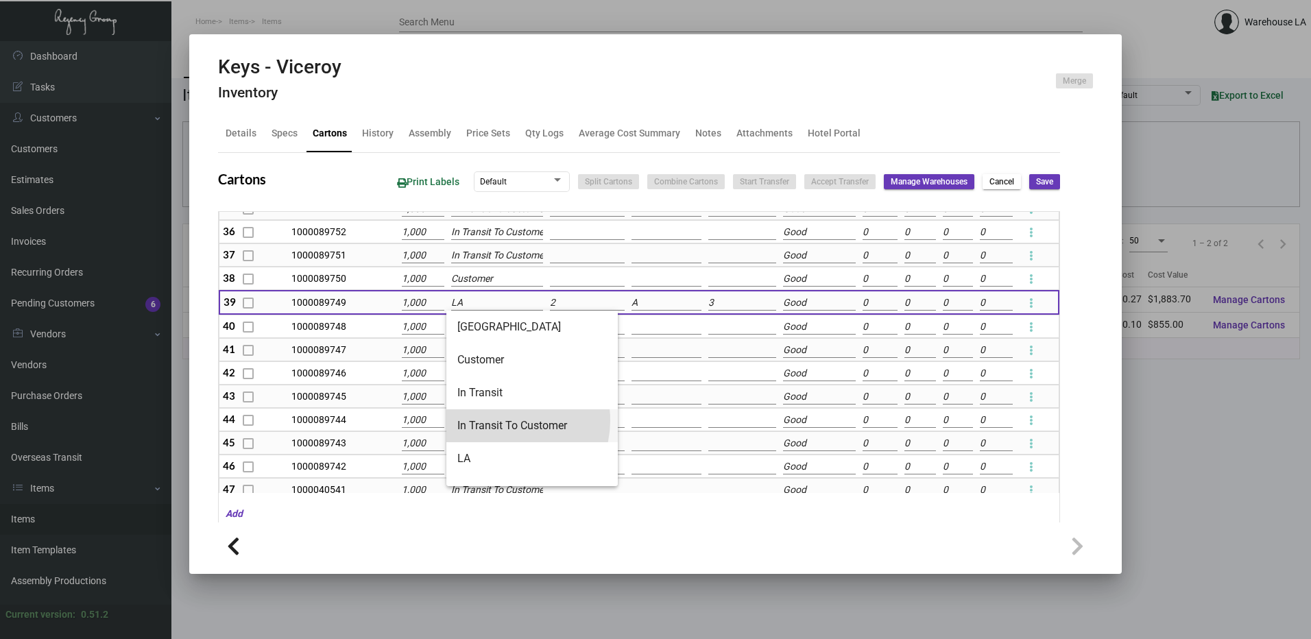
click at [507, 420] on span "In Transit To Customer" at bounding box center [531, 425] width 149 height 33
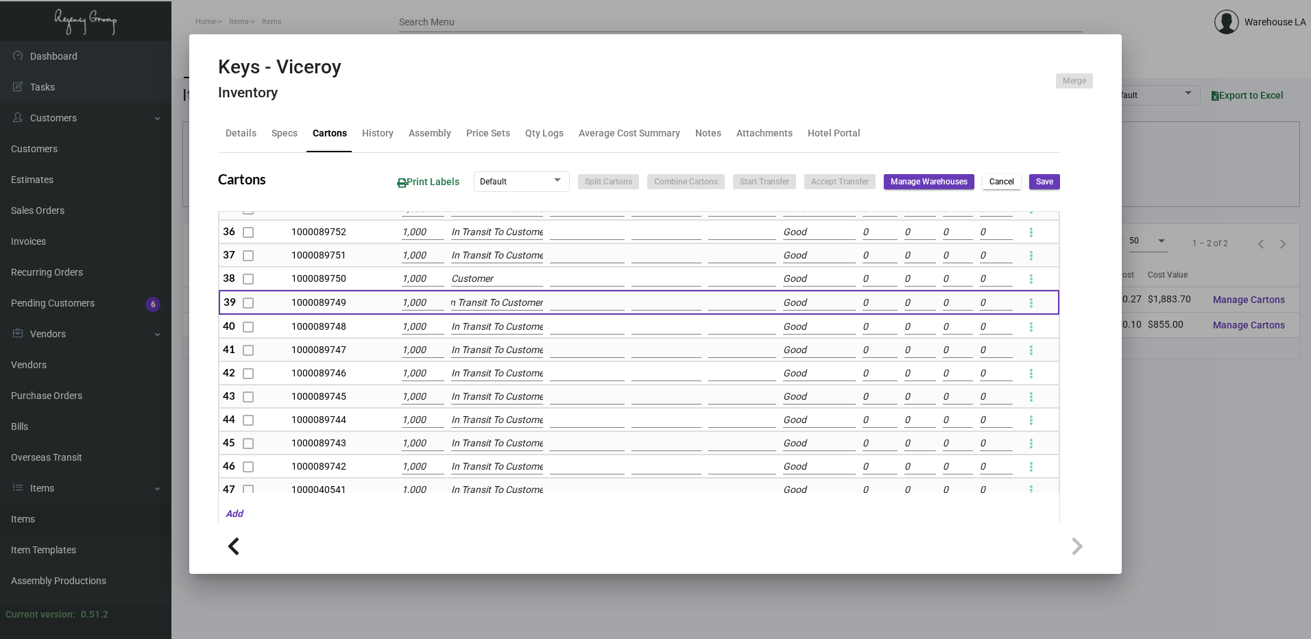
scroll to position [0, 0]
click at [1029, 184] on button "Save" at bounding box center [1044, 181] width 31 height 15
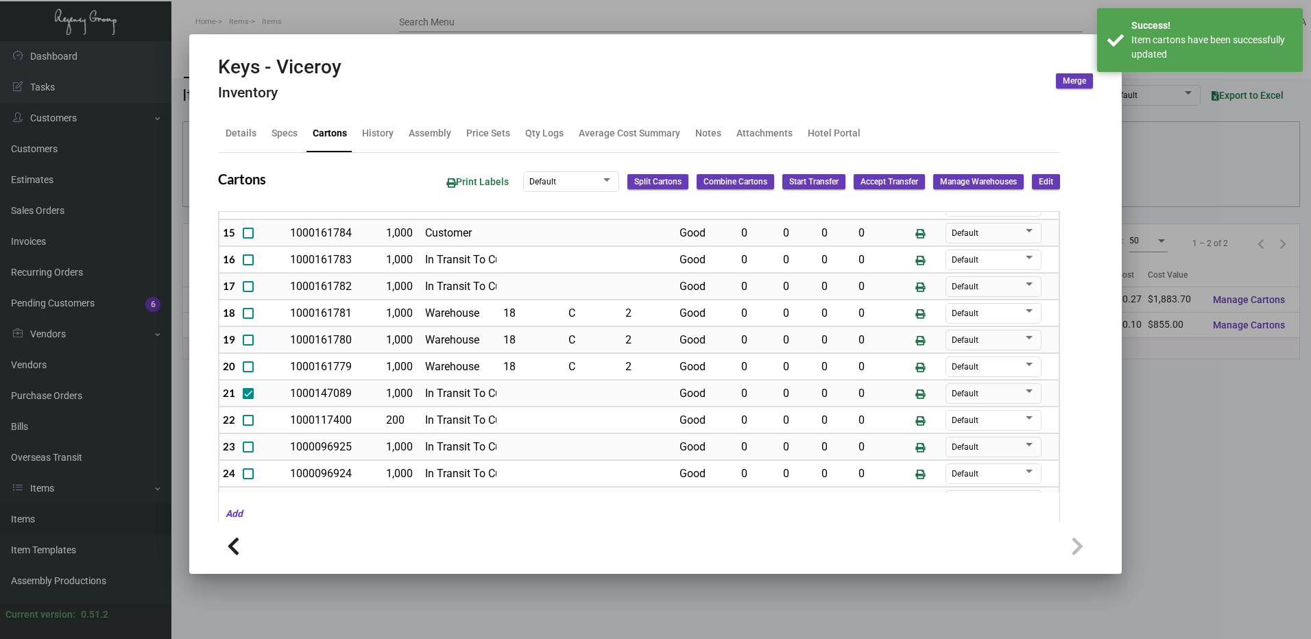
scroll to position [456, 0]
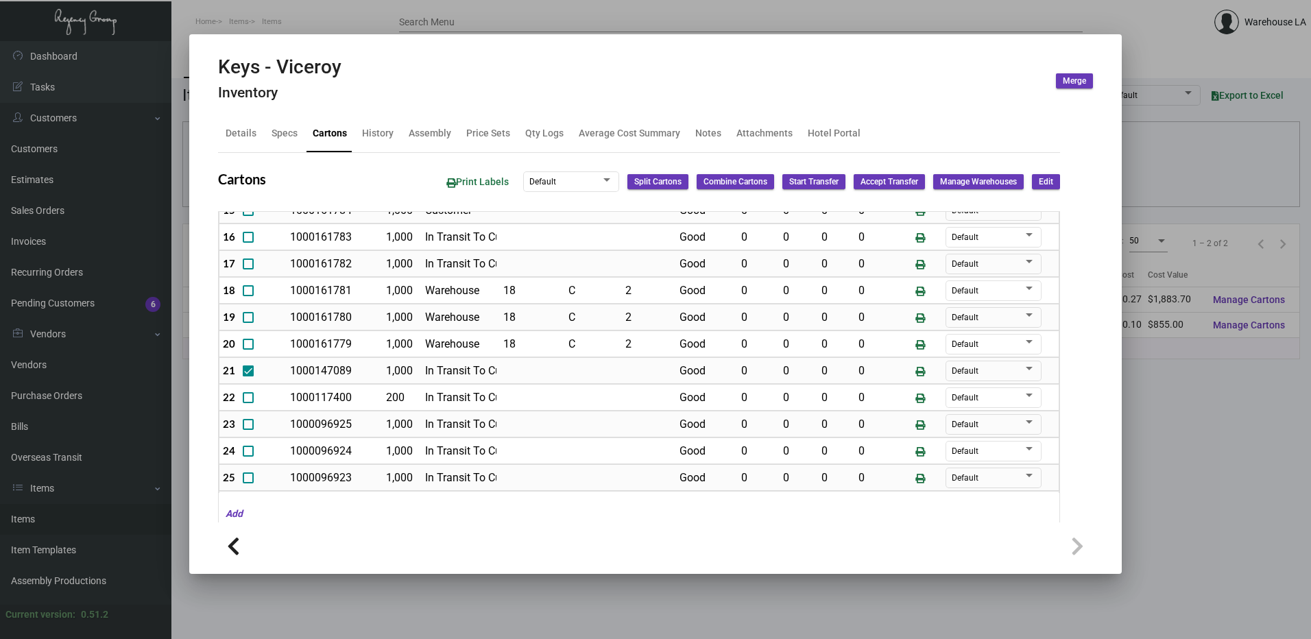
click at [356, 28] on div at bounding box center [655, 319] width 1311 height 639
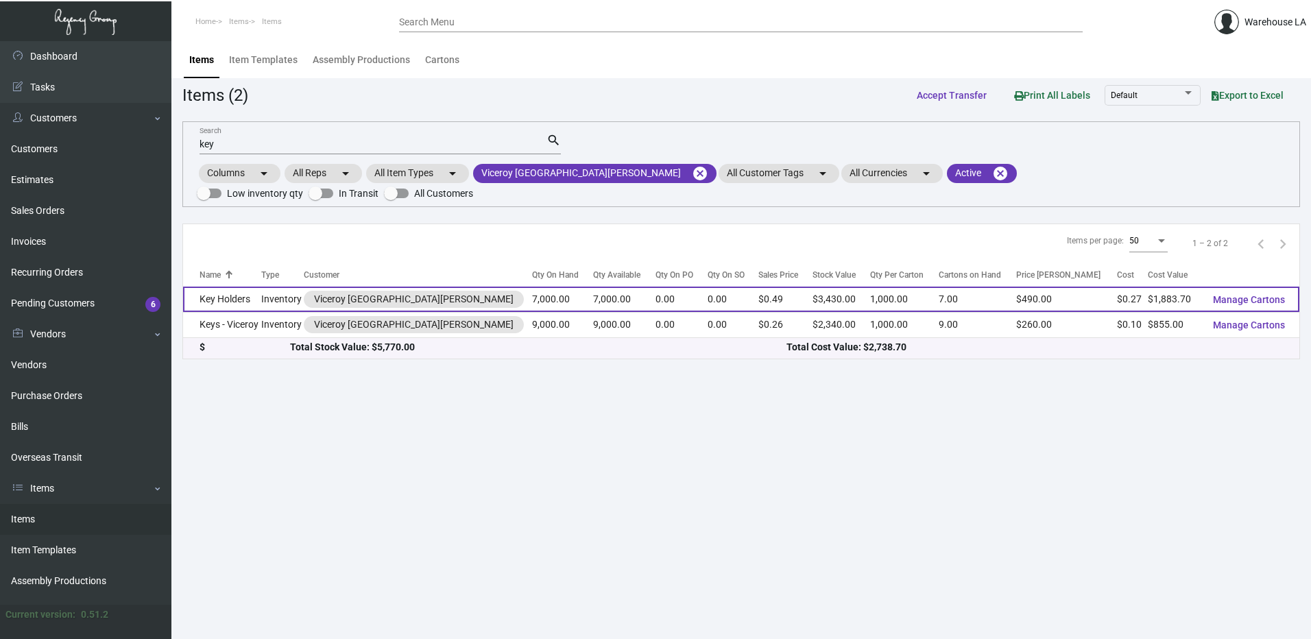
click at [283, 287] on td "Inventory" at bounding box center [282, 299] width 42 height 25
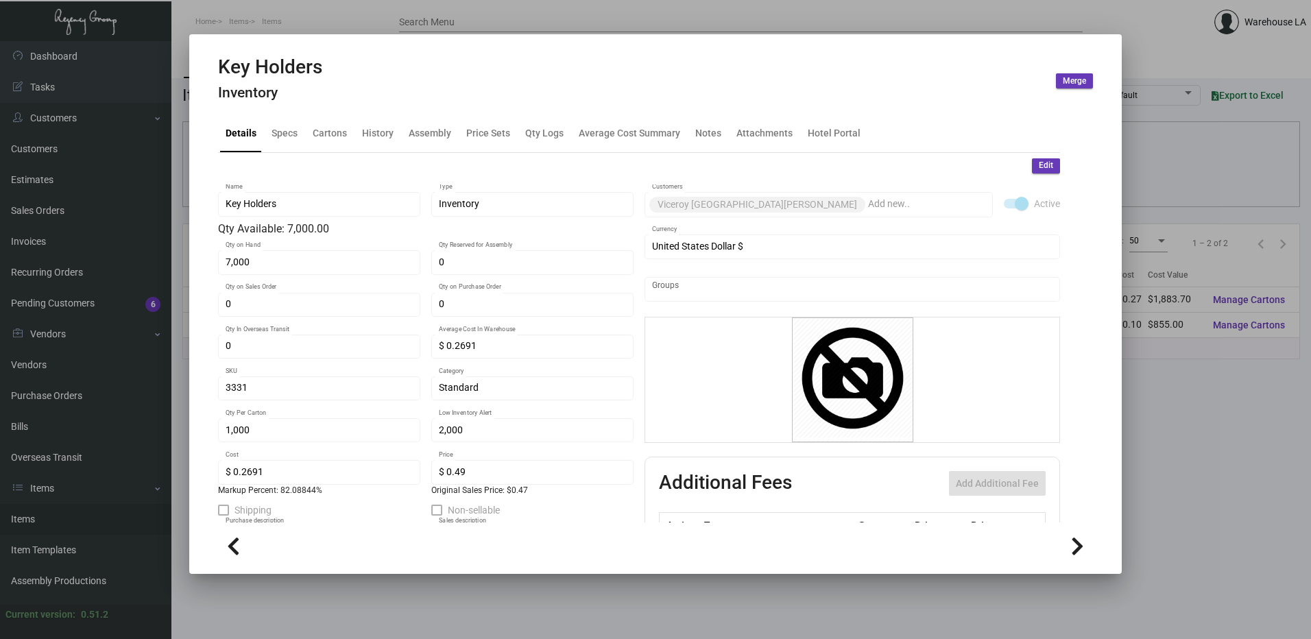
click at [1039, 162] on span "Edit" at bounding box center [1046, 166] width 14 height 12
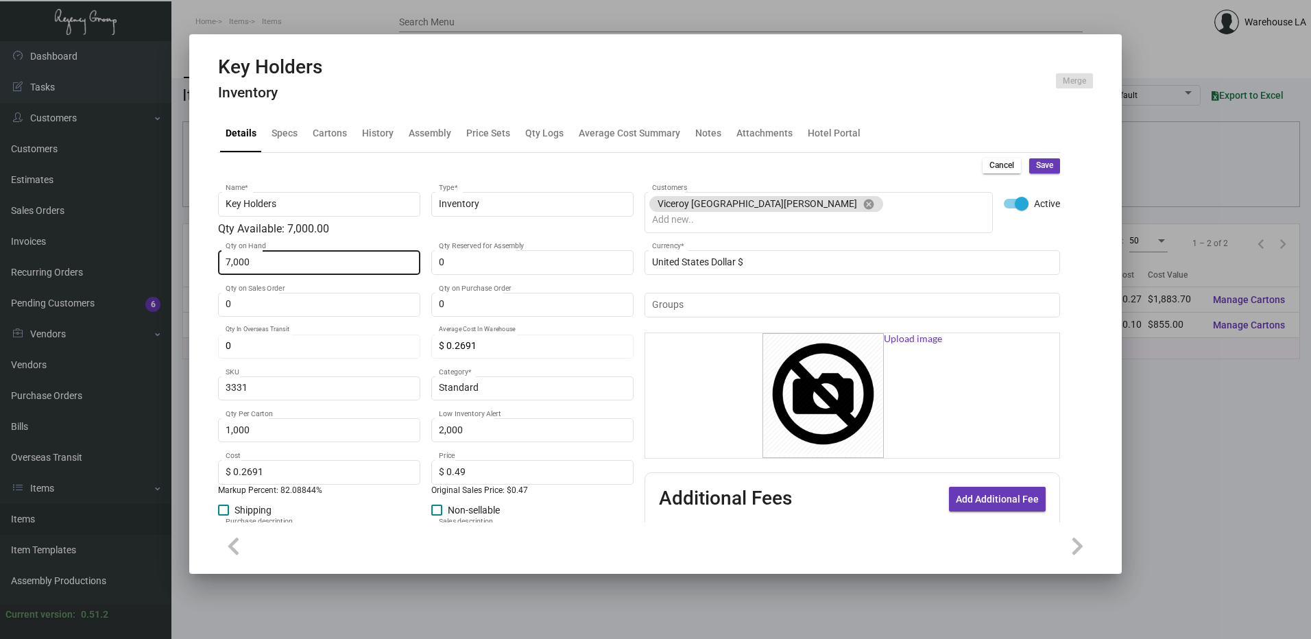
click at [398, 254] on div "7,000 Qty on Hand" at bounding box center [320, 261] width 188 height 27
click at [1039, 167] on span "Save" at bounding box center [1044, 166] width 17 height 12
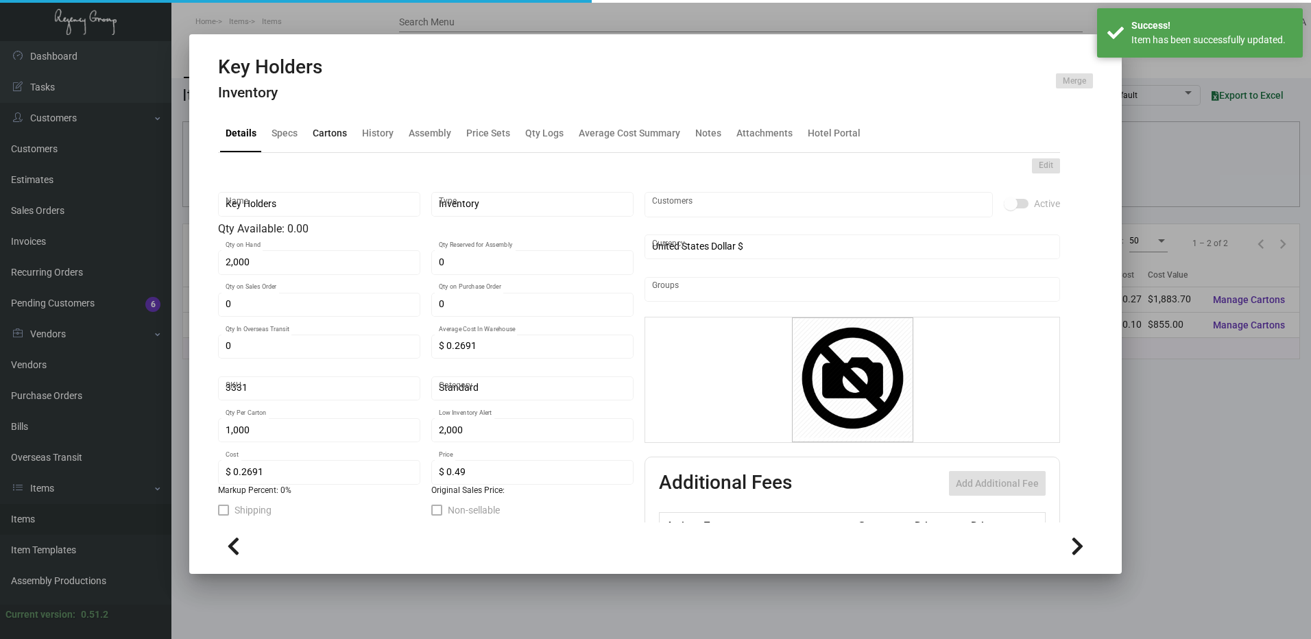
click at [332, 138] on div "Cartons" at bounding box center [330, 133] width 34 height 14
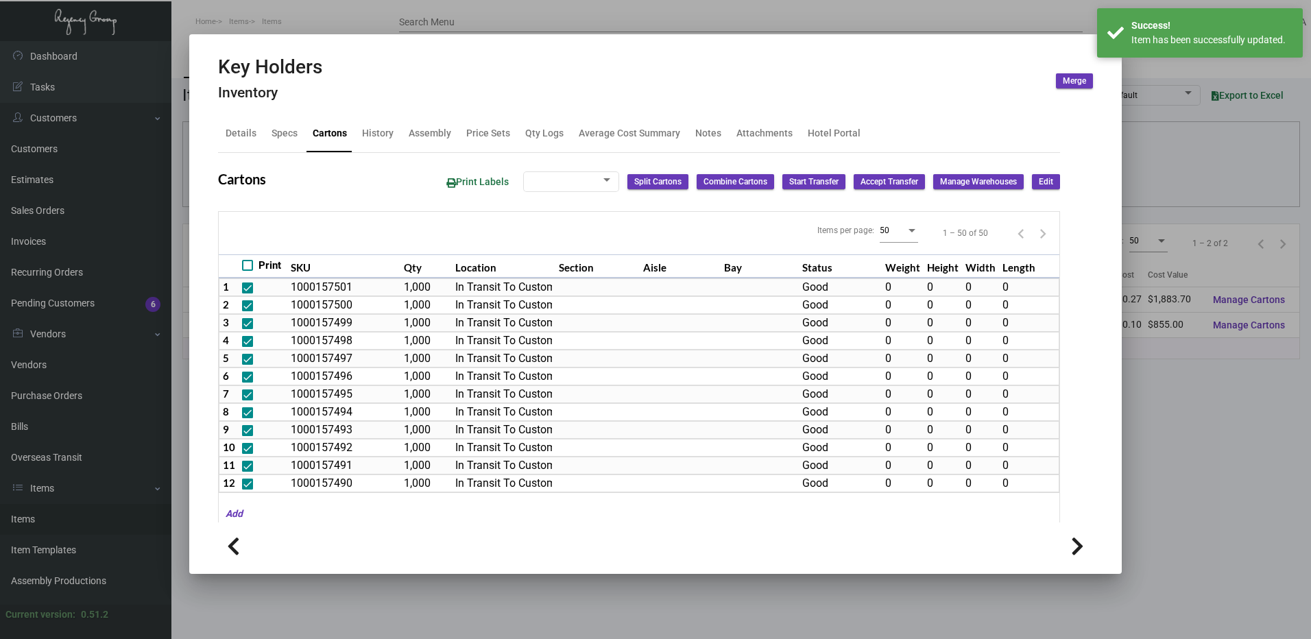
click at [1041, 177] on span "Edit" at bounding box center [1046, 182] width 14 height 12
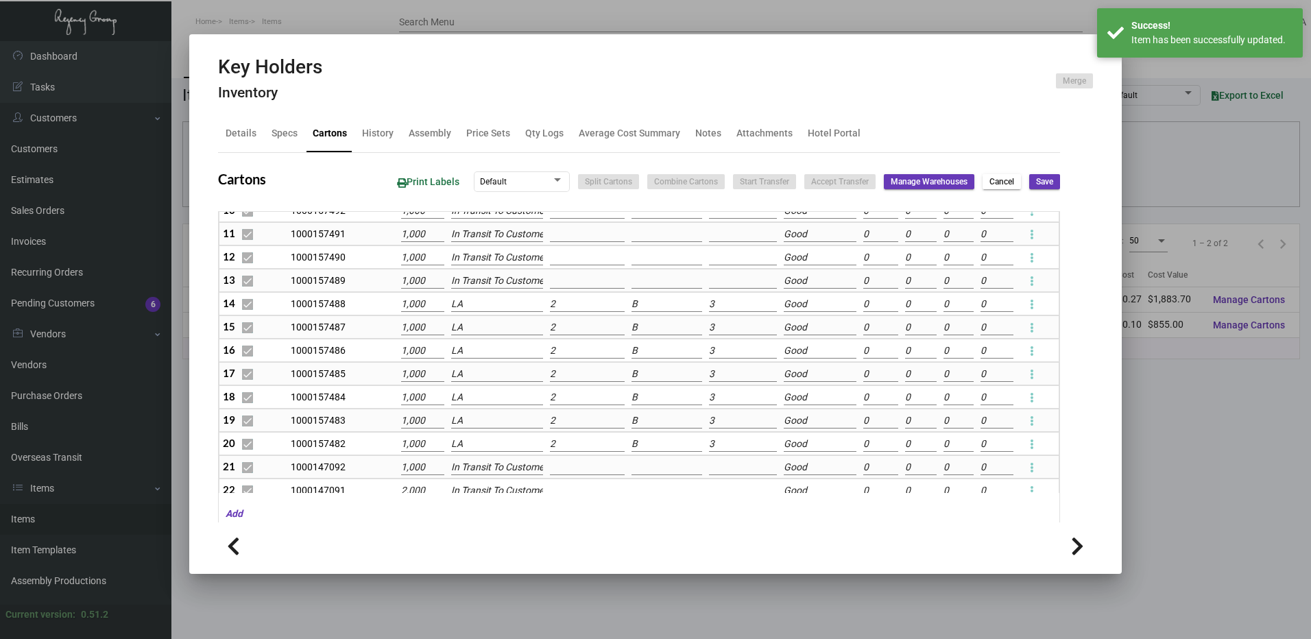
scroll to position [274, 0]
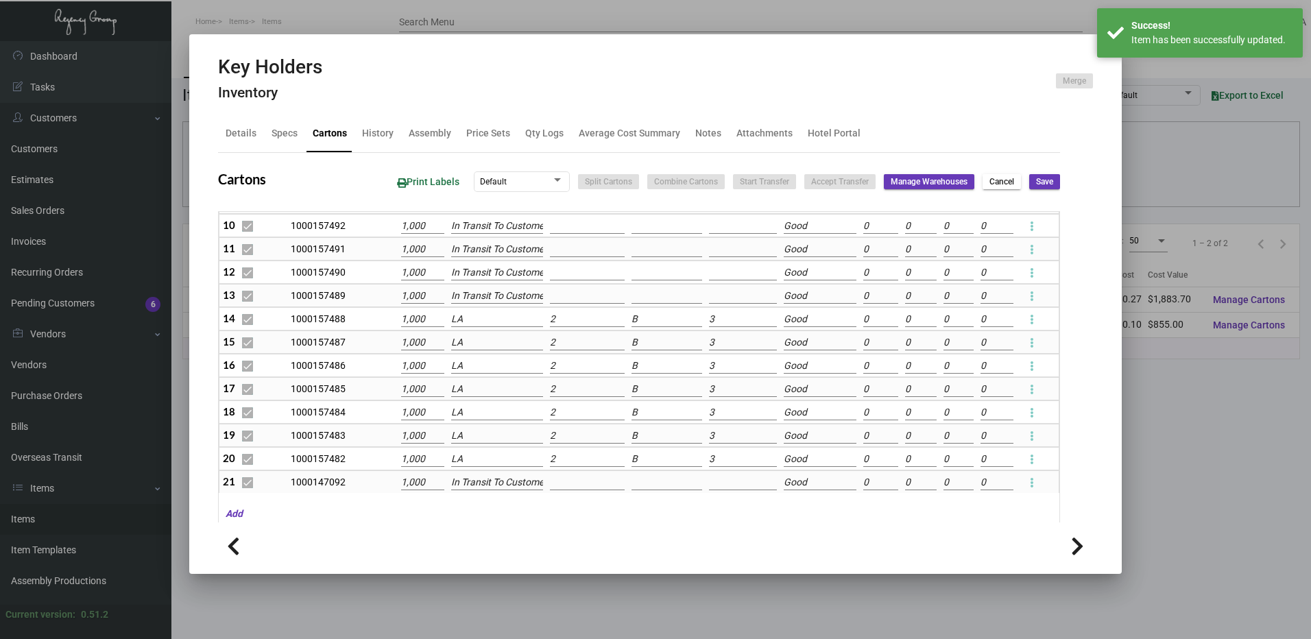
click at [507, 319] on input "LA" at bounding box center [497, 319] width 93 height 15
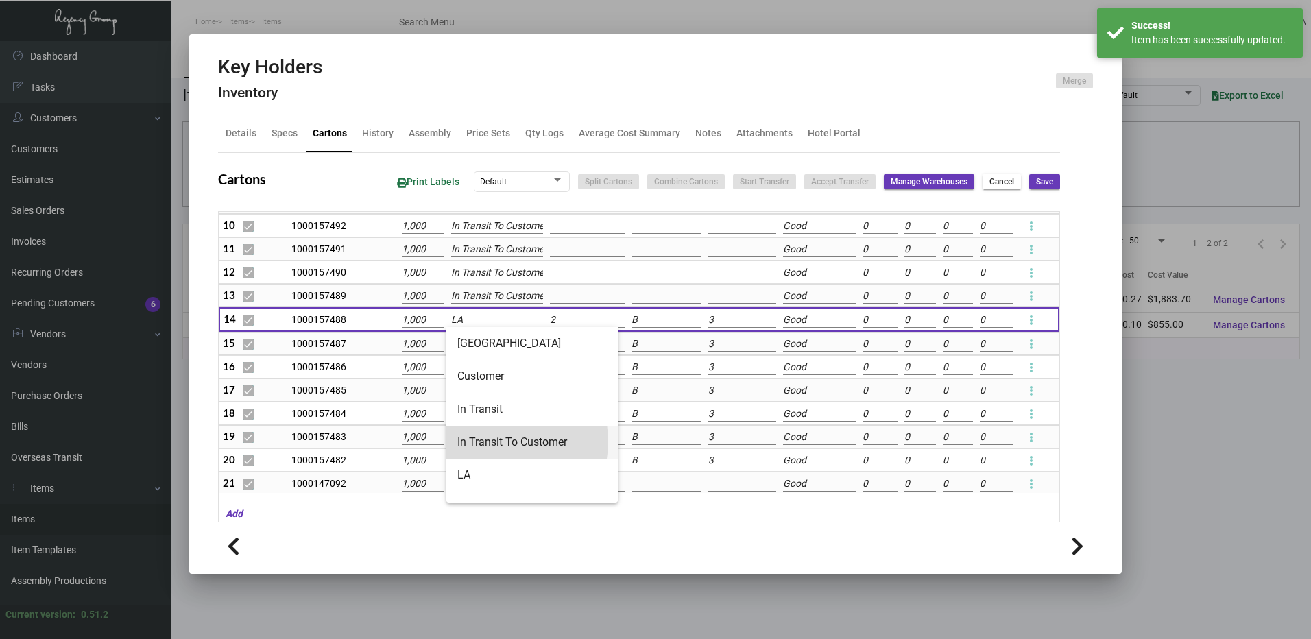
click at [499, 442] on span "In Transit To Customer" at bounding box center [531, 442] width 149 height 33
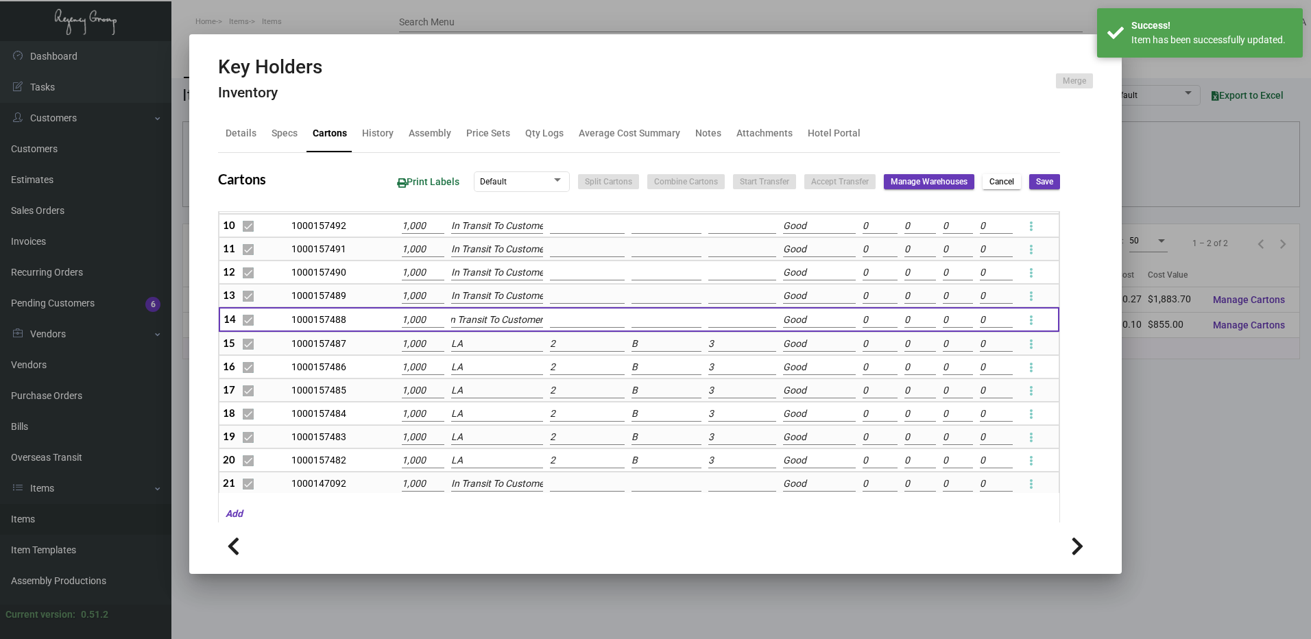
scroll to position [0, 0]
click at [484, 347] on input "LA" at bounding box center [497, 344] width 92 height 15
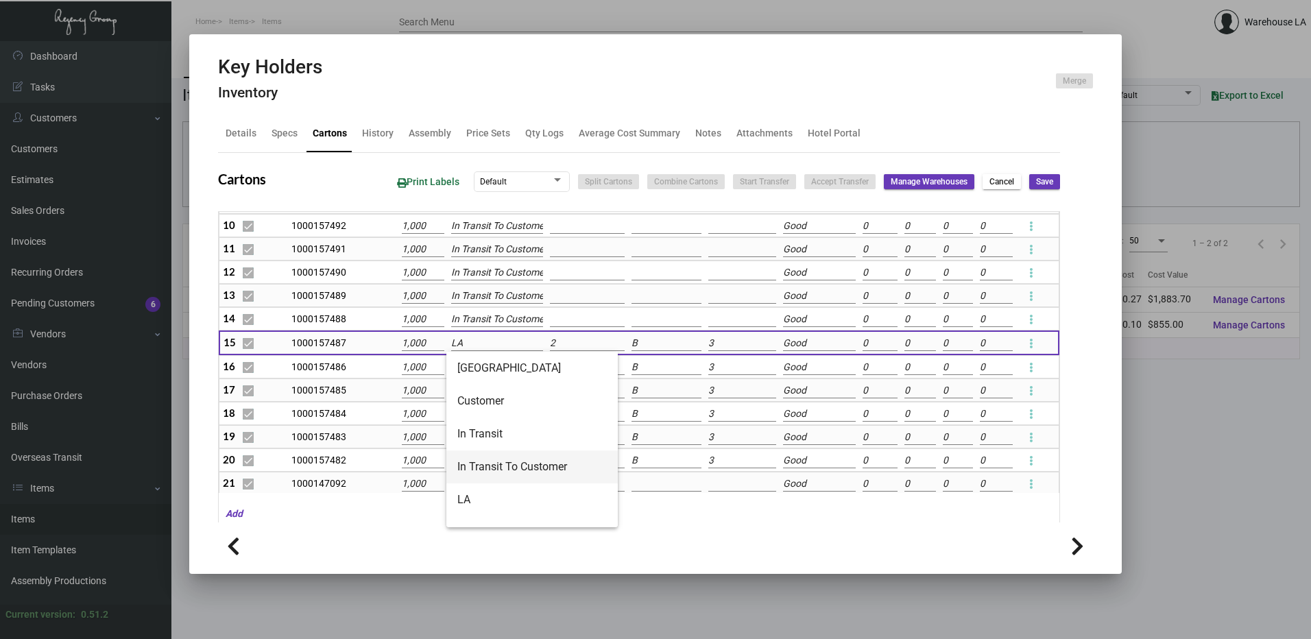
click at [510, 477] on span "In Transit To Customer" at bounding box center [531, 466] width 149 height 33
click at [495, 365] on input "LA" at bounding box center [497, 367] width 92 height 15
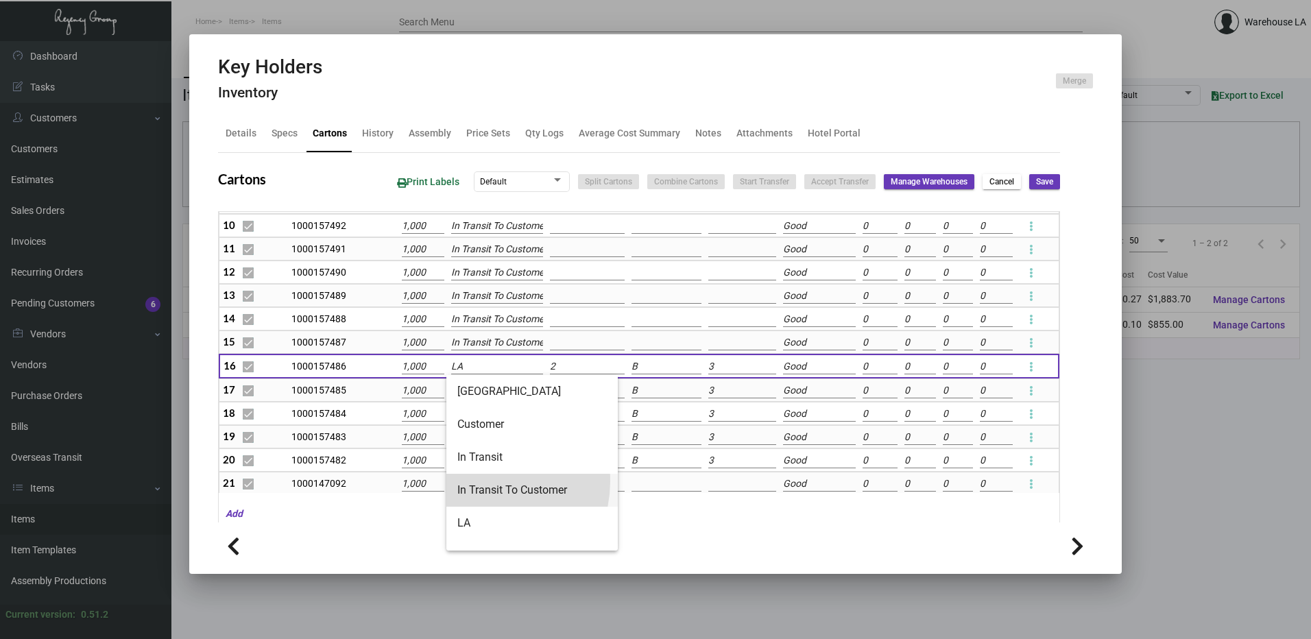
click at [484, 481] on span "In Transit To Customer" at bounding box center [531, 490] width 149 height 33
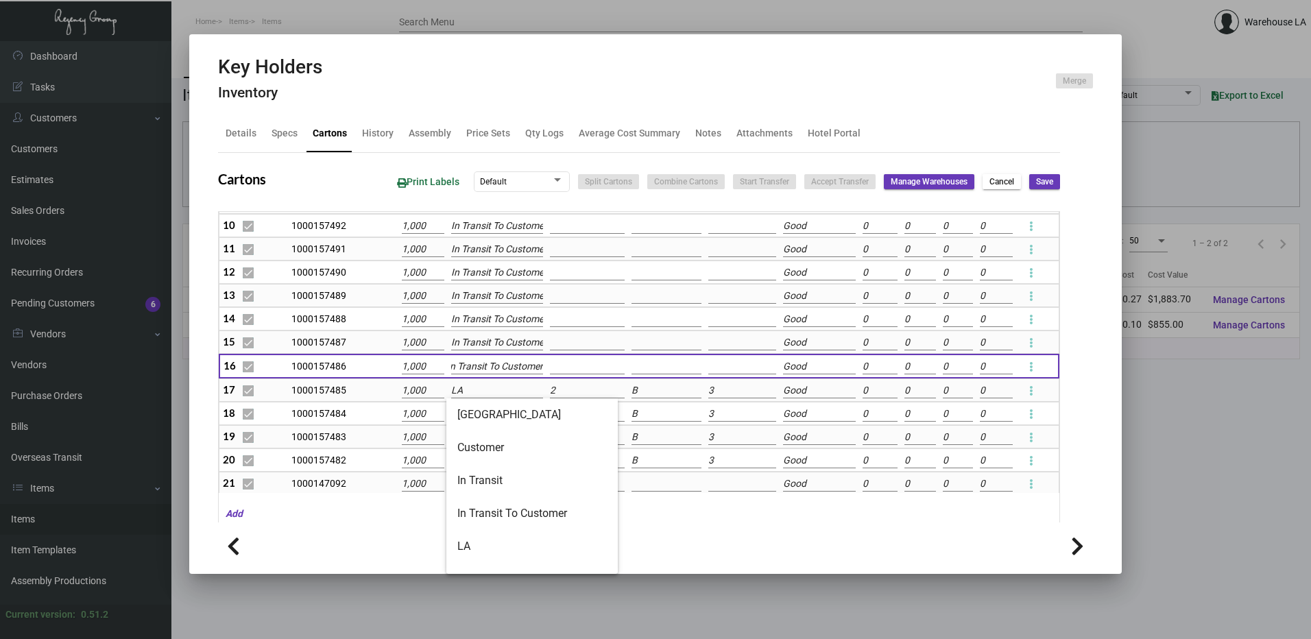
click at [471, 395] on input "LA" at bounding box center [497, 390] width 92 height 15
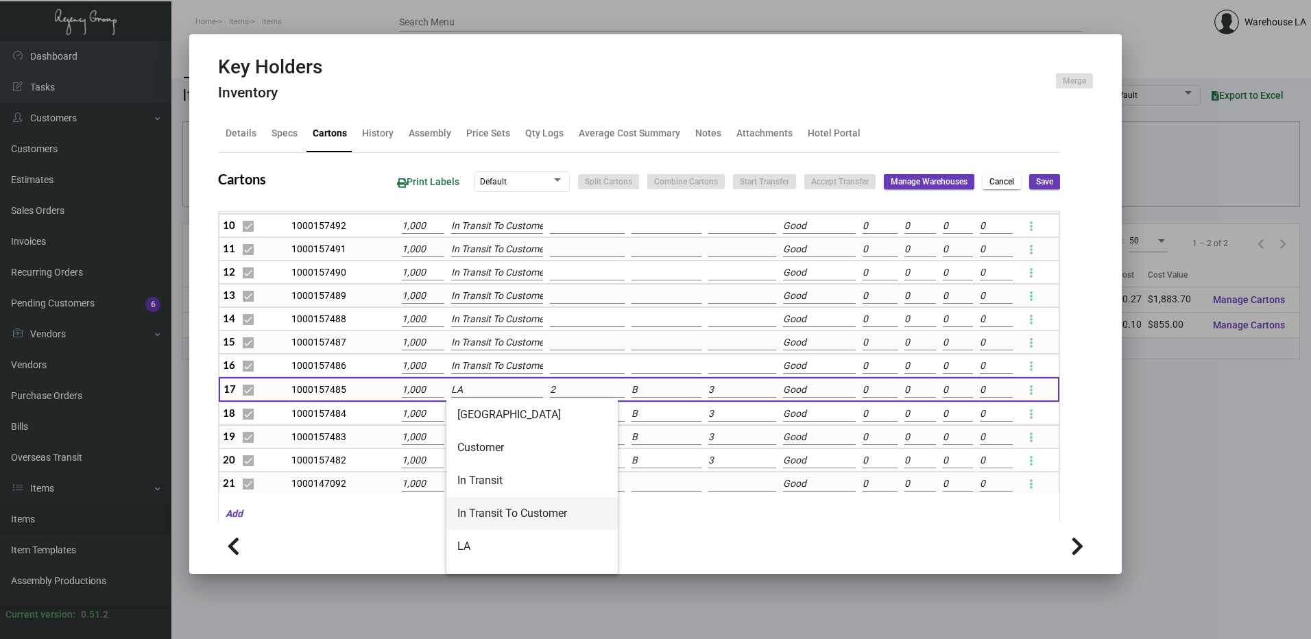
drag, startPoint x: 481, startPoint y: 511, endPoint x: 481, endPoint y: 483, distance: 27.4
click at [481, 510] on span "In Transit To Customer" at bounding box center [531, 513] width 149 height 33
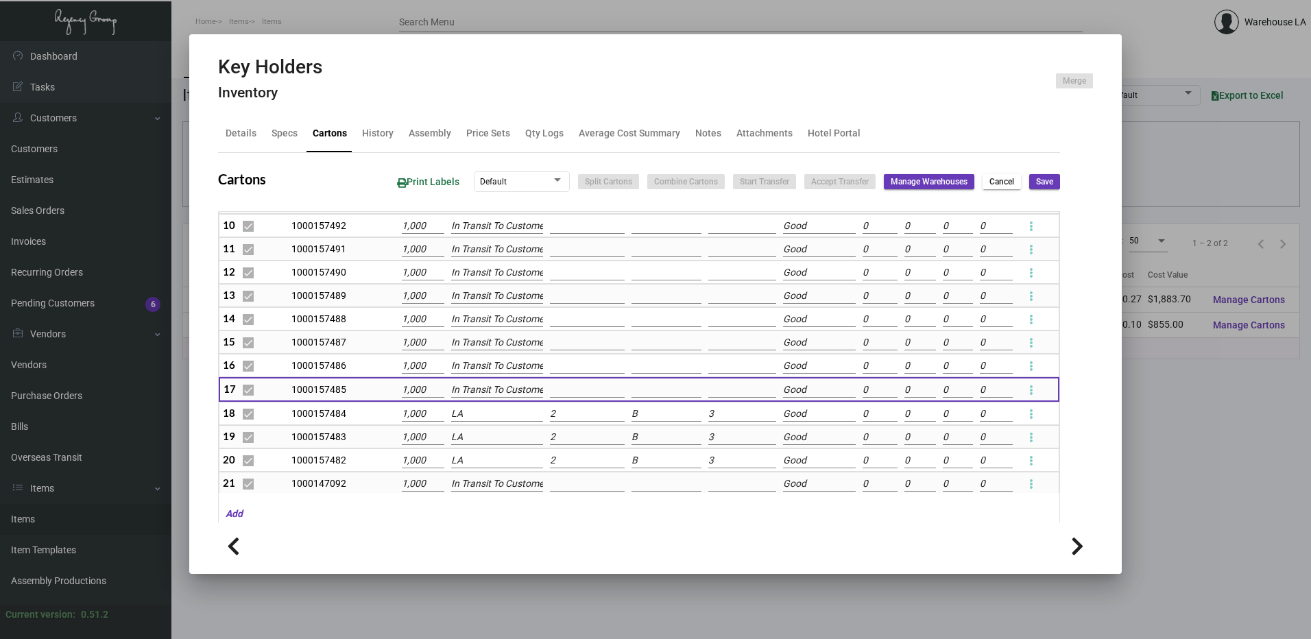
scroll to position [0, 8]
click at [481, 414] on input "LA" at bounding box center [497, 414] width 92 height 15
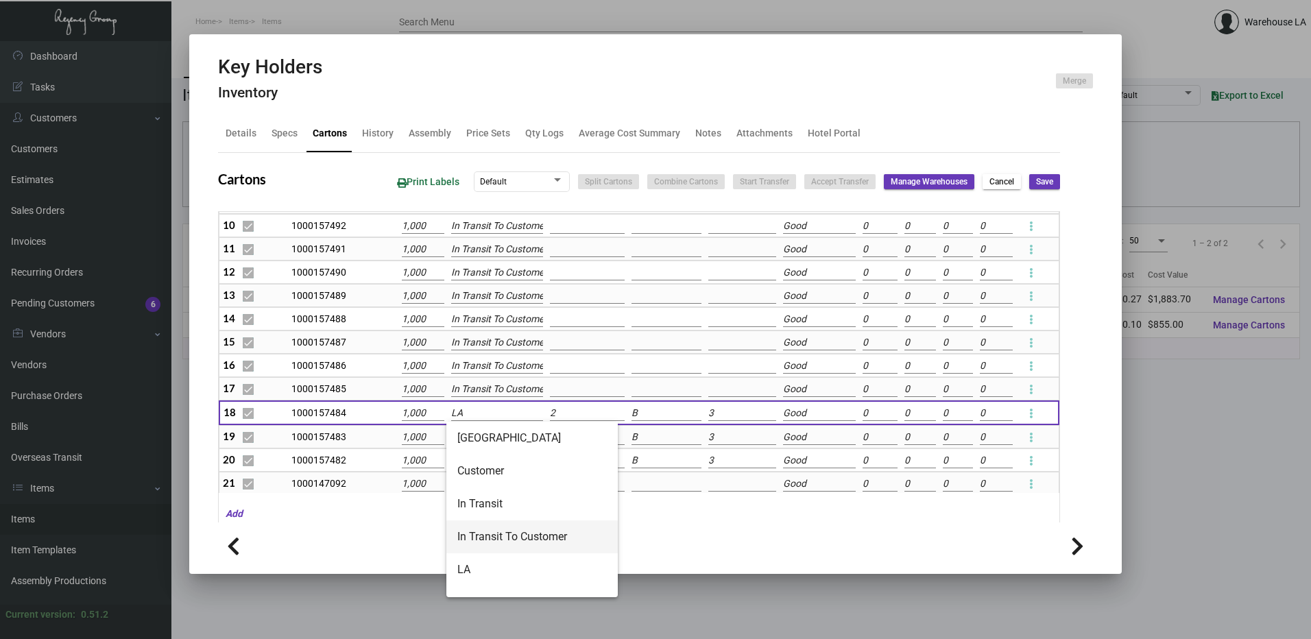
click at [496, 527] on span "In Transit To Customer" at bounding box center [531, 536] width 149 height 33
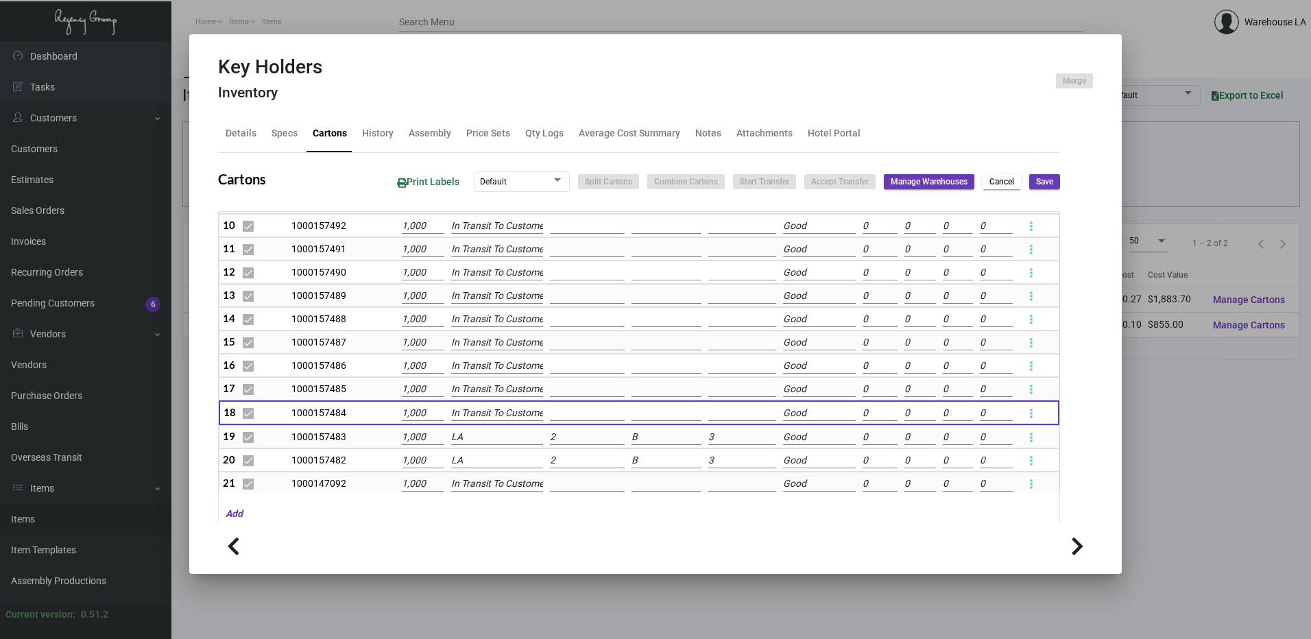
click at [1047, 176] on button "Save" at bounding box center [1044, 181] width 31 height 15
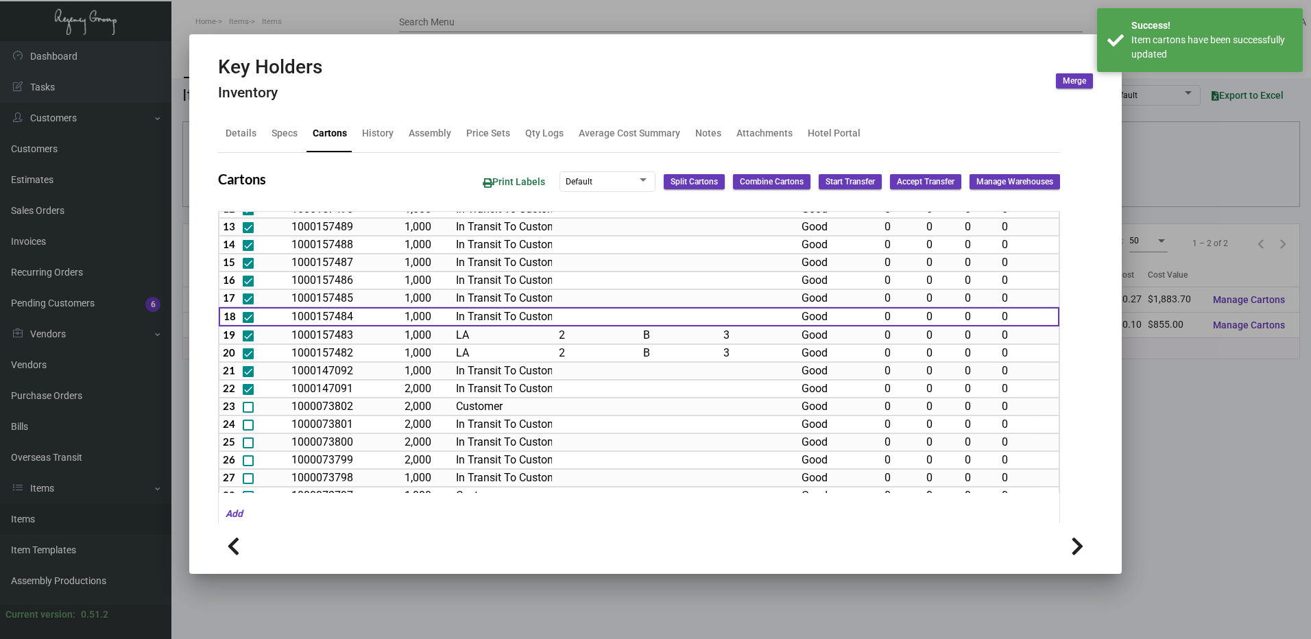
click at [1254, 155] on div at bounding box center [655, 319] width 1311 height 639
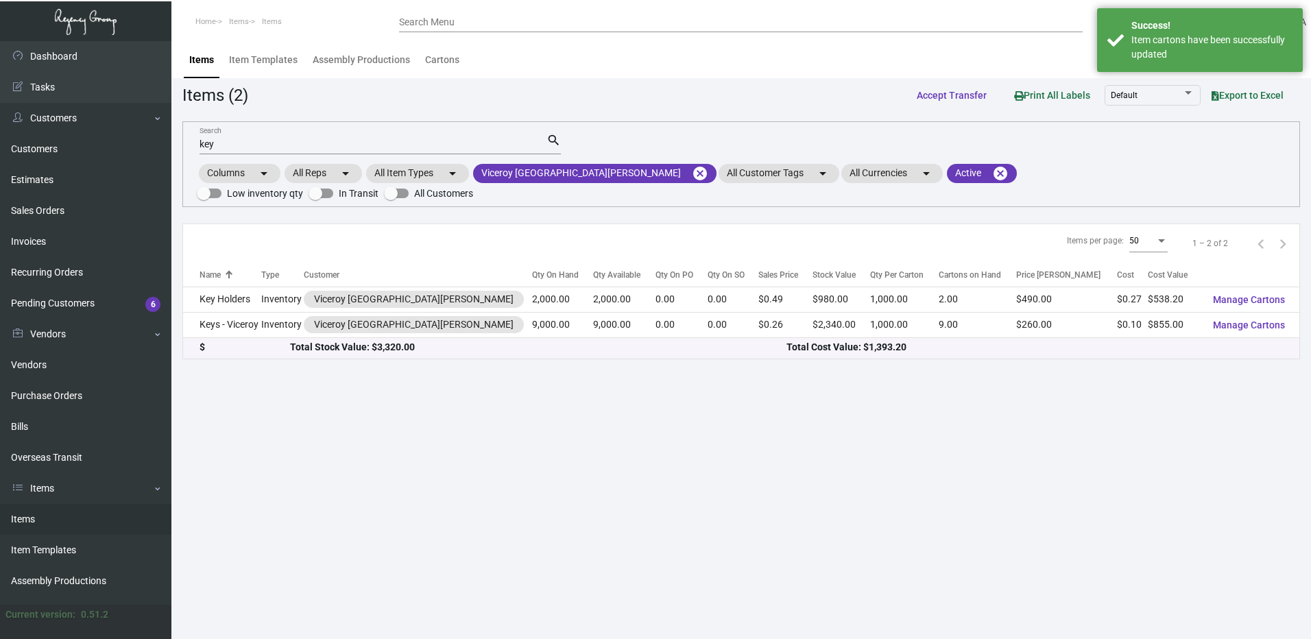
click at [243, 154] on mat-form-field "key Search search" at bounding box center [380, 143] width 361 height 43
click at [243, 149] on input "key" at bounding box center [373, 144] width 347 height 11
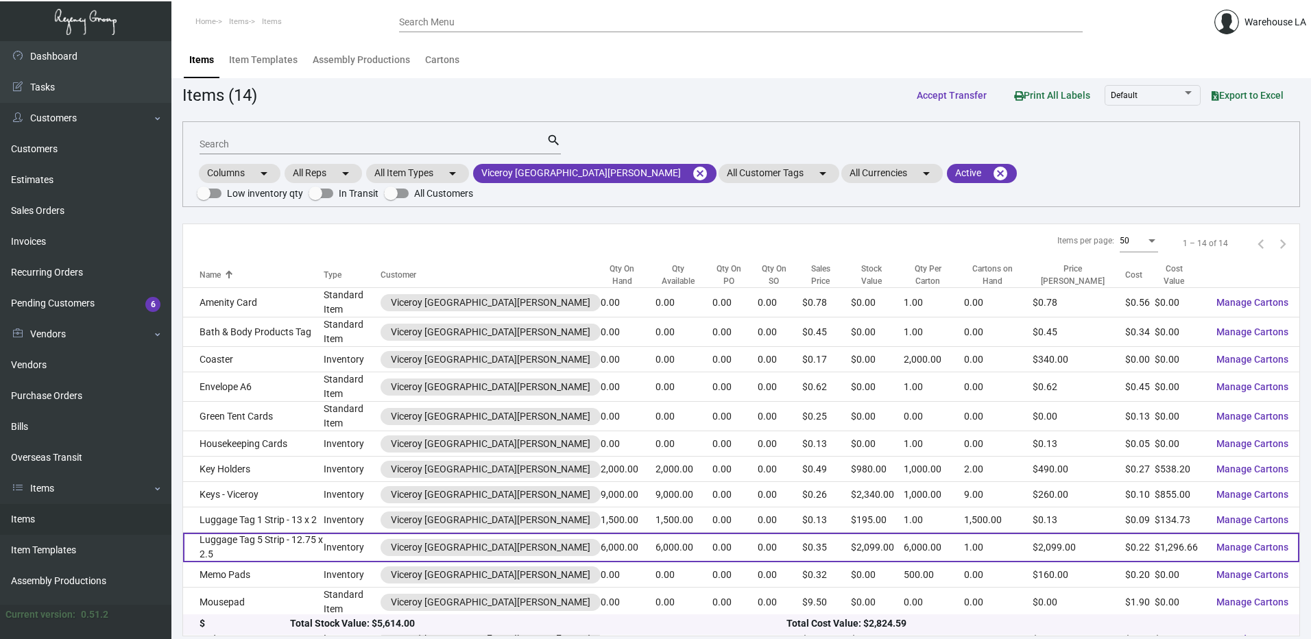
click at [270, 533] on td "Luggage Tag 5 Strip - 12.75 x 2.5" at bounding box center [253, 547] width 141 height 29
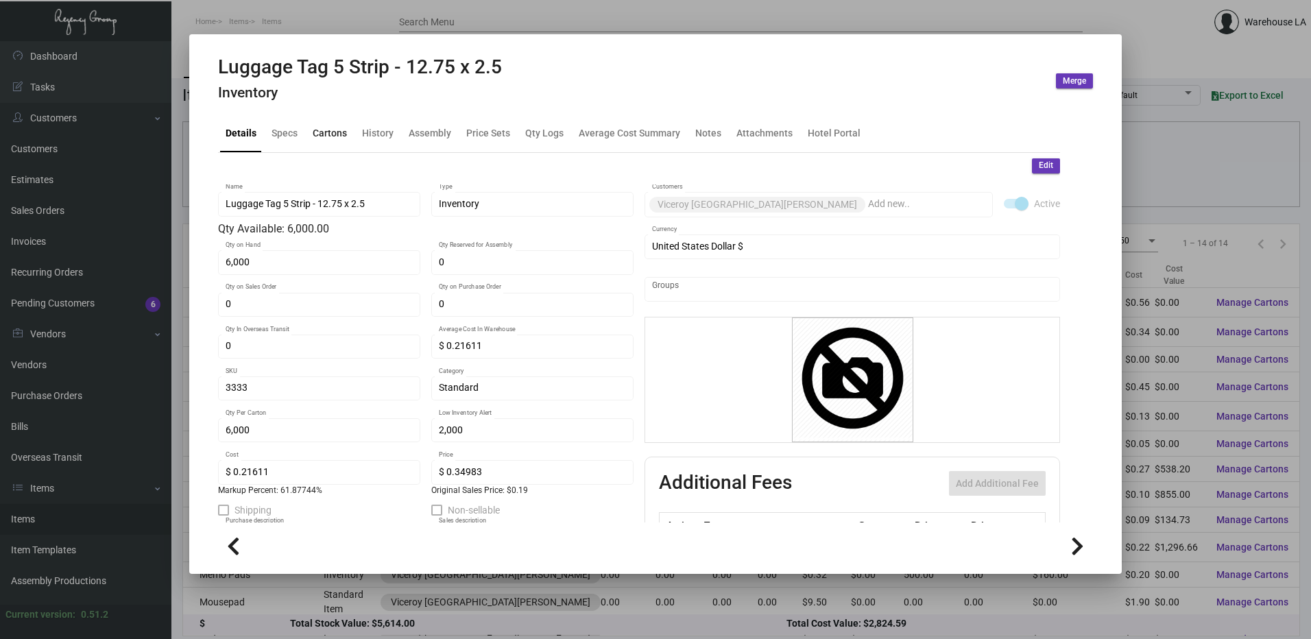
click at [339, 133] on div "Cartons" at bounding box center [330, 133] width 34 height 14
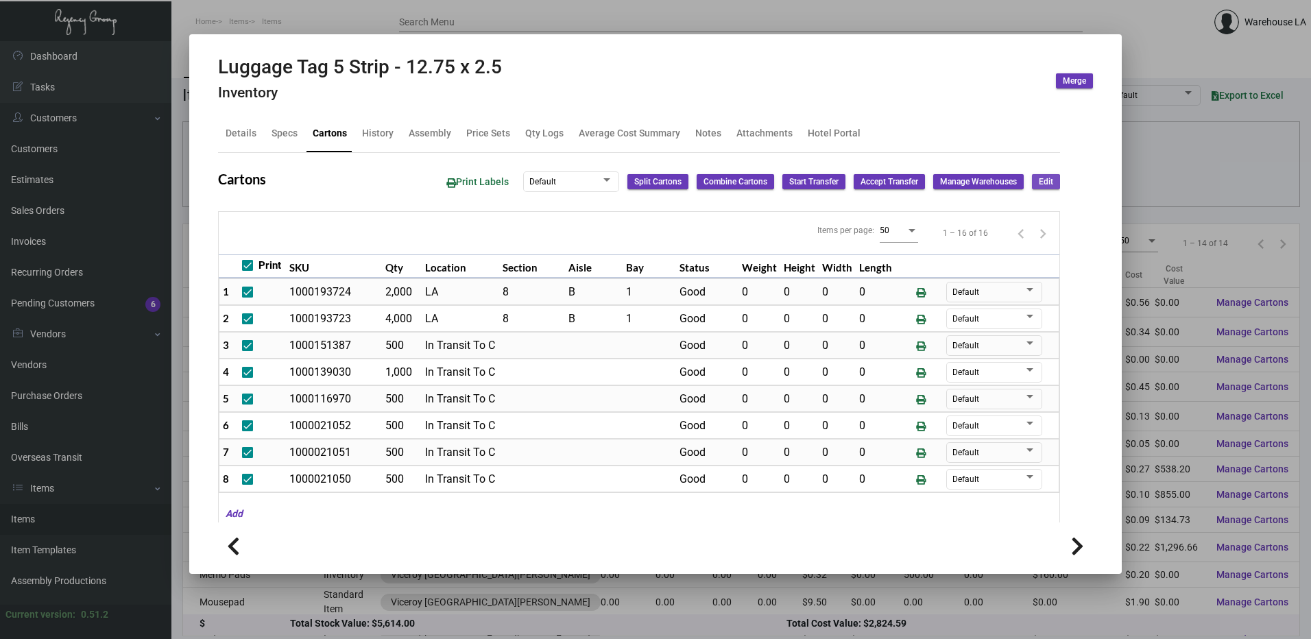
click at [1032, 183] on button "Edit" at bounding box center [1046, 181] width 28 height 15
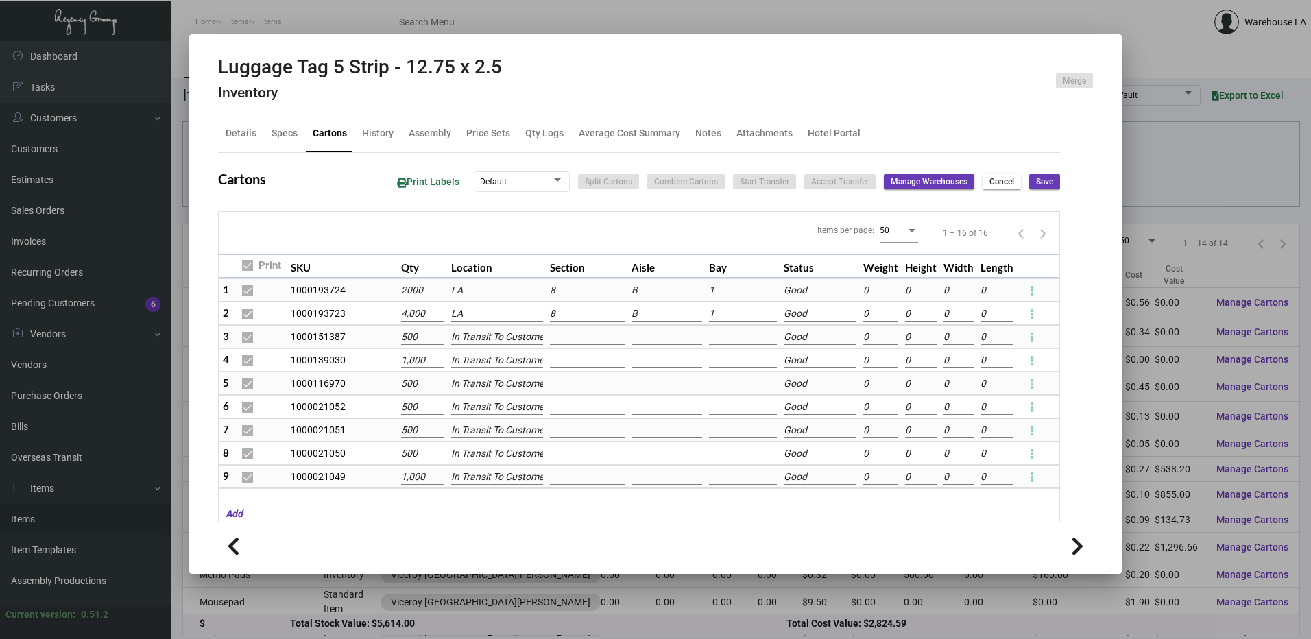
click at [414, 287] on input "2000" at bounding box center [422, 290] width 43 height 15
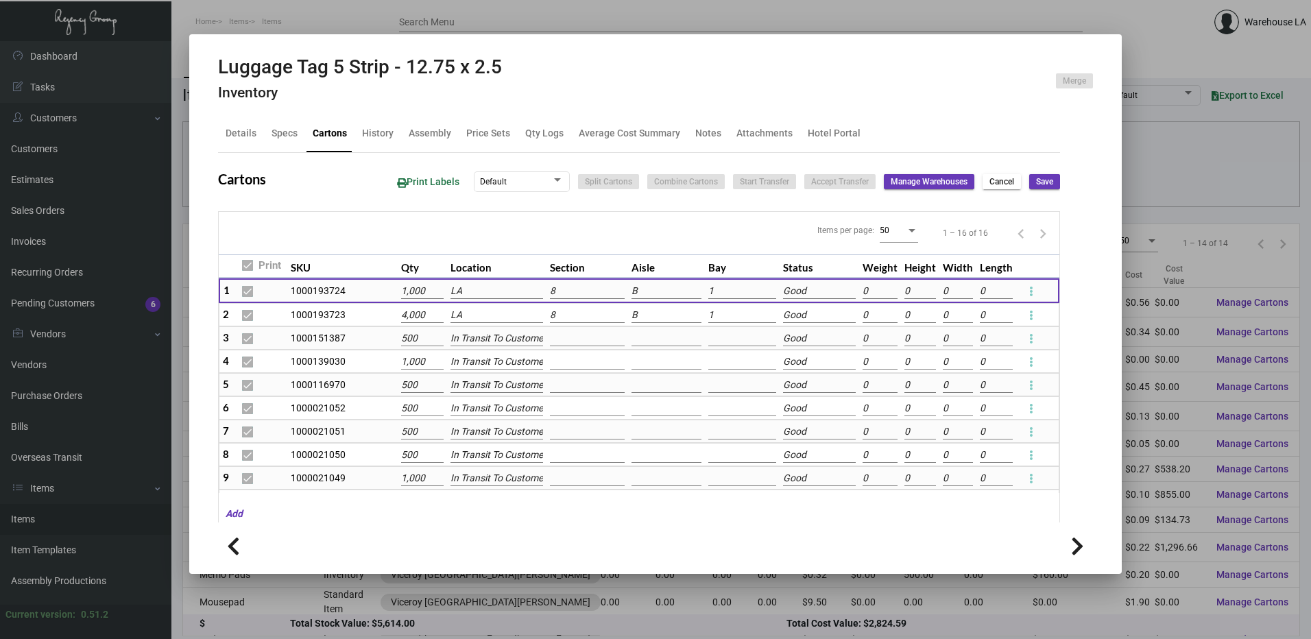
click at [1036, 181] on span "Save" at bounding box center [1044, 182] width 17 height 12
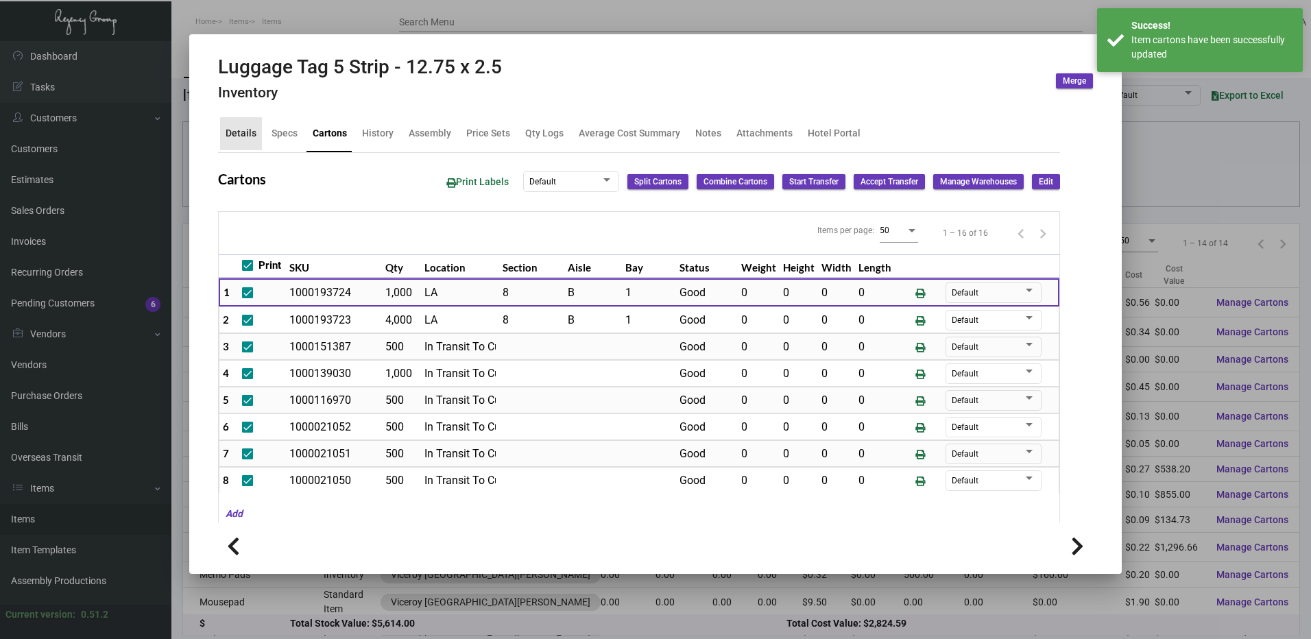
click at [246, 141] on div "Details" at bounding box center [241, 133] width 42 height 33
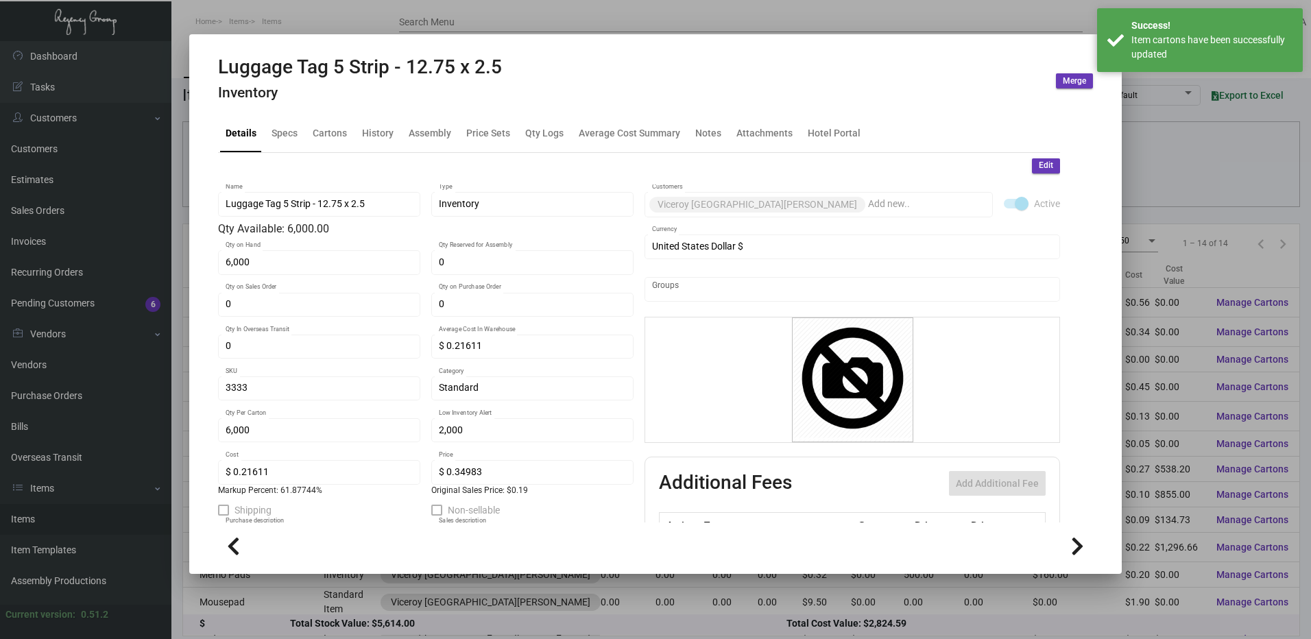
click at [1032, 165] on button "Edit" at bounding box center [1046, 165] width 28 height 15
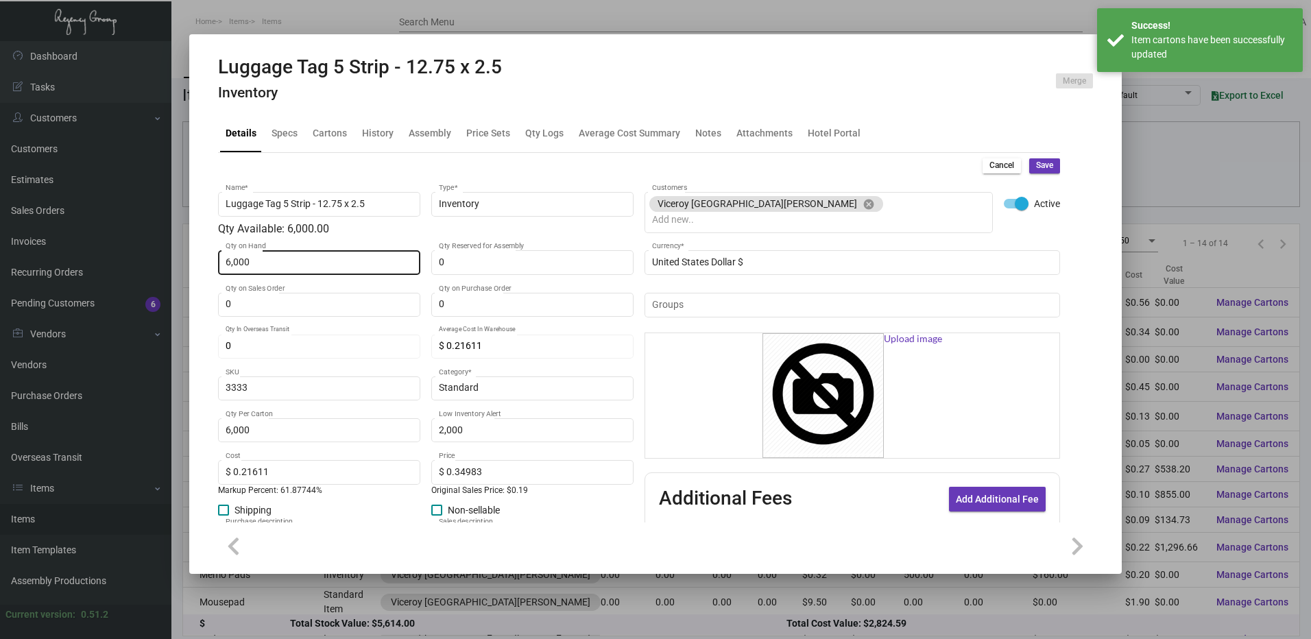
click at [283, 274] on div "6,000 Qty on Hand" at bounding box center [320, 261] width 188 height 27
click at [283, 272] on div "6,000 Qty on Hand" at bounding box center [320, 261] width 188 height 27
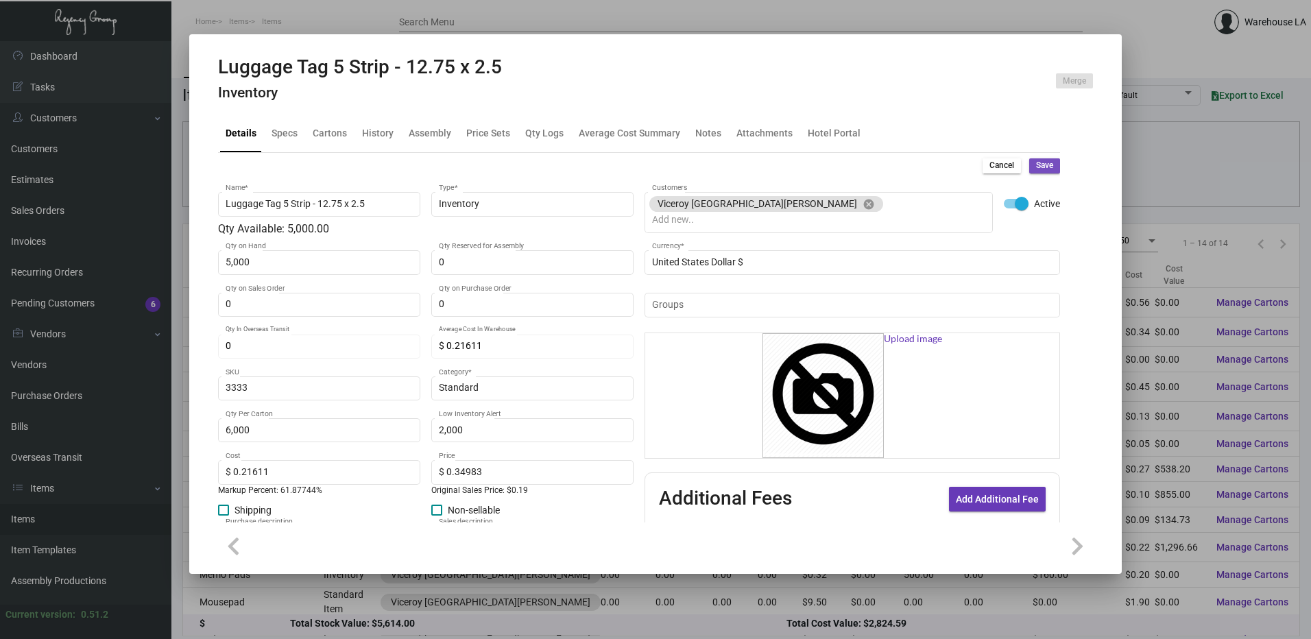
click at [1038, 165] on span "Save" at bounding box center [1044, 166] width 17 height 12
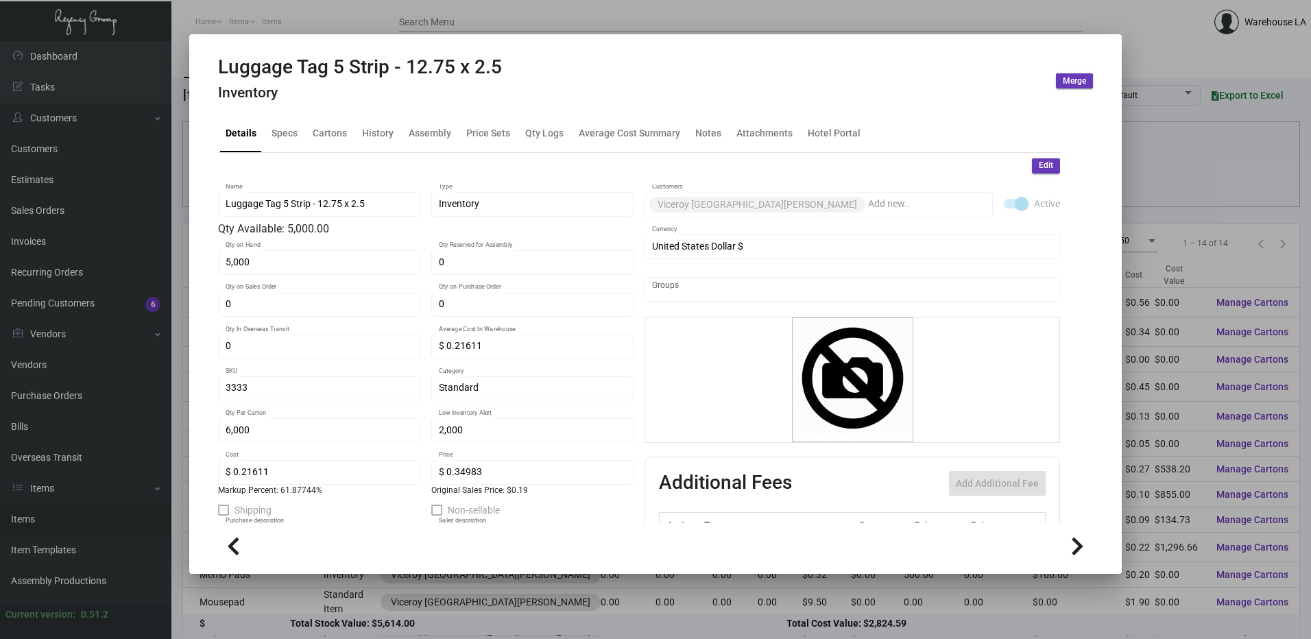
click at [254, 27] on div at bounding box center [655, 319] width 1311 height 639
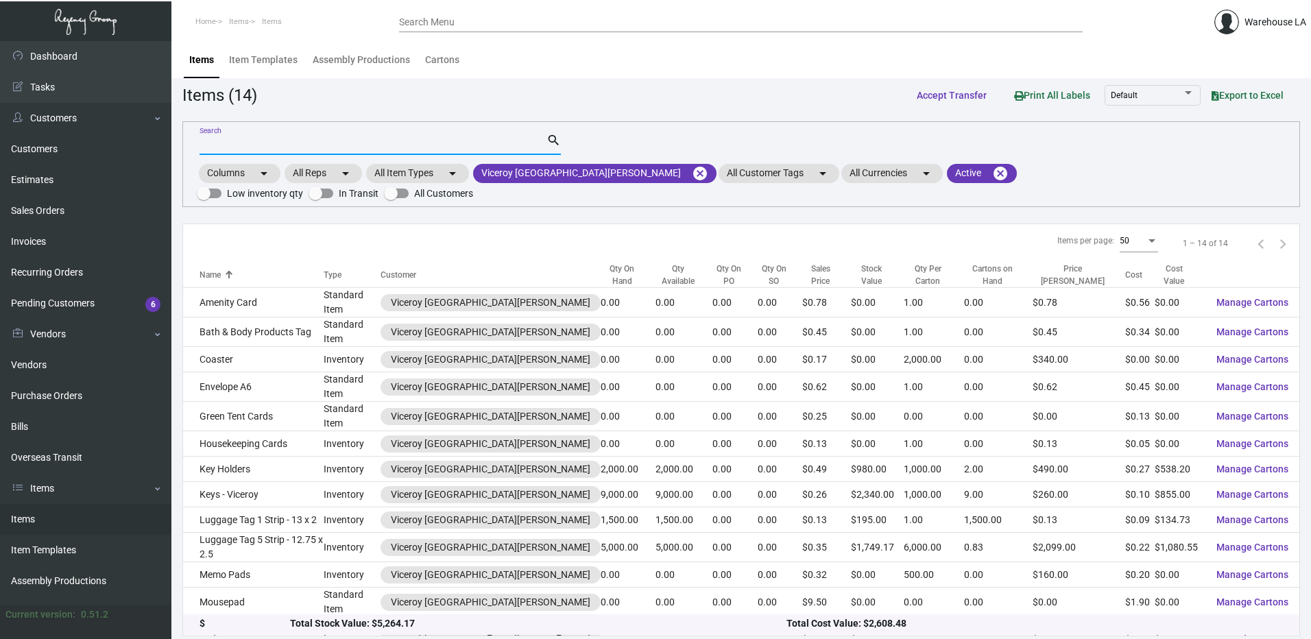
click at [285, 147] on input "Search" at bounding box center [373, 144] width 347 height 11
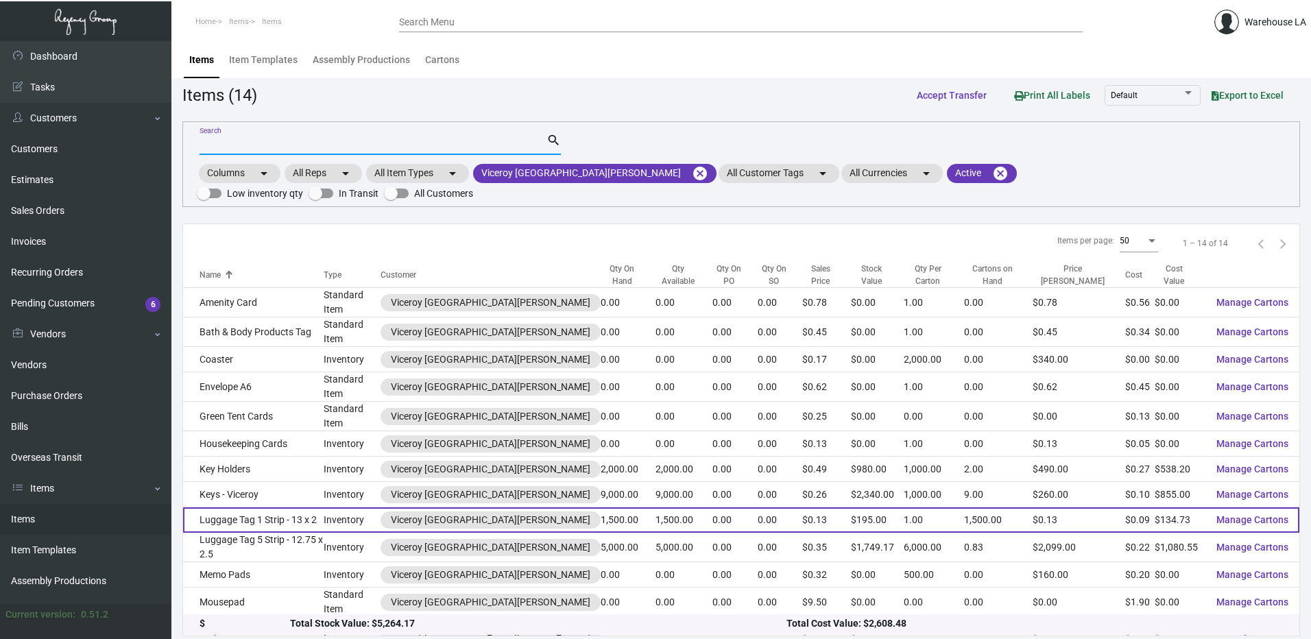
click at [282, 507] on td "Luggage Tag 1 Strip - 13 x 2" at bounding box center [253, 519] width 141 height 25
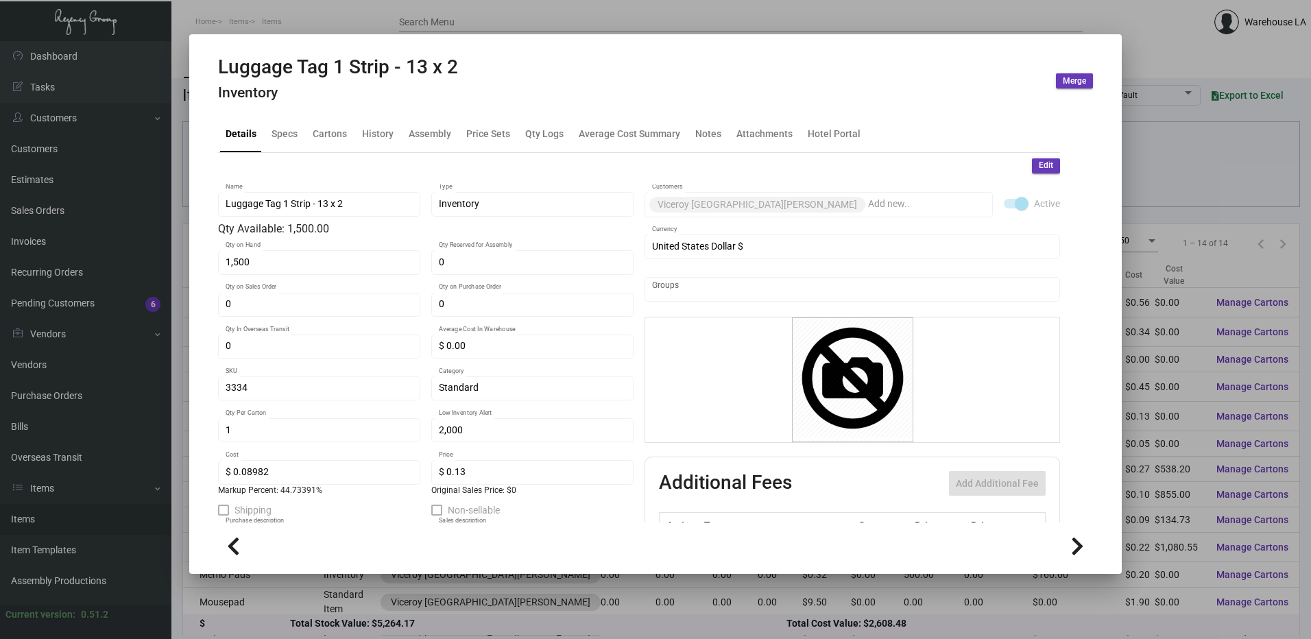
click at [317, 112] on mat-tab-group "Details Specs Cartons History Assembly Price Sets Qty Logs Average Cost Summary…" at bounding box center [639, 314] width 875 height 415
click at [320, 123] on div "Cartons" at bounding box center [329, 133] width 45 height 33
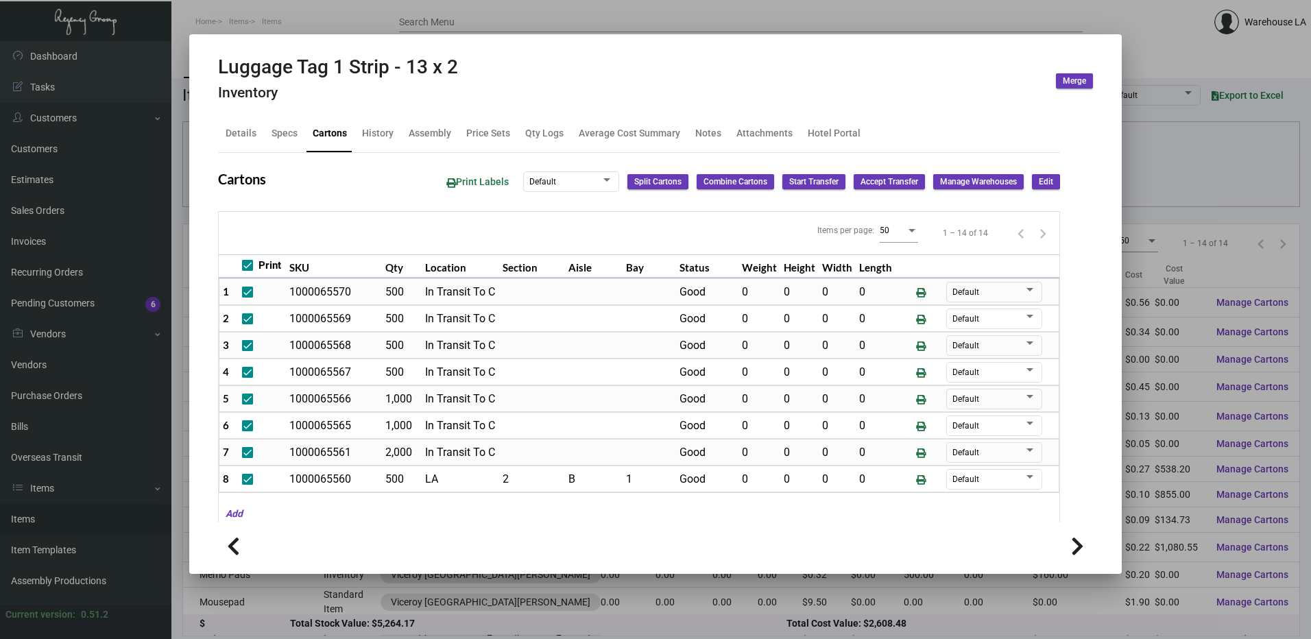
scroll to position [137, 0]
